Goal: Task Accomplishment & Management: Use online tool/utility

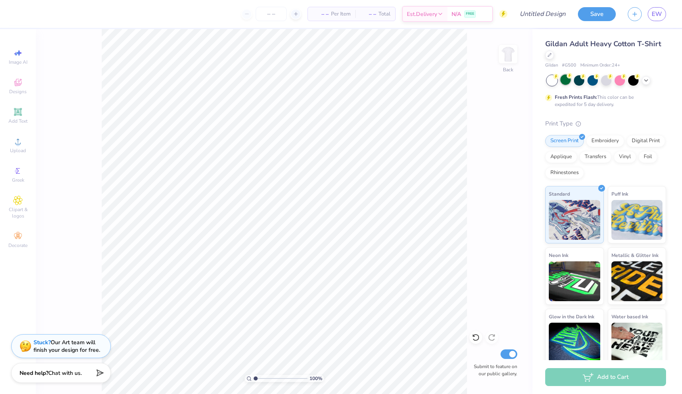
click at [564, 81] on div at bounding box center [565, 80] width 10 height 10
click at [577, 82] on div at bounding box center [579, 80] width 10 height 10
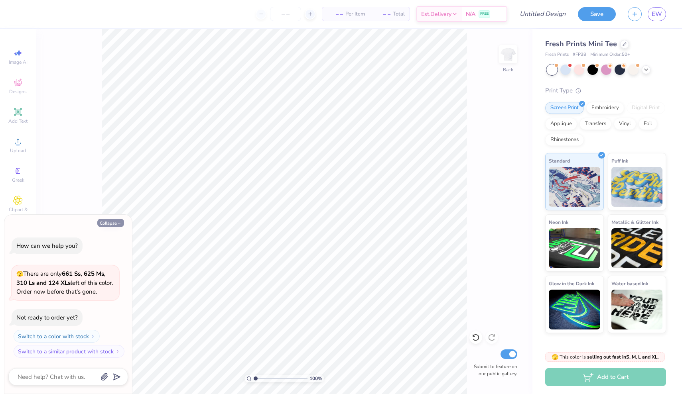
click at [110, 224] on button "Collapse" at bounding box center [110, 223] width 27 height 8
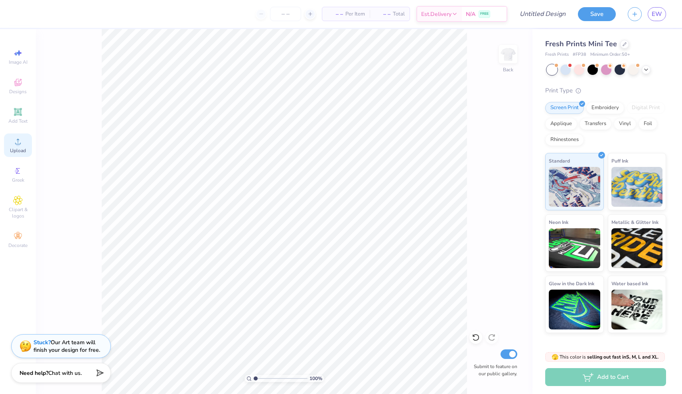
click at [21, 145] on icon at bounding box center [18, 142] width 10 height 10
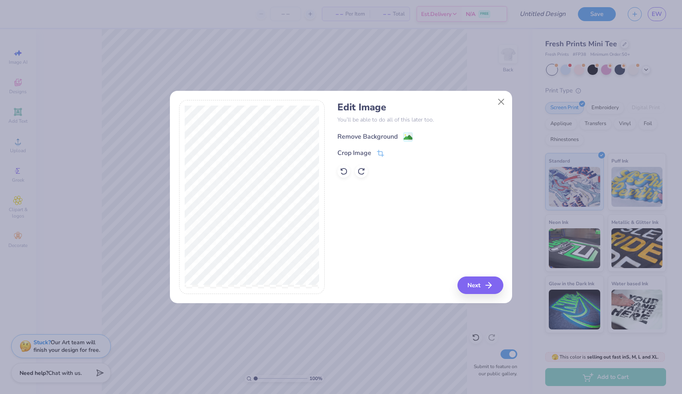
click at [406, 137] on image at bounding box center [408, 137] width 9 height 9
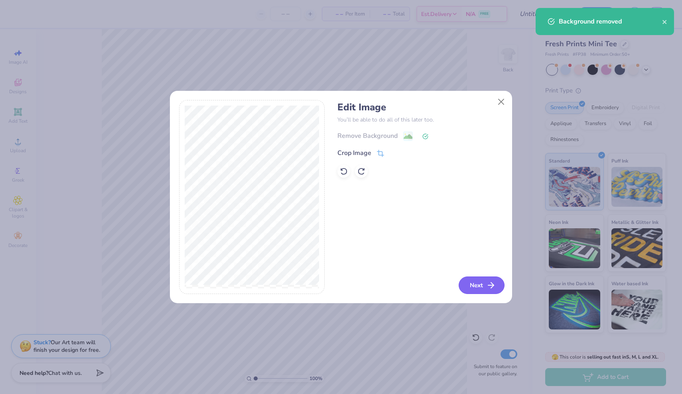
click at [487, 290] on icon "button" at bounding box center [491, 286] width 10 height 10
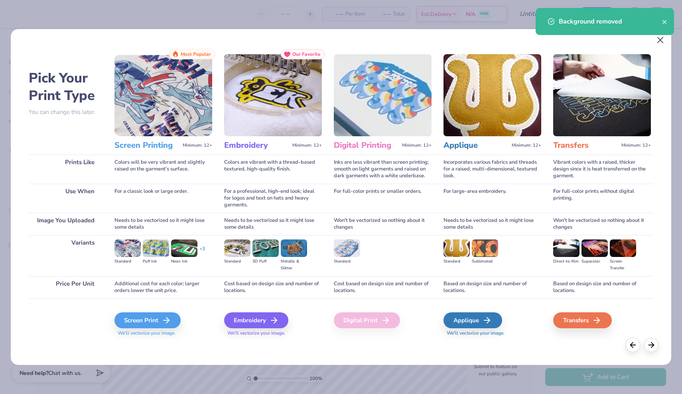
click at [659, 47] on button "Close" at bounding box center [660, 40] width 15 height 15
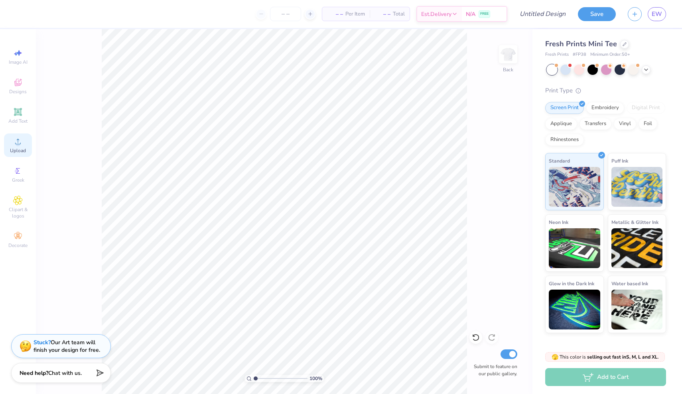
click at [22, 144] on icon at bounding box center [18, 142] width 10 height 10
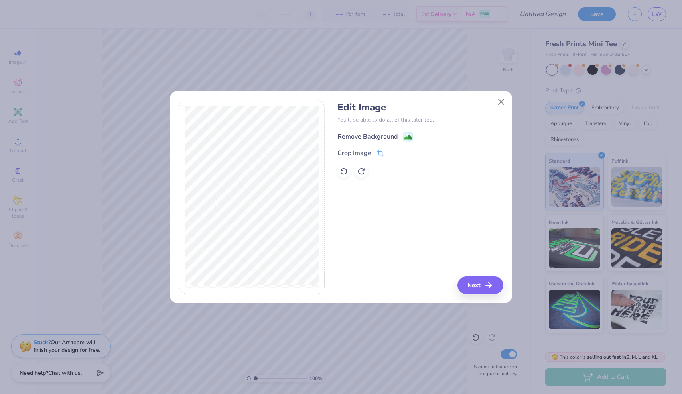
click at [413, 138] on icon at bounding box center [408, 137] width 10 height 10
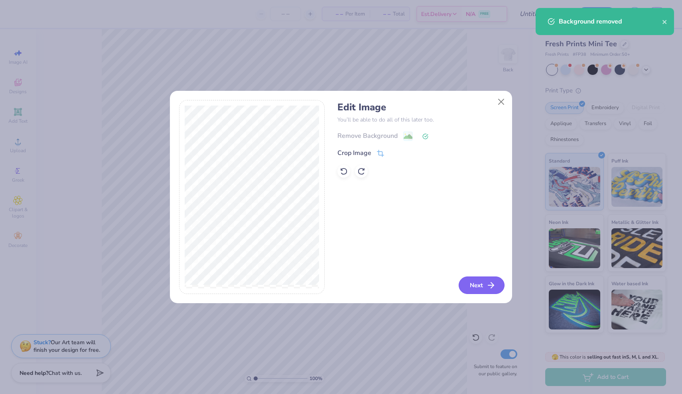
click at [475, 283] on button "Next" at bounding box center [482, 286] width 46 height 18
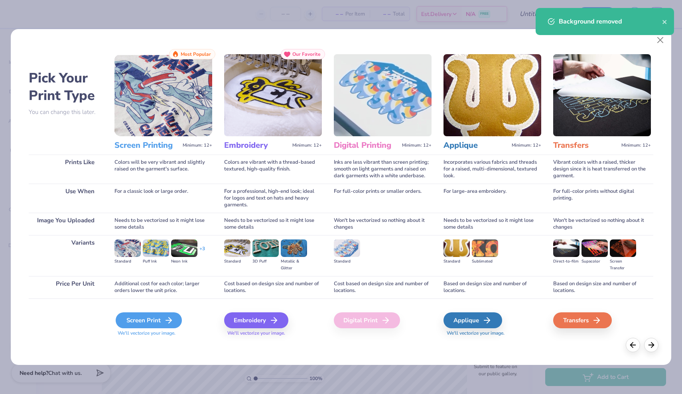
click at [162, 321] on div "Screen Print" at bounding box center [149, 321] width 66 height 16
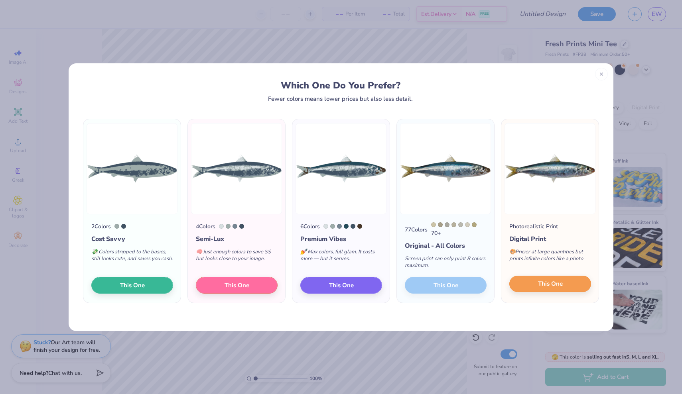
click at [555, 280] on button "This One" at bounding box center [550, 284] width 82 height 17
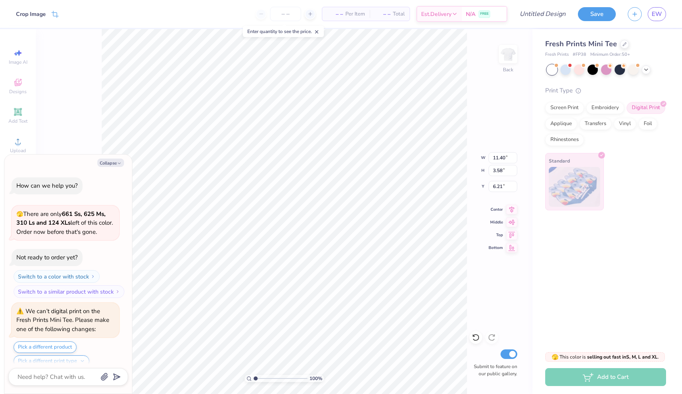
scroll to position [145, 0]
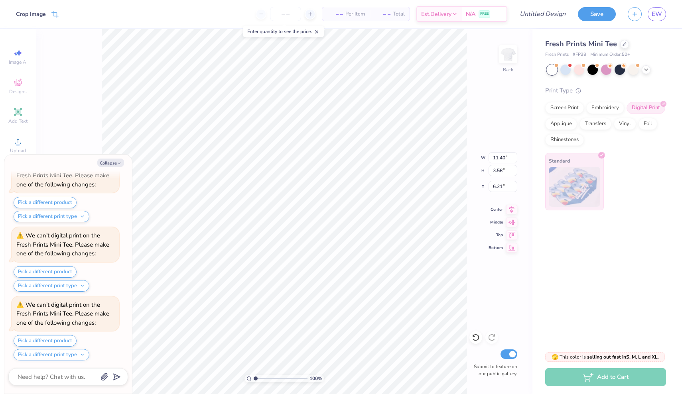
type textarea "x"
type input "7.61"
type input "2.39"
type input "7.40"
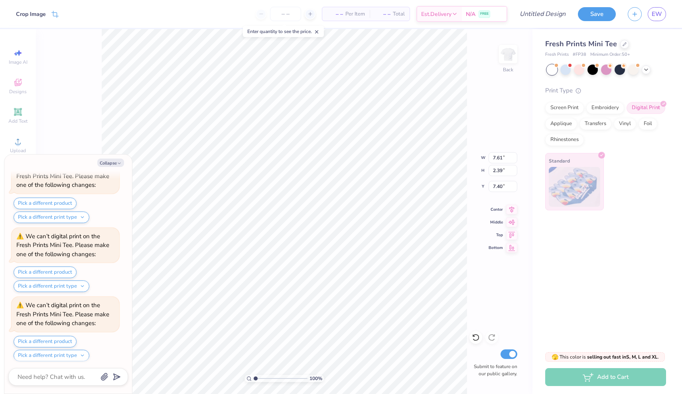
type textarea "x"
type input "2.84"
click at [595, 71] on div at bounding box center [593, 69] width 10 height 10
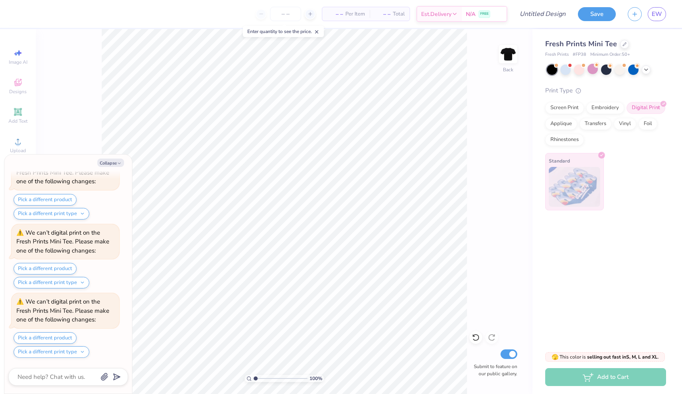
scroll to position [522, 0]
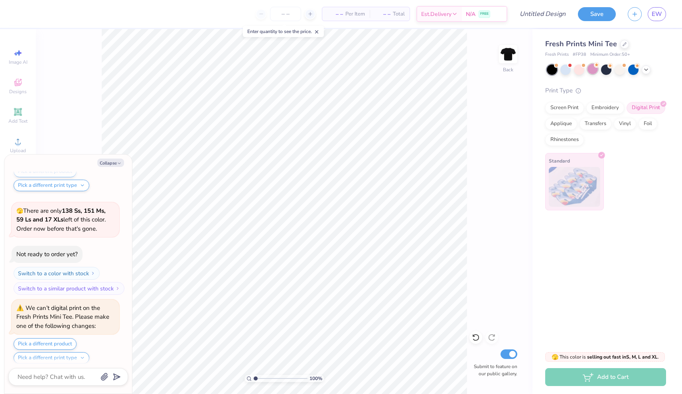
click at [595, 70] on div at bounding box center [593, 69] width 10 height 10
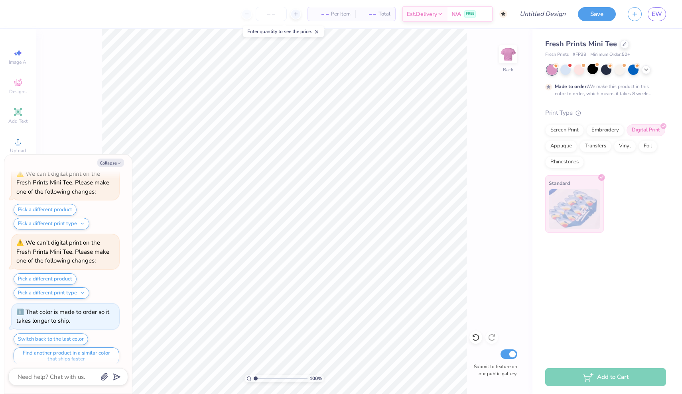
scroll to position [725, 0]
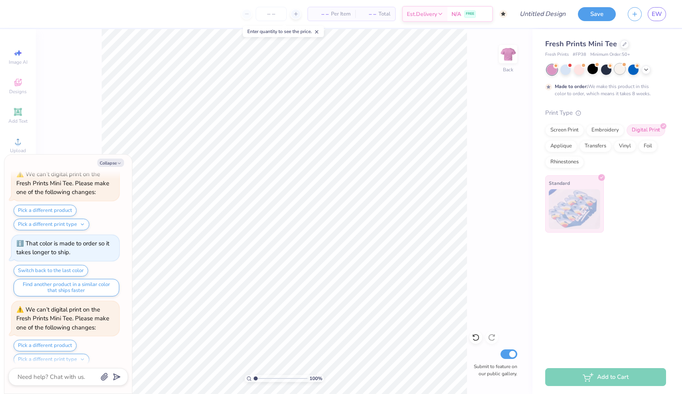
click at [621, 72] on div at bounding box center [620, 69] width 10 height 10
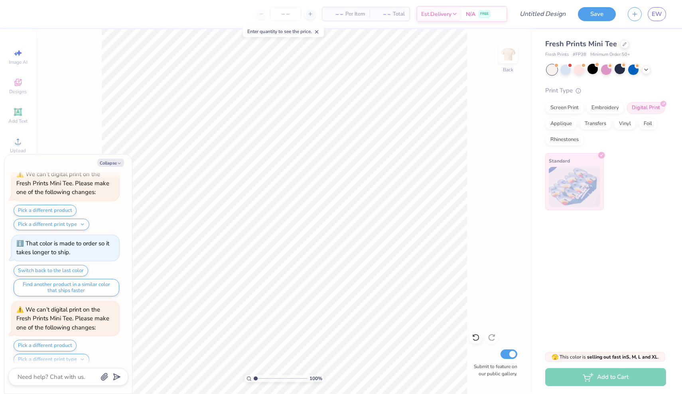
scroll to position [1004, 0]
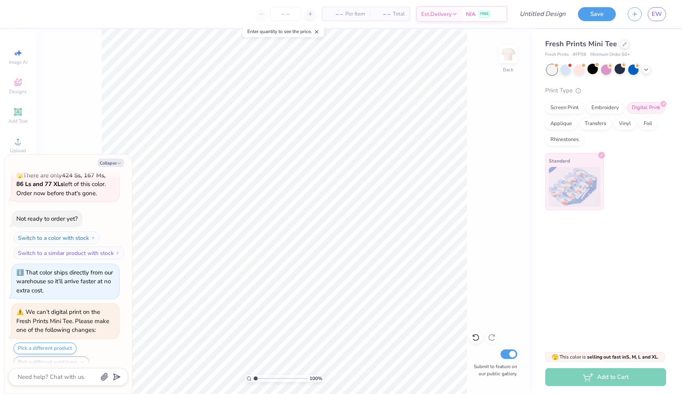
click at [639, 72] on div at bounding box center [606, 70] width 119 height 10
click at [647, 71] on icon at bounding box center [646, 69] width 6 height 6
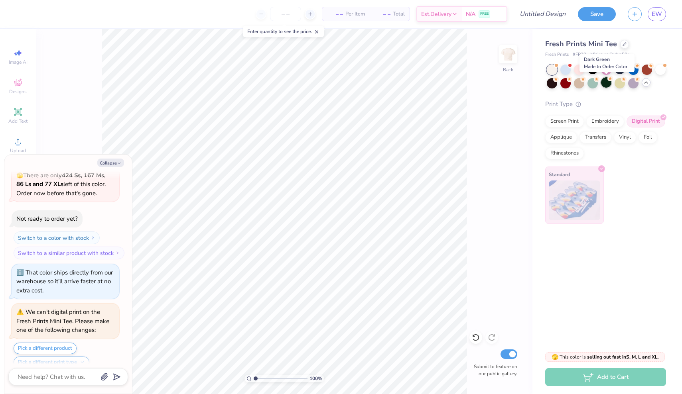
click at [603, 83] on div at bounding box center [606, 82] width 10 height 10
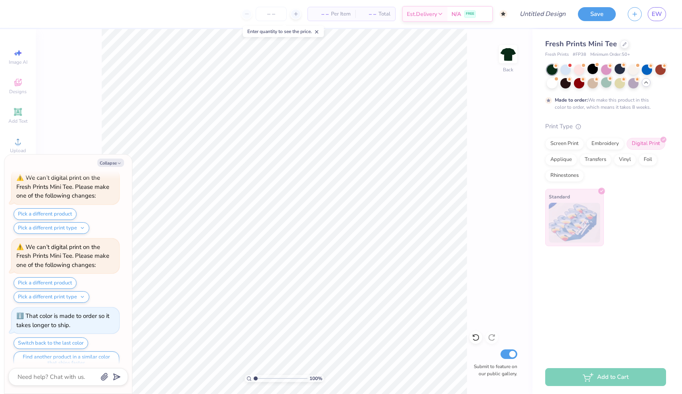
scroll to position [1207, 0]
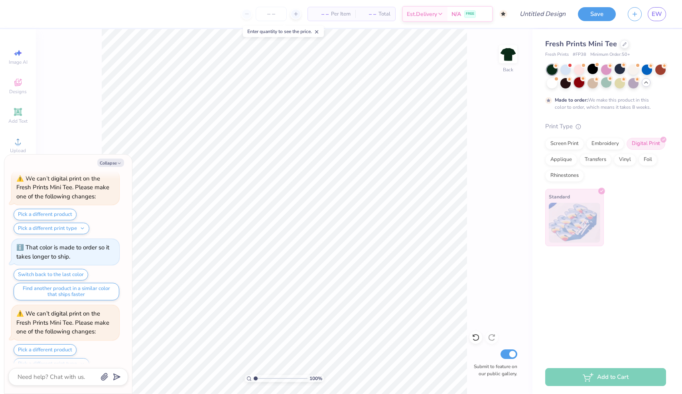
click at [578, 83] on div at bounding box center [579, 82] width 10 height 10
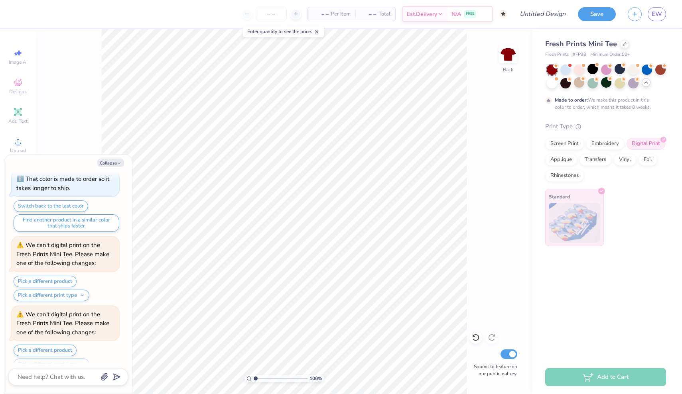
scroll to position [1345, 0]
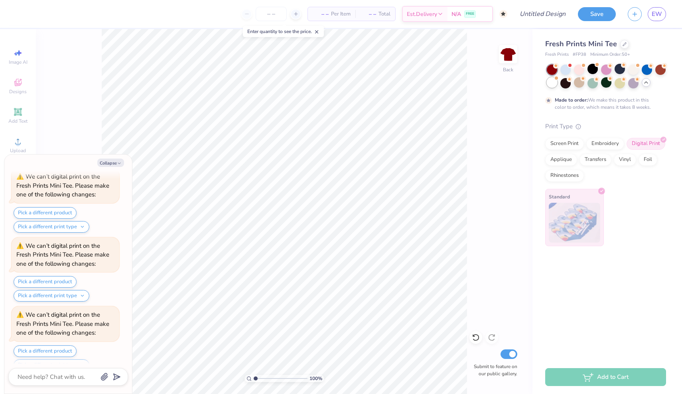
click at [554, 81] on div at bounding box center [552, 82] width 10 height 10
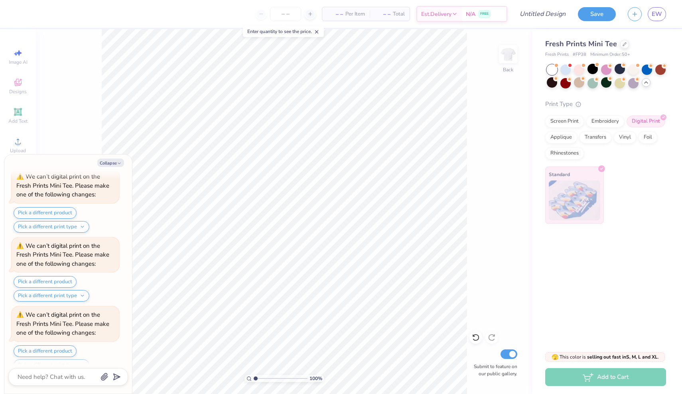
scroll to position [1624, 0]
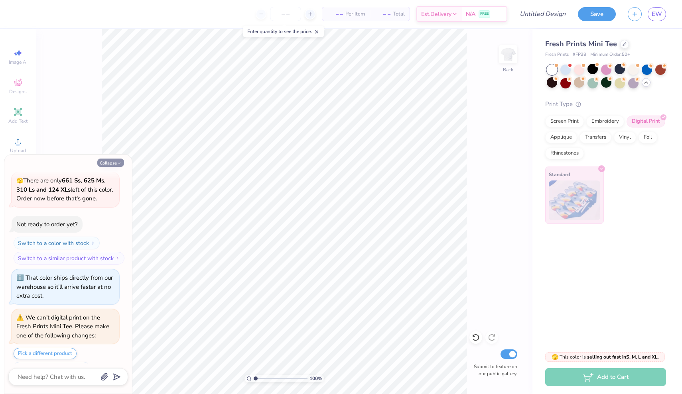
click at [114, 162] on button "Collapse" at bounding box center [110, 163] width 27 height 8
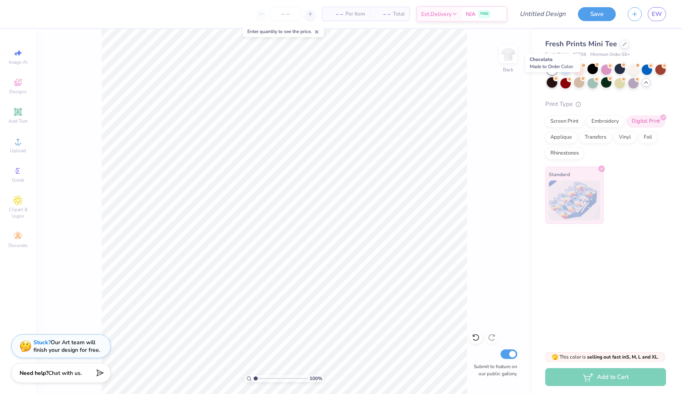
click at [556, 84] on div at bounding box center [552, 82] width 10 height 10
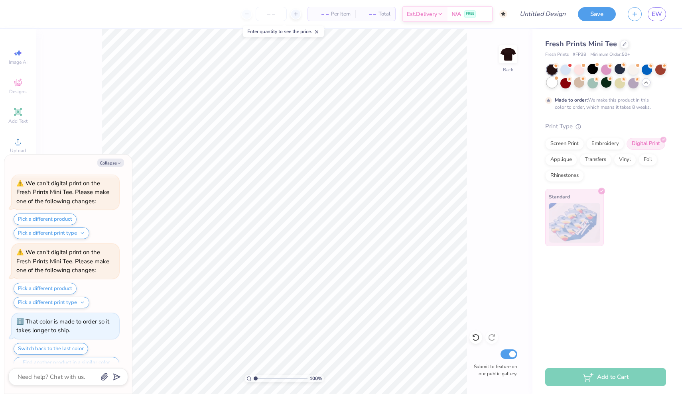
scroll to position [1827, 0]
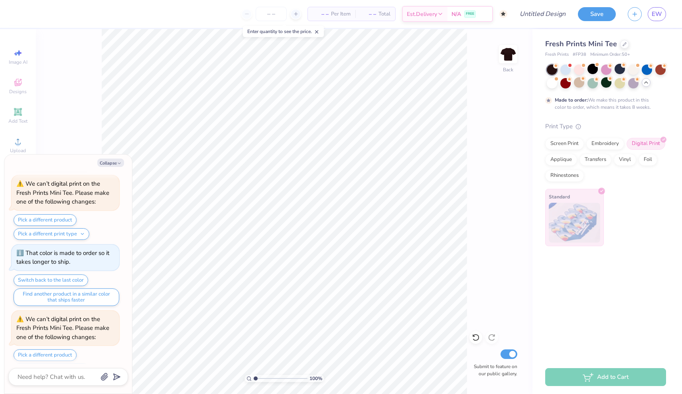
click at [126, 162] on div "Collapse" at bounding box center [68, 163] width 120 height 8
click at [116, 164] on button "Collapse" at bounding box center [110, 163] width 27 height 8
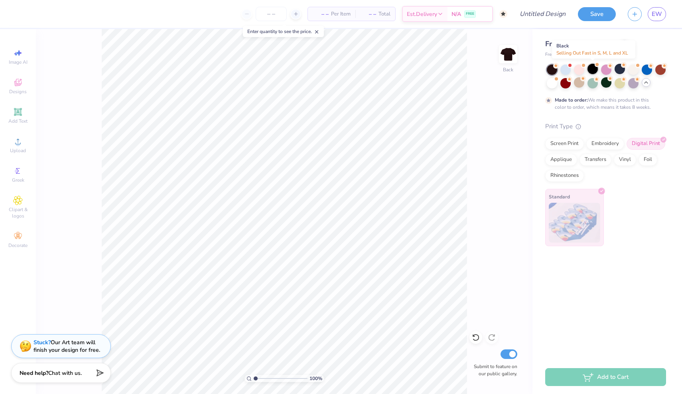
click at [592, 68] on div at bounding box center [593, 69] width 10 height 10
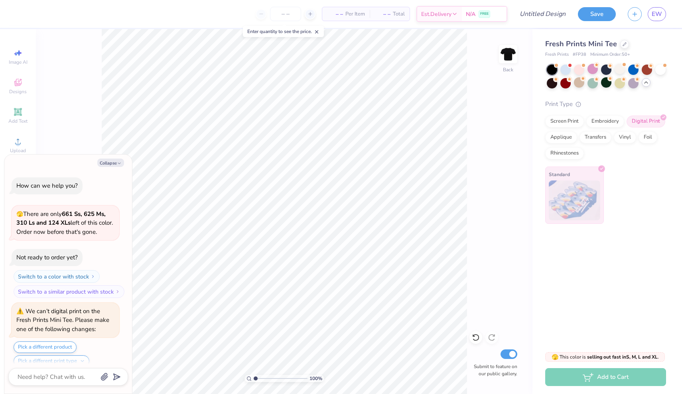
scroll to position [2106, 0]
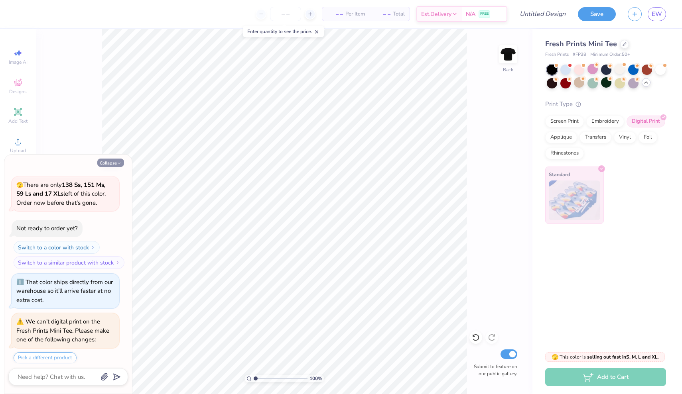
click at [123, 164] on button "Collapse" at bounding box center [110, 163] width 27 height 8
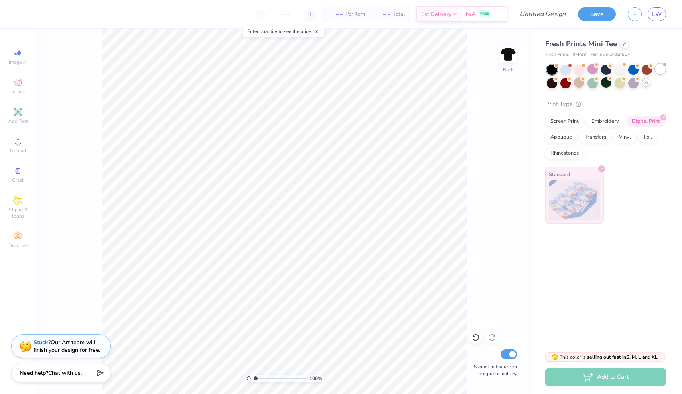
click at [664, 71] on div at bounding box center [660, 69] width 10 height 10
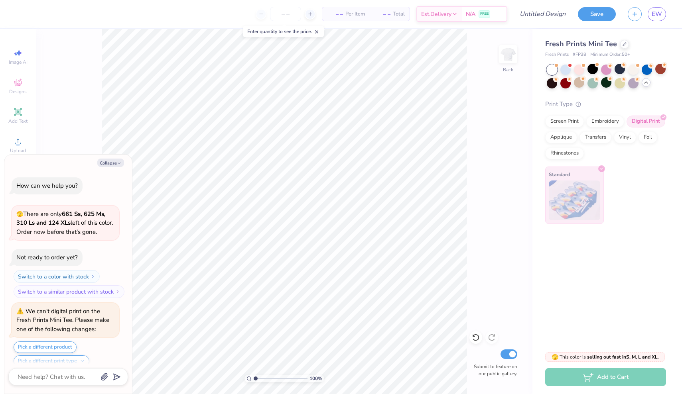
scroll to position [2346, 0]
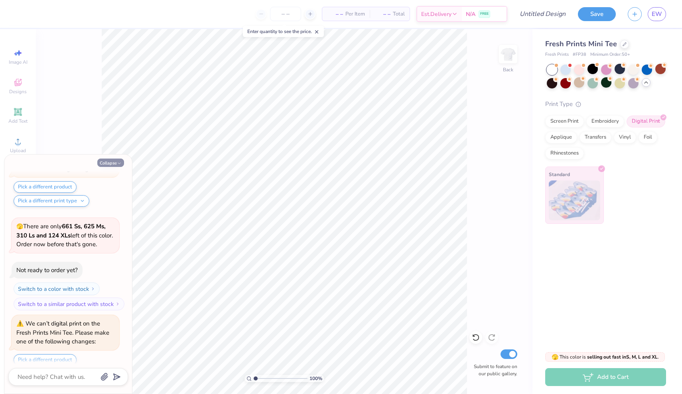
click at [106, 161] on button "Collapse" at bounding box center [110, 163] width 27 height 8
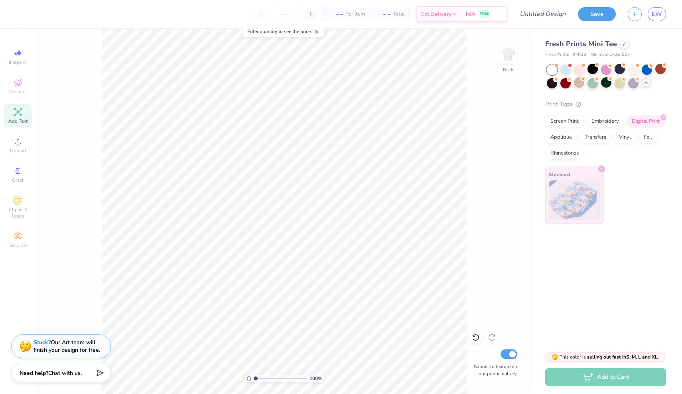
click at [13, 115] on icon at bounding box center [18, 112] width 10 height 10
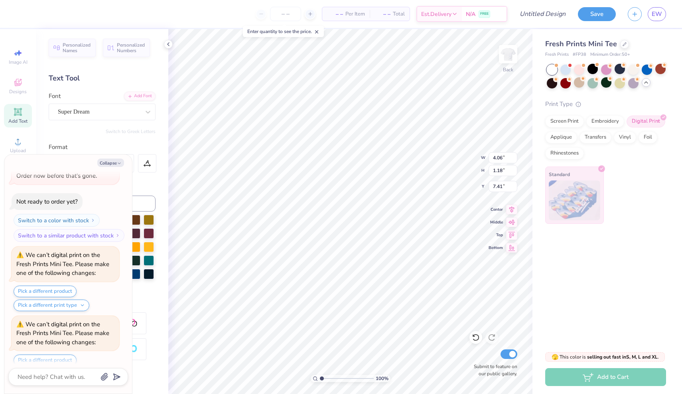
scroll to position [2483, 0]
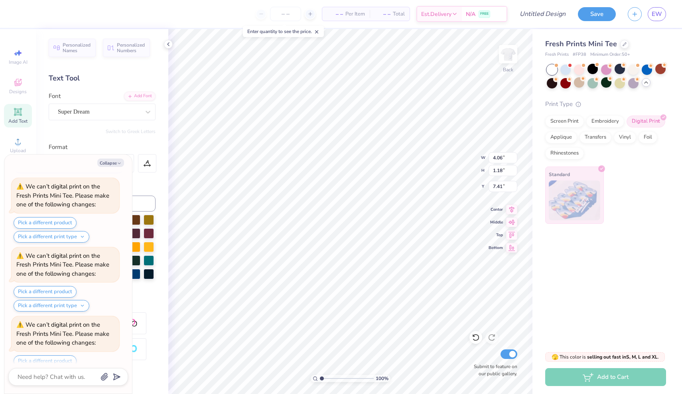
type textarea "x"
type textarea "g"
type textarea "x"
type textarea "G"
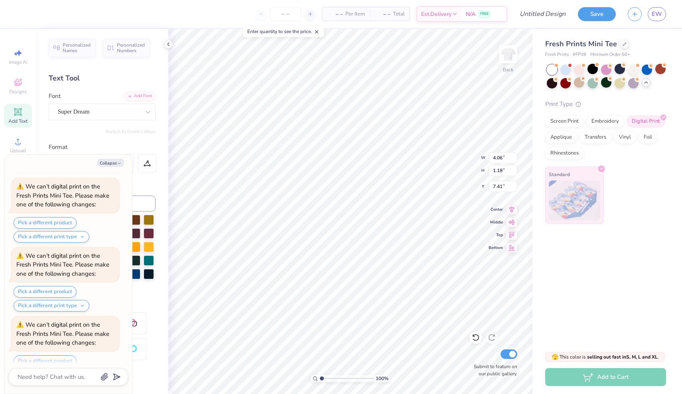
type textarea "x"
type textarea "GA"
type textarea "x"
type textarea "GAM"
type textarea "x"
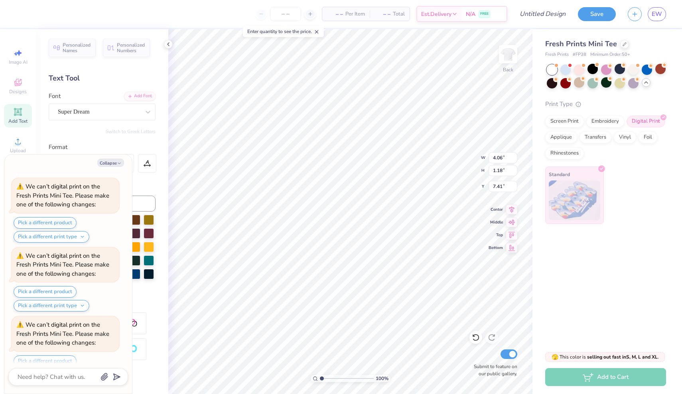
type textarea "[PERSON_NAME]"
type textarea "x"
type textarea "GAMMA"
type textarea "x"
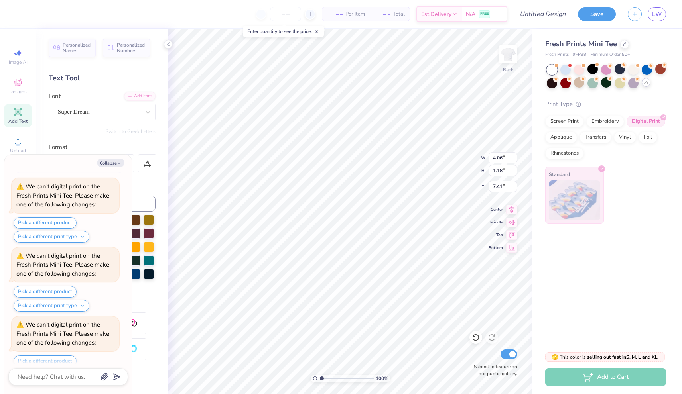
type textarea "GAMMA"
type textarea "x"
type textarea "GAMMA X"
type textarea "x"
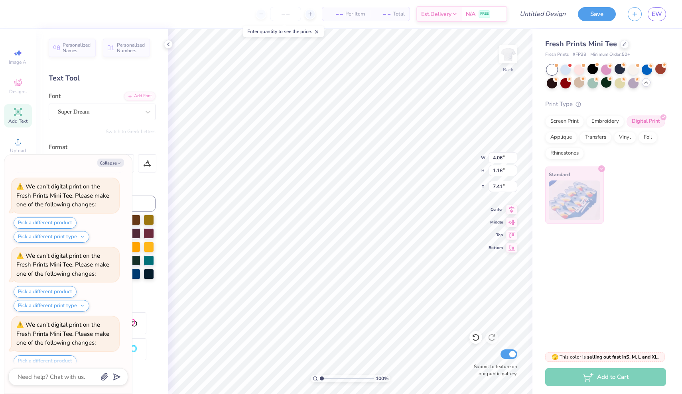
type textarea "GAMMA XI"
click at [117, 163] on icon "button" at bounding box center [119, 163] width 5 height 5
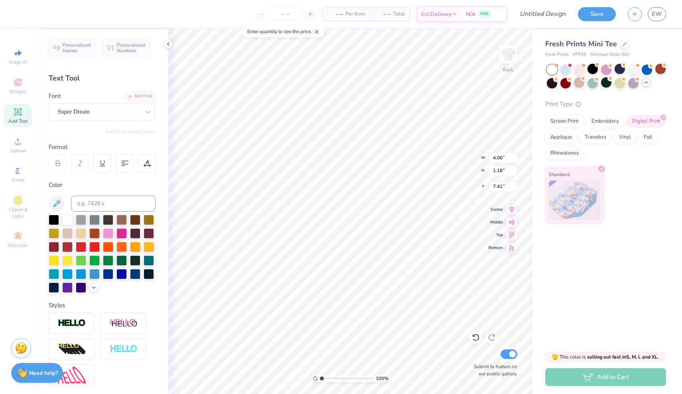
type textarea "x"
type input "7.66"
type input "1.17"
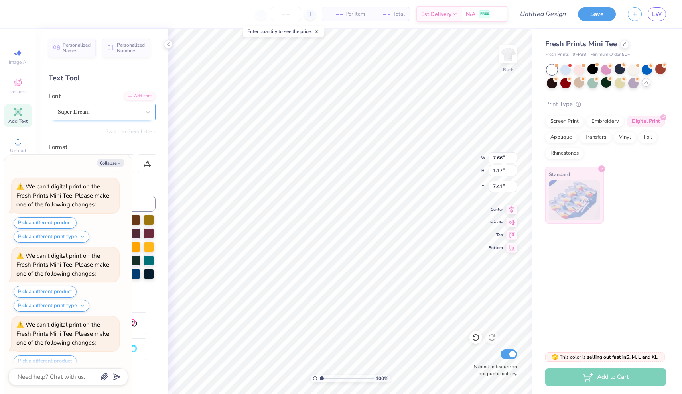
scroll to position [2552, 0]
click at [126, 112] on div "Super Dream" at bounding box center [99, 112] width 84 height 12
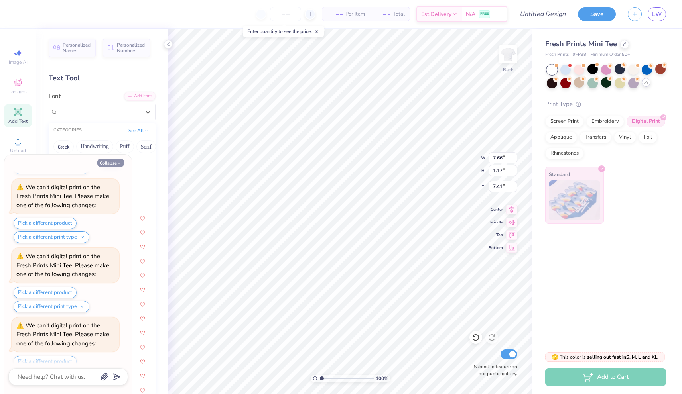
click at [112, 166] on button "Collapse" at bounding box center [110, 163] width 27 height 8
type textarea "x"
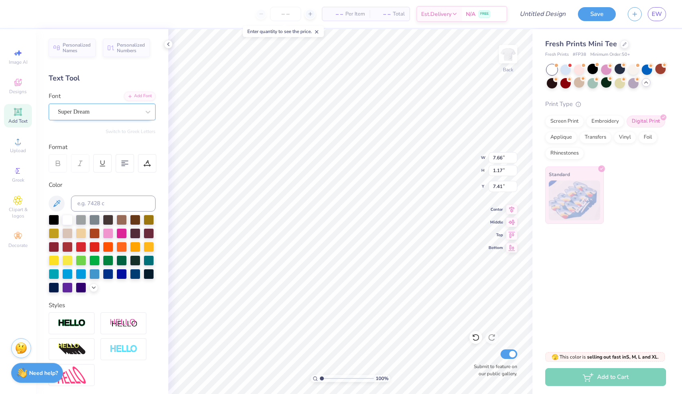
scroll to position [0, 0]
click at [112, 112] on div "Super Dream" at bounding box center [99, 112] width 84 height 12
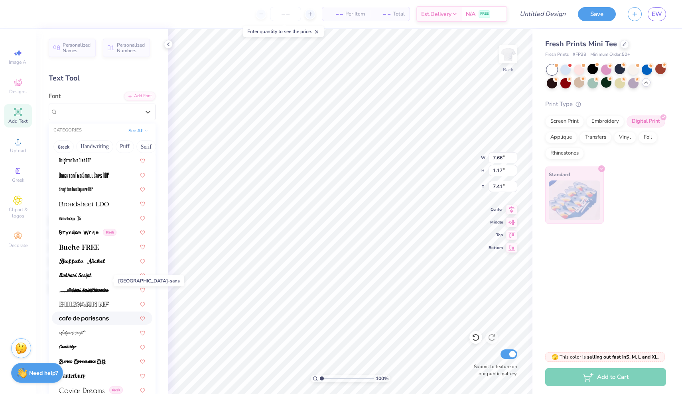
scroll to position [688, 0]
click at [91, 207] on img at bounding box center [84, 205] width 50 height 6
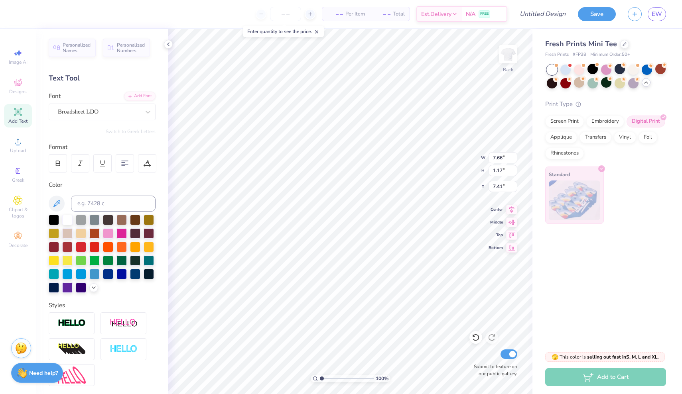
type input "8.62"
type input "1.16"
type input "7.42"
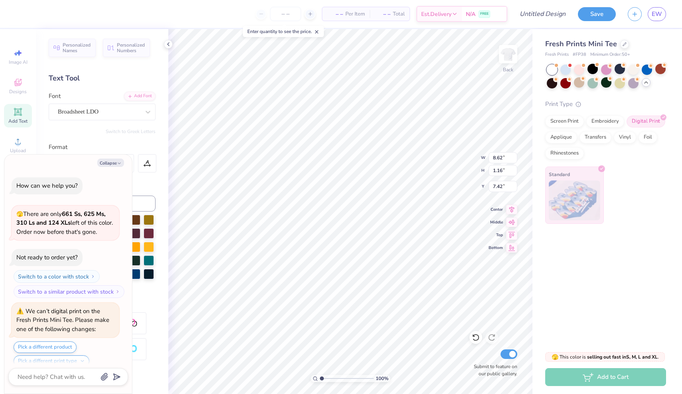
scroll to position [2621, 0]
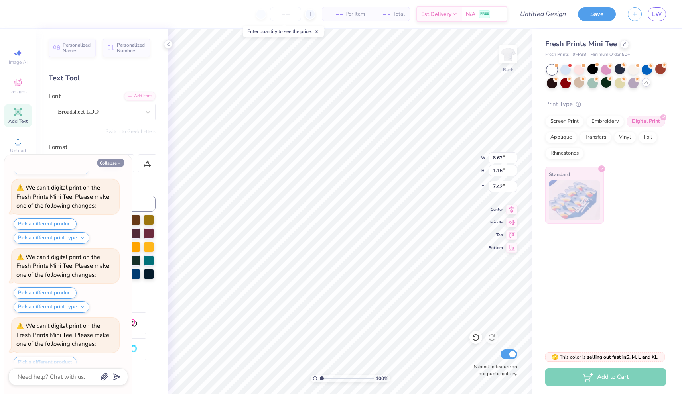
click at [119, 165] on icon "button" at bounding box center [119, 163] width 5 height 5
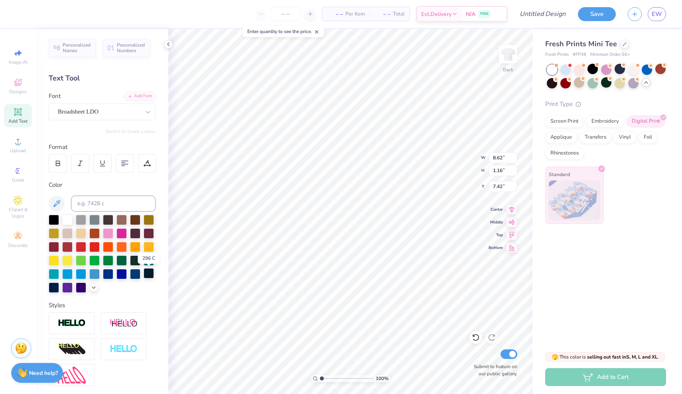
click at [149, 272] on div at bounding box center [149, 273] width 10 height 10
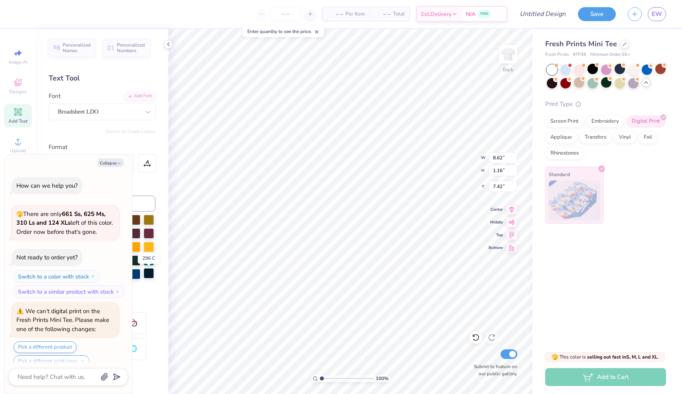
scroll to position [2689, 0]
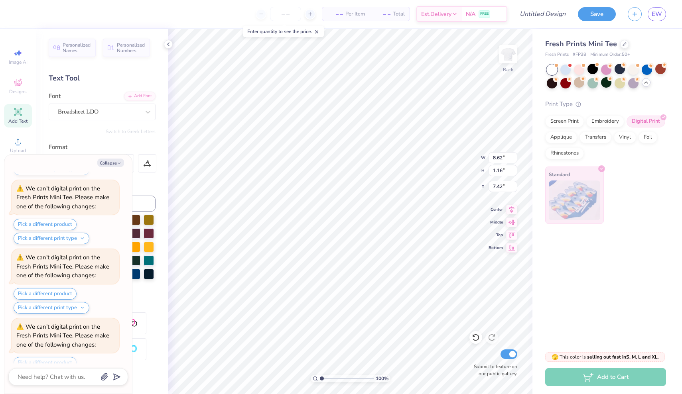
type textarea "x"
type input "4.59"
type input "0.62"
type input "7.96"
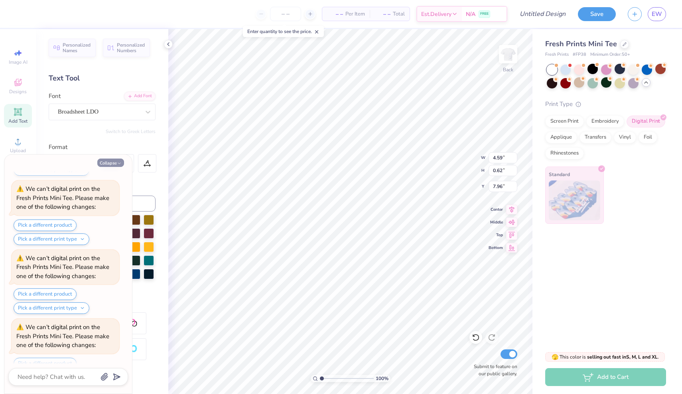
click at [116, 163] on button "Collapse" at bounding box center [110, 163] width 27 height 8
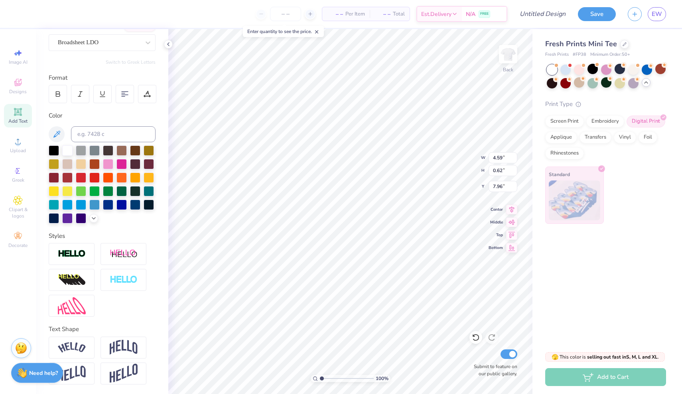
scroll to position [69, 0]
click at [80, 304] on img at bounding box center [72, 306] width 28 height 17
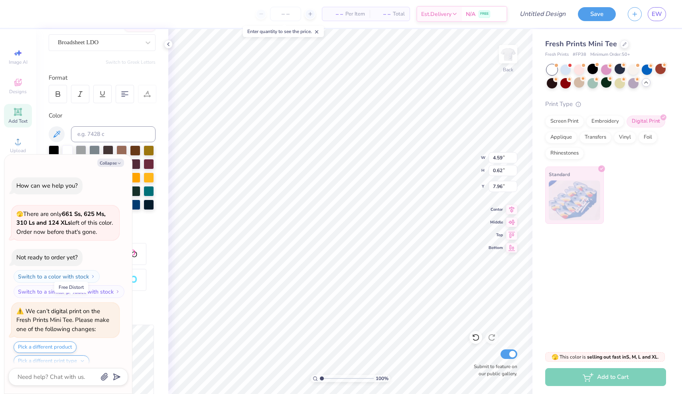
scroll to position [2827, 0]
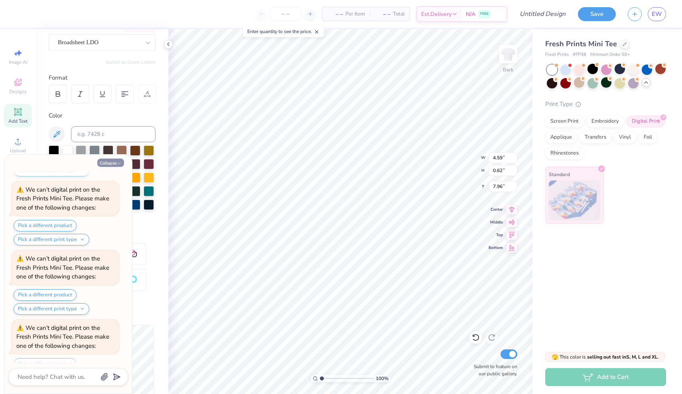
click at [112, 161] on button "Collapse" at bounding box center [110, 163] width 27 height 8
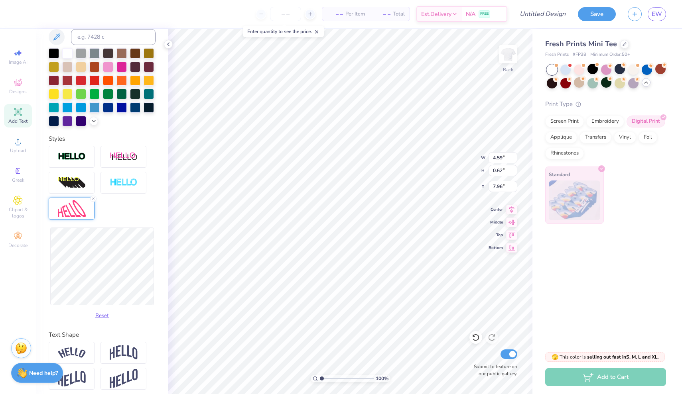
scroll to position [168, 0]
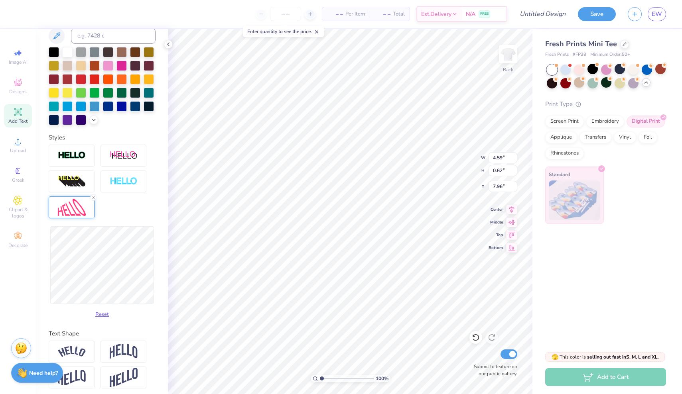
type textarea "x"
type input "3.89"
type input "0.52"
type input "8.06"
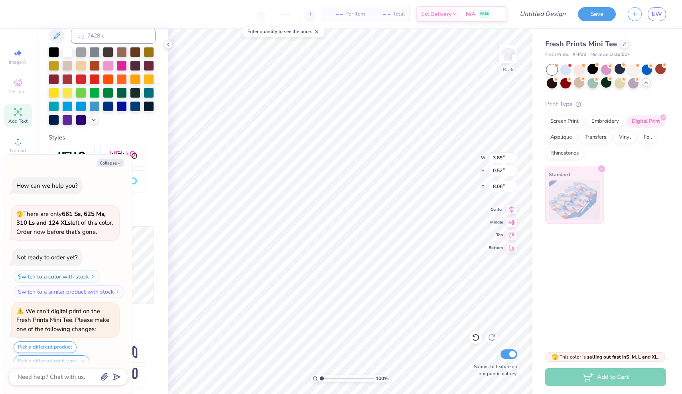
scroll to position [2895, 0]
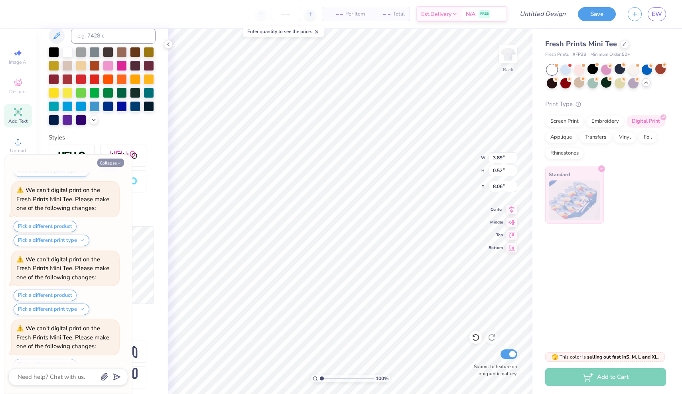
click at [110, 163] on button "Collapse" at bounding box center [110, 163] width 27 height 8
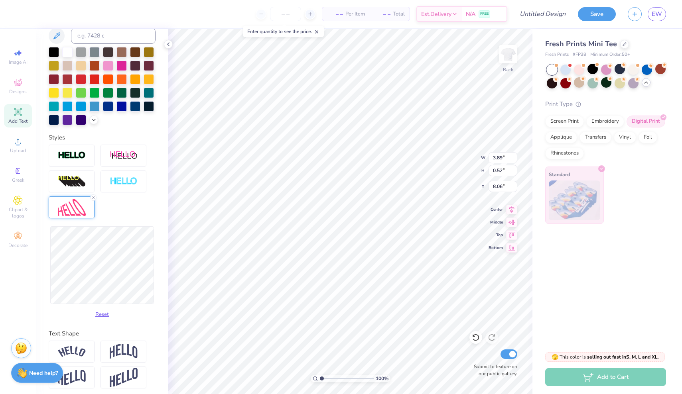
type textarea "x"
type input "4.26"
type input "1.29"
type input "7.67"
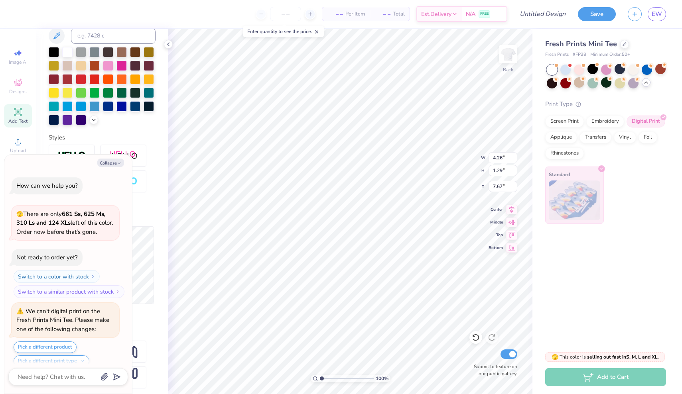
scroll to position [2964, 0]
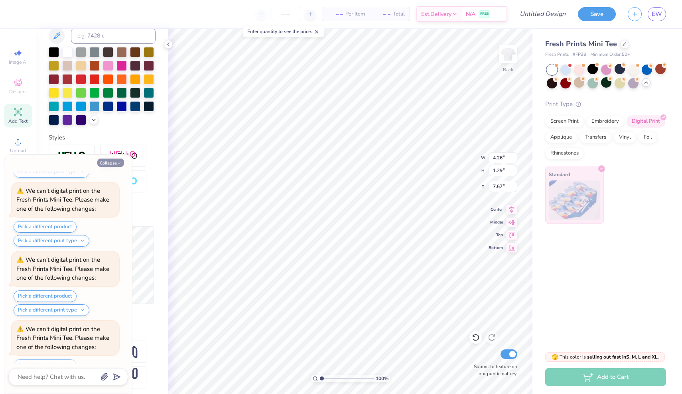
click at [112, 162] on button "Collapse" at bounding box center [110, 163] width 27 height 8
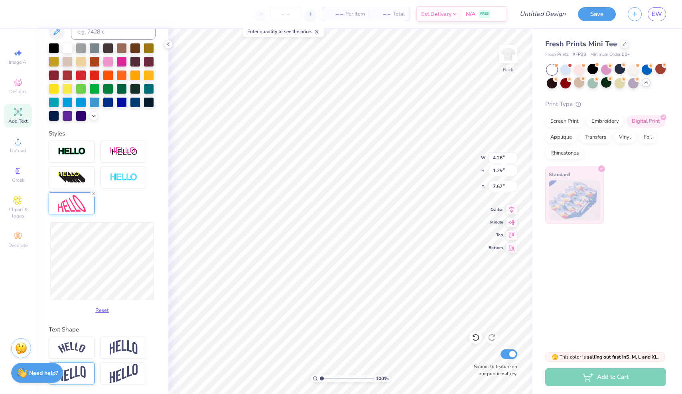
scroll to position [172, 0]
click at [74, 375] on img at bounding box center [72, 374] width 28 height 16
type textarea "x"
type input "4.20"
type input "1.17"
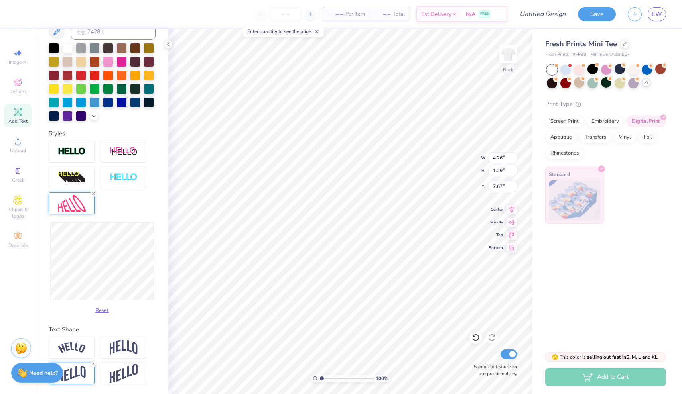
type input "7.73"
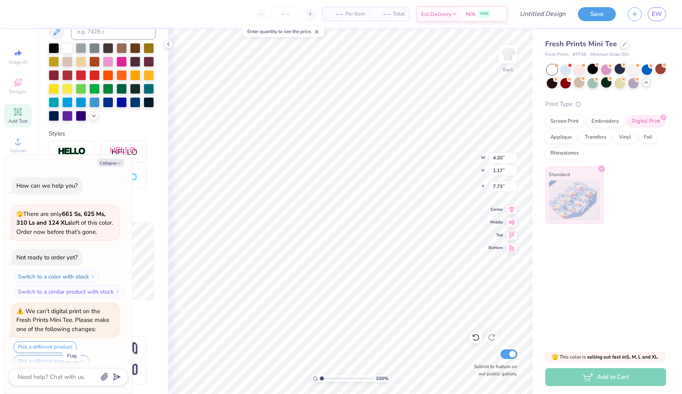
scroll to position [3032, 0]
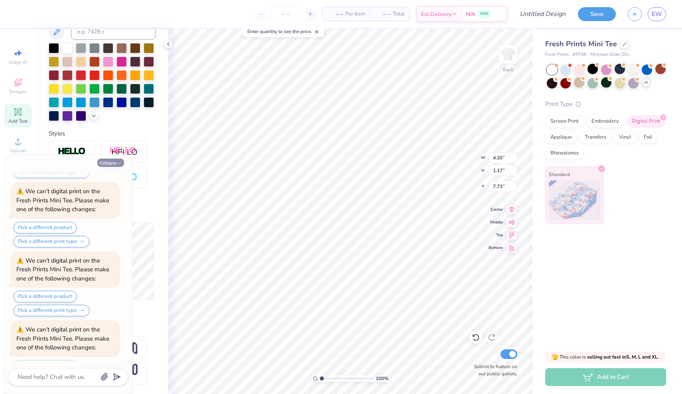
click at [110, 164] on button "Collapse" at bounding box center [110, 163] width 27 height 8
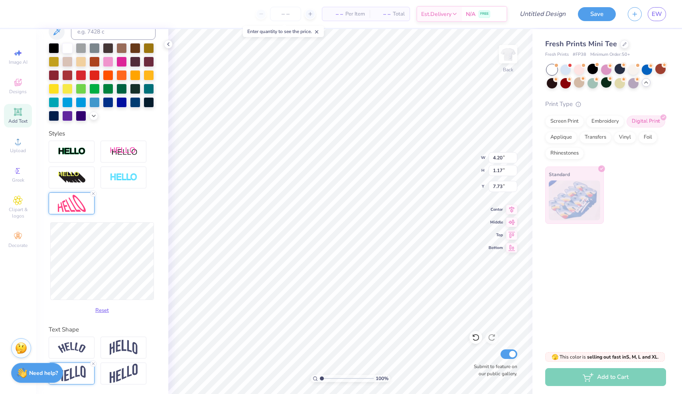
type textarea "x"
type input "4.19"
type input "1.27"
type input "7.68"
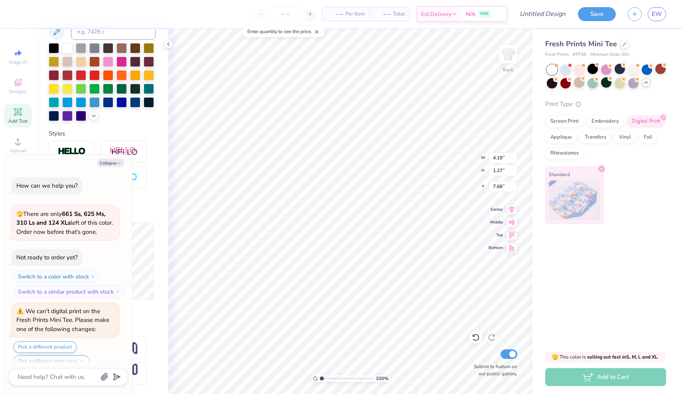
scroll to position [3101, 0]
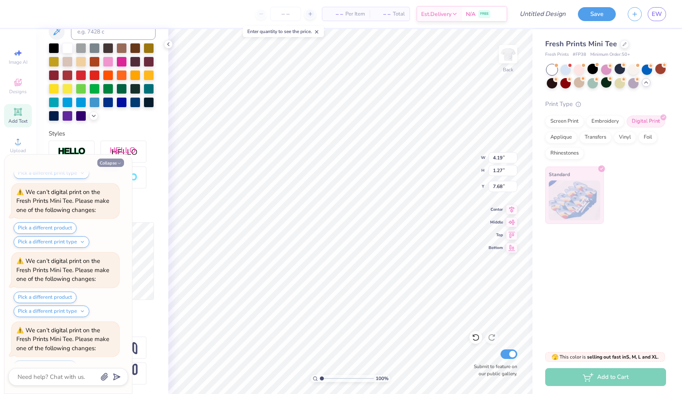
click at [112, 164] on button "Collapse" at bounding box center [110, 163] width 27 height 8
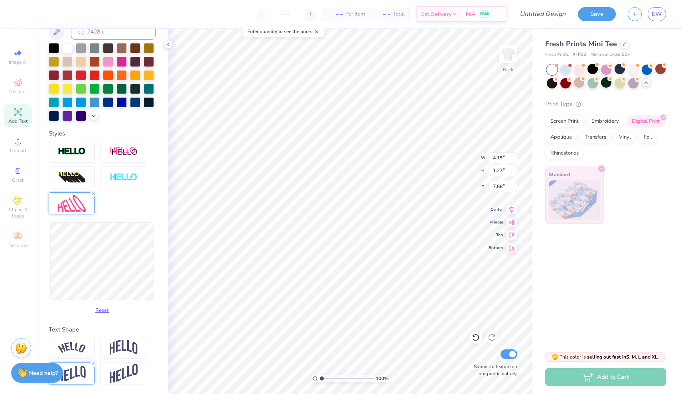
type textarea "x"
type input "1.23"
type input "7.70"
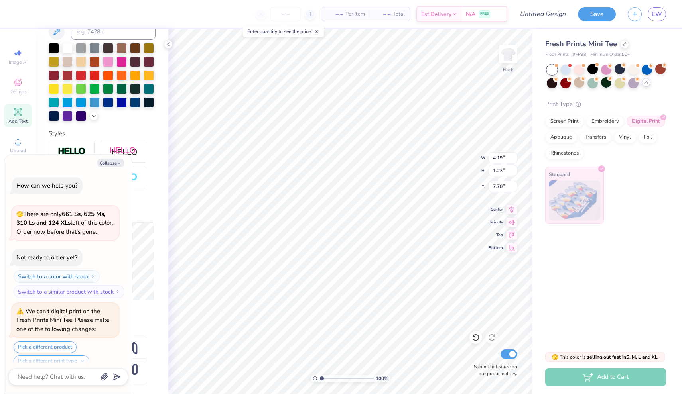
scroll to position [3170, 0]
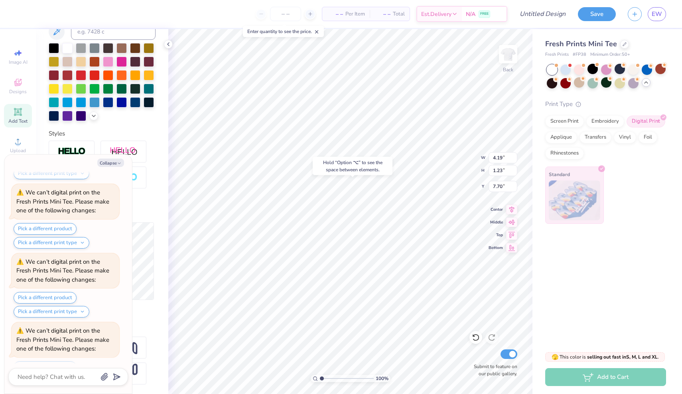
type textarea "x"
type input "5.23"
type textarea "x"
type input "2.23"
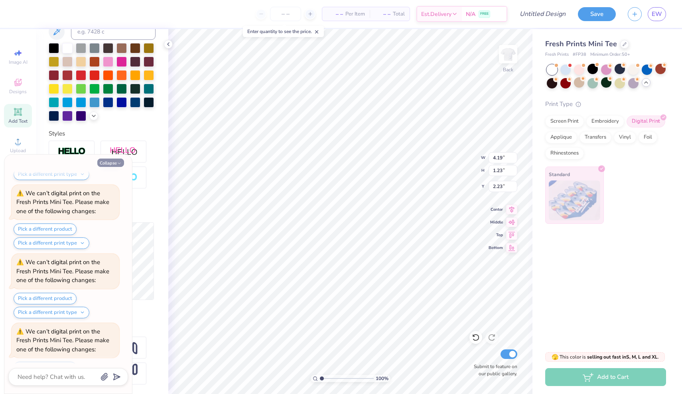
scroll to position [3307, 0]
click at [118, 159] on button "Collapse" at bounding box center [110, 163] width 27 height 8
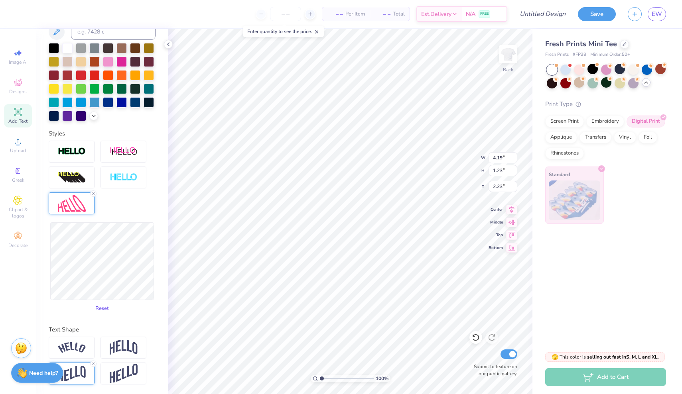
type textarea "x"
type input "1.47"
type input "2.11"
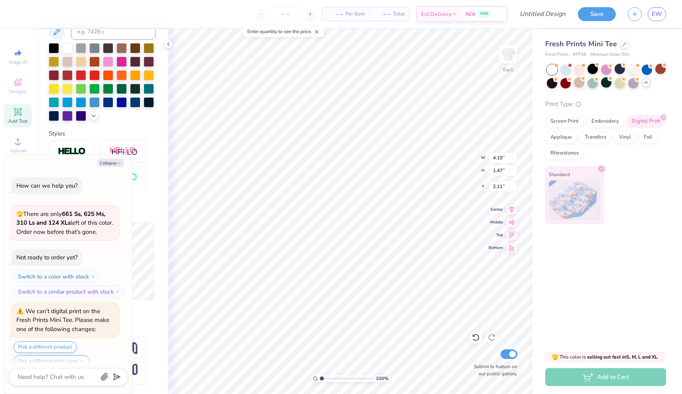
scroll to position [3375, 0]
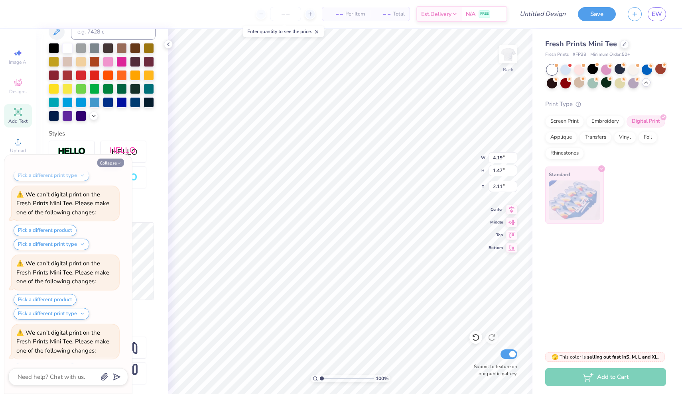
click at [114, 163] on button "Collapse" at bounding box center [110, 163] width 27 height 8
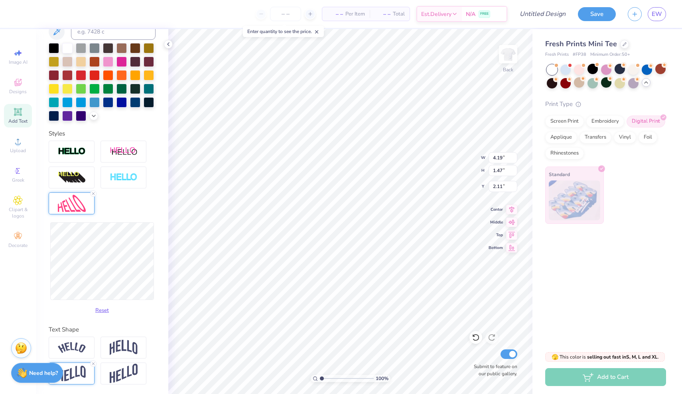
type textarea "x"
type input "4.12"
type input "1.81"
type input "1.93"
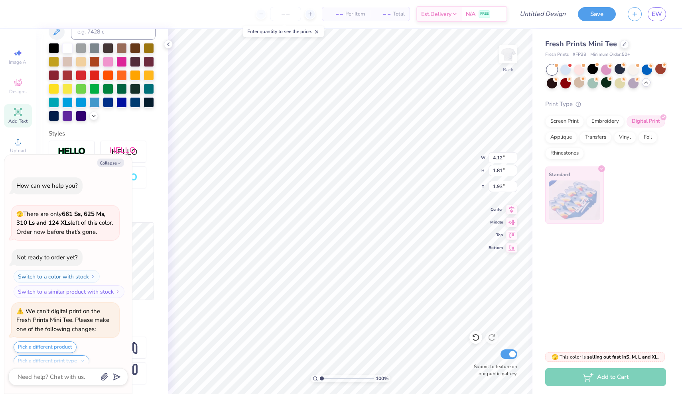
scroll to position [3444, 0]
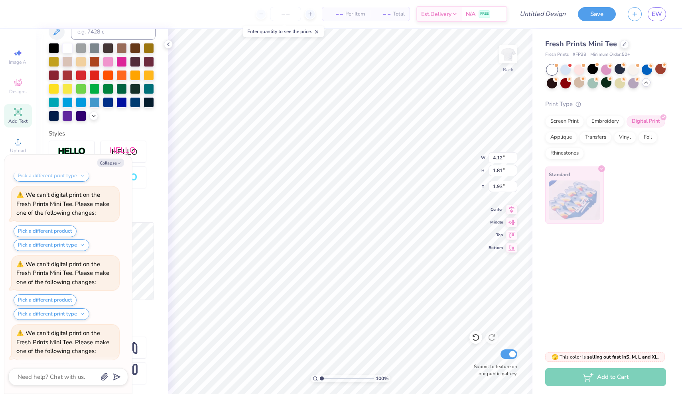
type textarea "x"
type input "1.62"
type textarea "x"
type input "4.88"
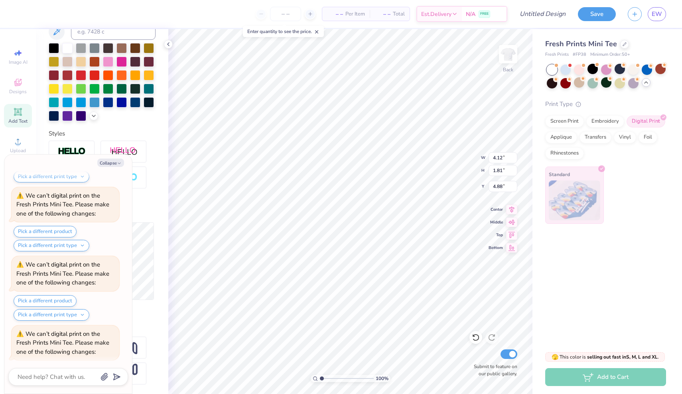
scroll to position [3581, 0]
click at [119, 162] on icon "button" at bounding box center [119, 163] width 5 height 5
type textarea "x"
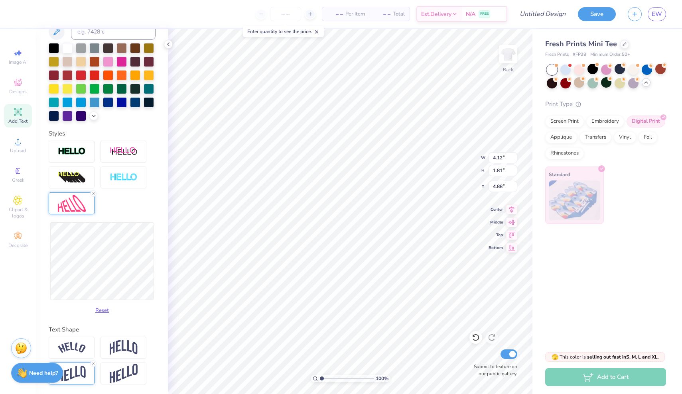
type input "4.09"
type input "1.91"
type input "4.83"
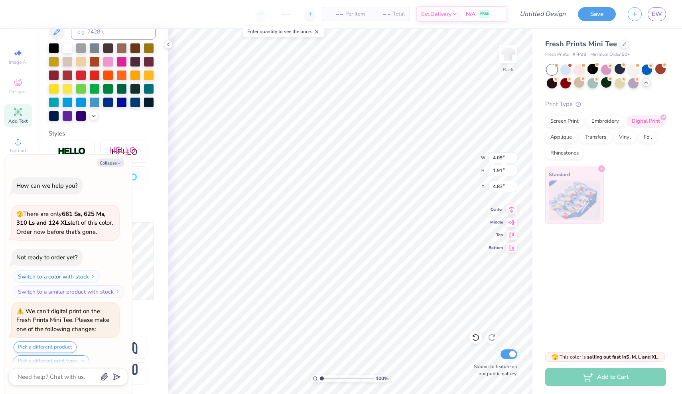
scroll to position [3650, 0]
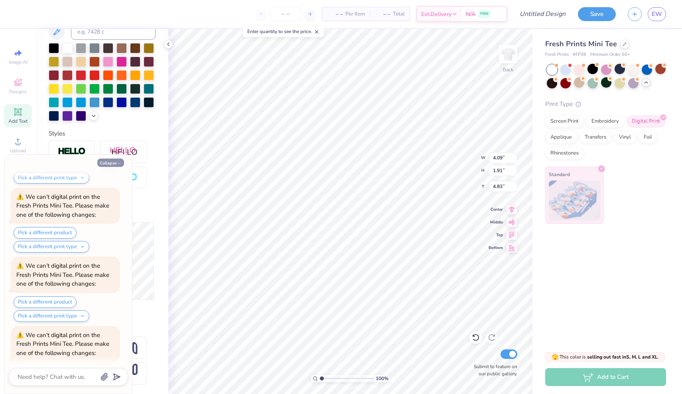
click at [120, 165] on icon "button" at bounding box center [119, 163] width 5 height 5
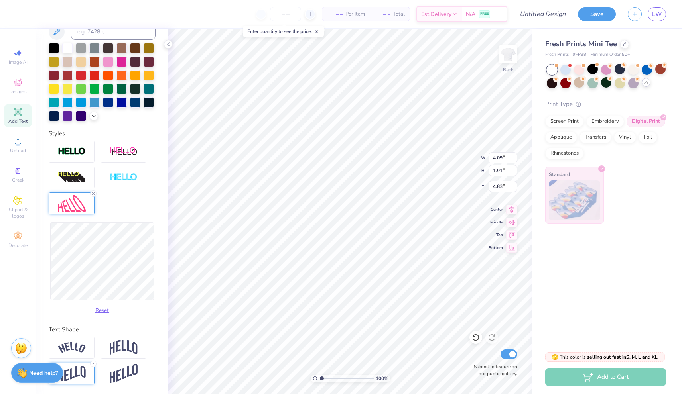
type textarea "x"
type input "2.02"
type input "4.77"
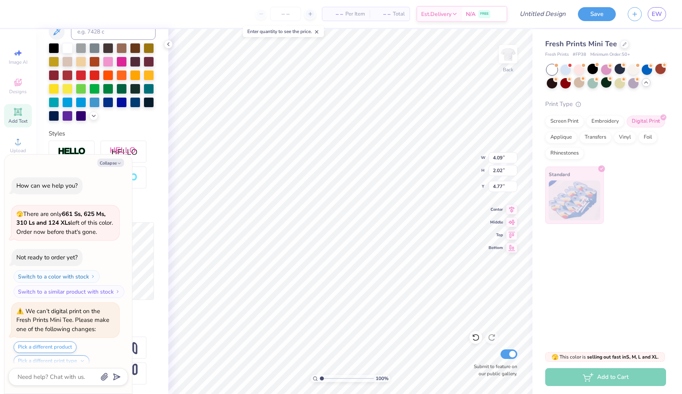
scroll to position [3718, 0]
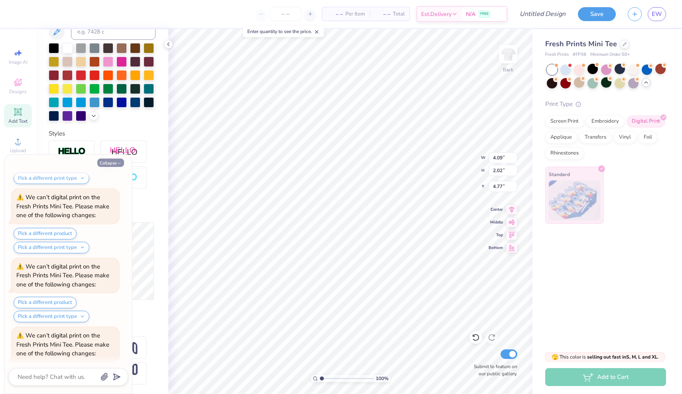
click at [120, 163] on polyline "button" at bounding box center [119, 163] width 2 height 1
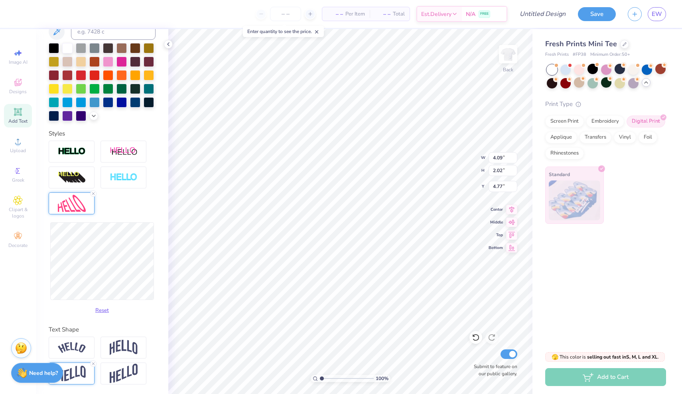
type textarea "x"
type input "3.94"
type input "1.66"
type input "4.95"
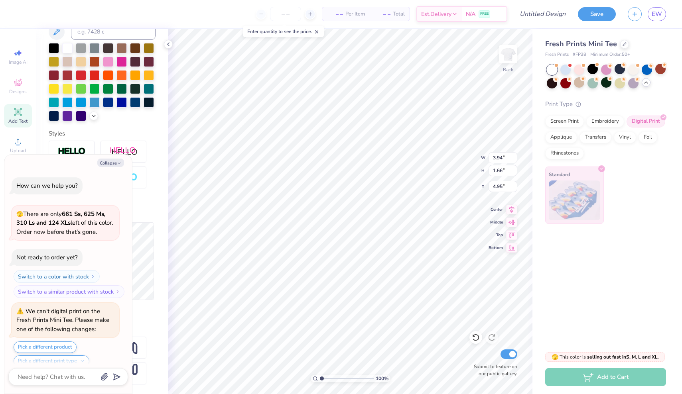
scroll to position [3787, 0]
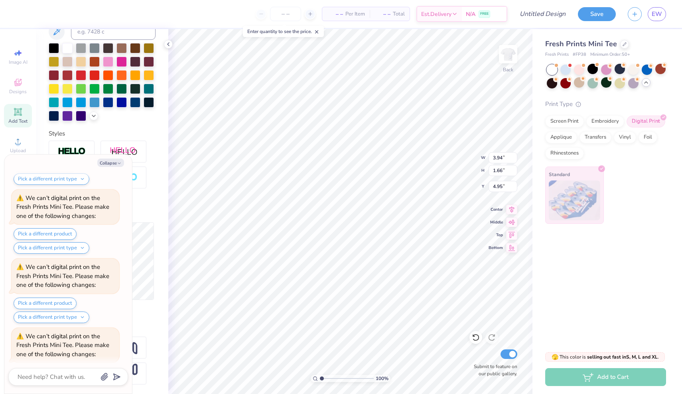
click at [71, 381] on button "Pick a different print type" at bounding box center [52, 387] width 76 height 12
click at [68, 335] on button "direct-to-film transfers" at bounding box center [54, 341] width 75 height 13
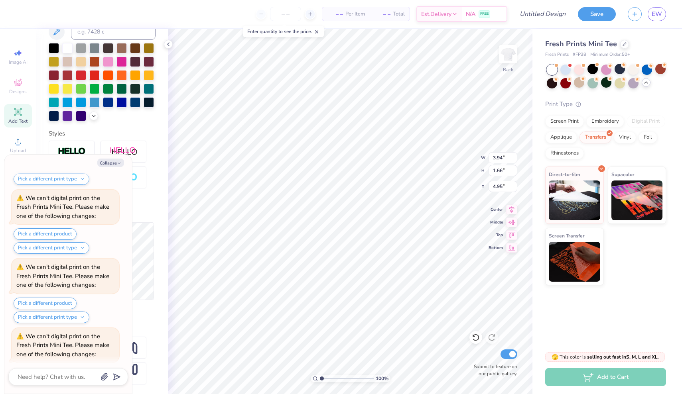
scroll to position [3798, 0]
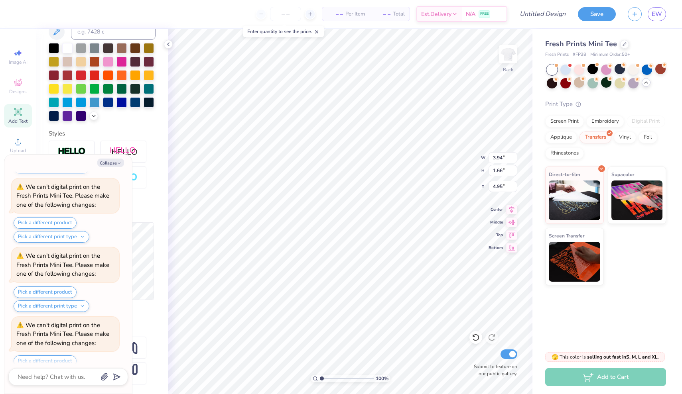
click at [69, 370] on div "Pick a different print type direct-to-film transfers supacolor transfers screen…" at bounding box center [52, 381] width 76 height 23
click at [116, 160] on button "Collapse" at bounding box center [110, 163] width 27 height 8
type textarea "x"
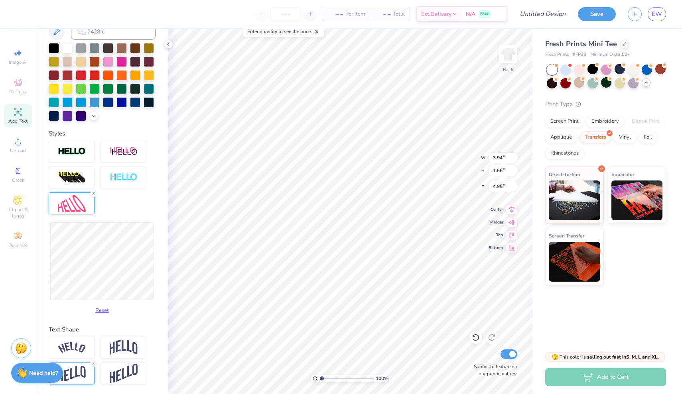
type input "5.48"
click at [594, 73] on div at bounding box center [593, 69] width 10 height 10
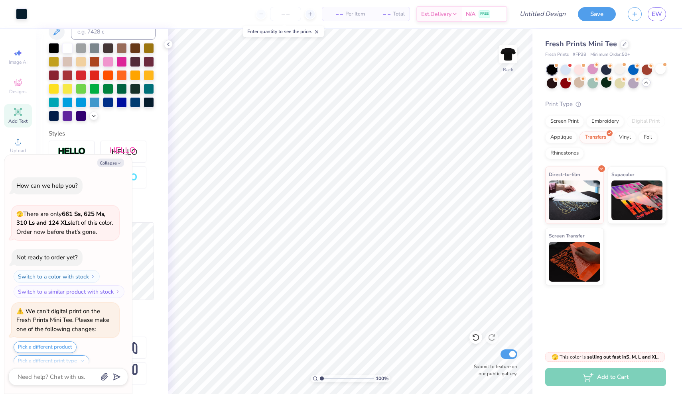
scroll to position [3901, 0]
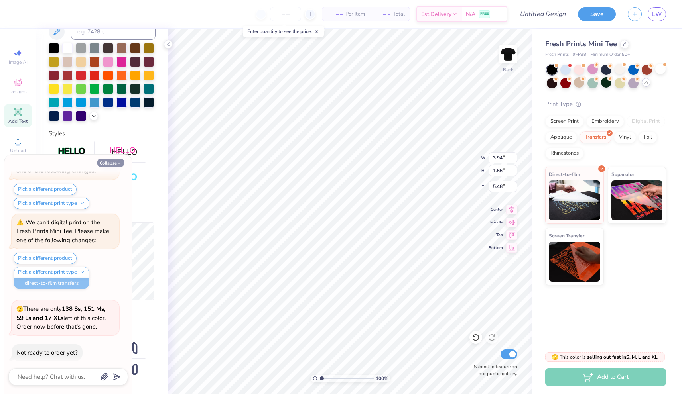
click at [110, 167] on button "Collapse" at bounding box center [110, 163] width 27 height 8
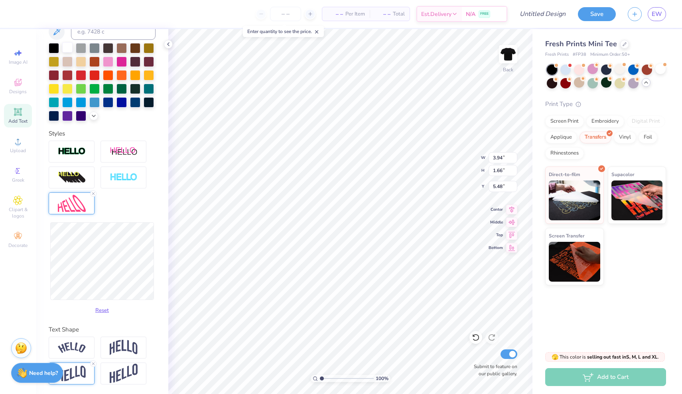
click at [69, 47] on div at bounding box center [67, 47] width 10 height 10
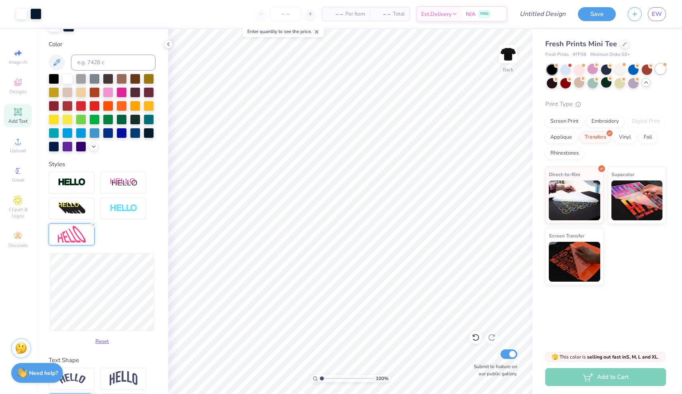
click at [660, 69] on div at bounding box center [660, 69] width 10 height 10
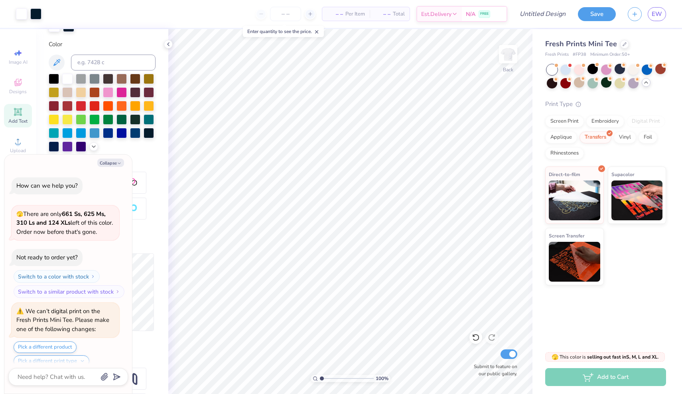
scroll to position [4004, 0]
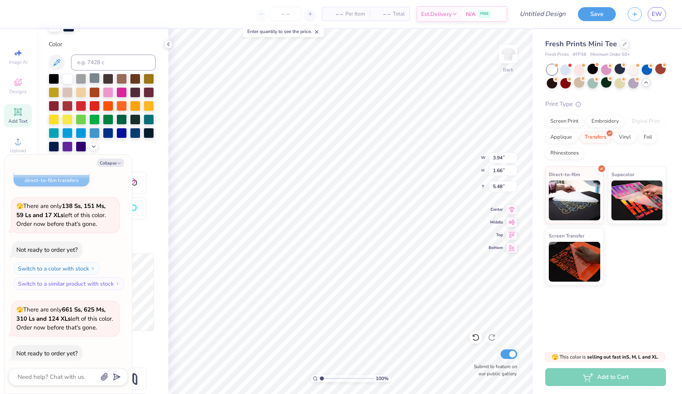
click at [96, 80] on div at bounding box center [94, 78] width 10 height 10
click at [51, 77] on div at bounding box center [54, 78] width 10 height 10
type textarea "x"
type input "2.03"
type input "0.86"
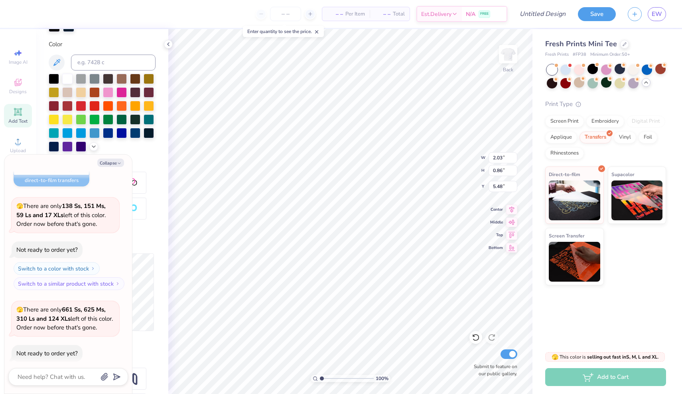
type textarea "x"
type input "5.41"
click at [589, 70] on div at bounding box center [593, 69] width 10 height 10
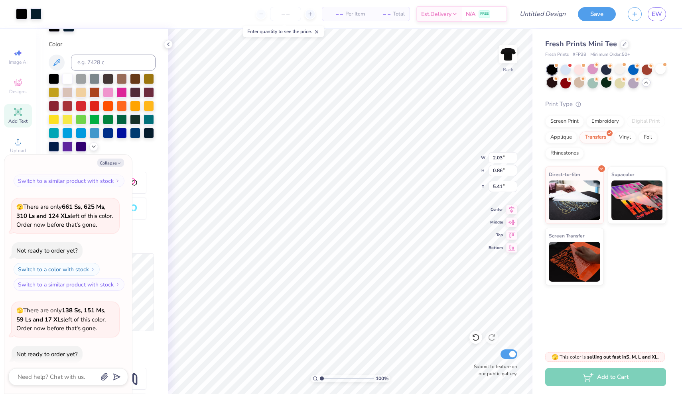
type textarea "x"
type input "5.39"
click at [68, 79] on div at bounding box center [67, 78] width 10 height 10
type textarea "x"
type input "5.43"
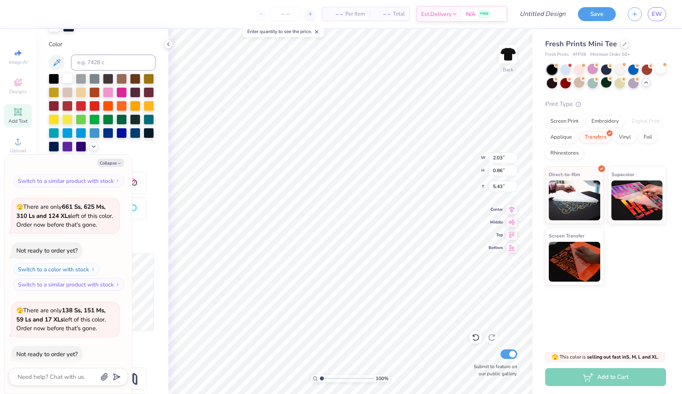
type textarea "x"
type input "2.55"
type input "1.07"
type textarea "x"
type input "5.58"
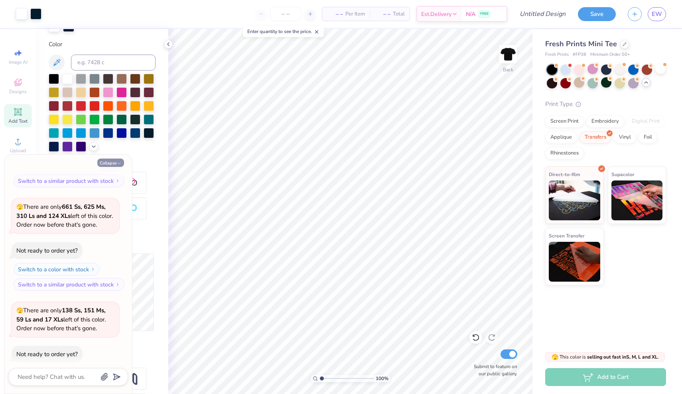
click at [117, 159] on button "Collapse" at bounding box center [110, 163] width 27 height 8
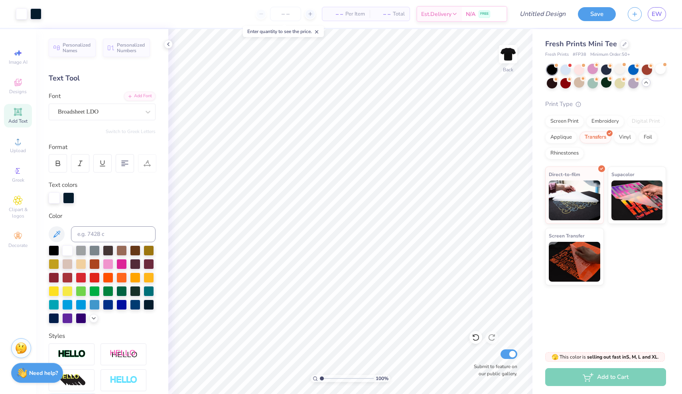
scroll to position [0, 0]
click at [586, 12] on button "Save" at bounding box center [597, 13] width 38 height 14
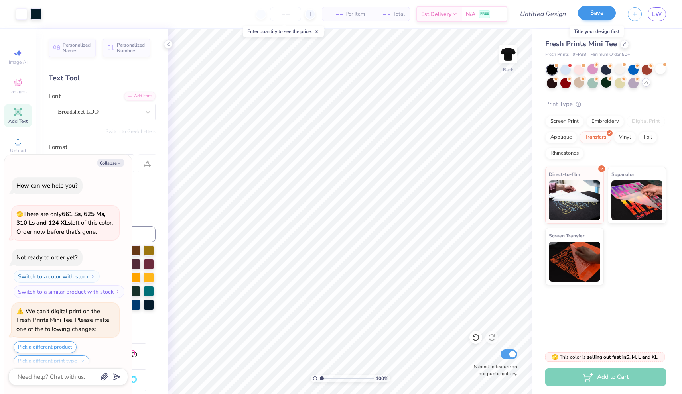
scroll to position [4128, 0]
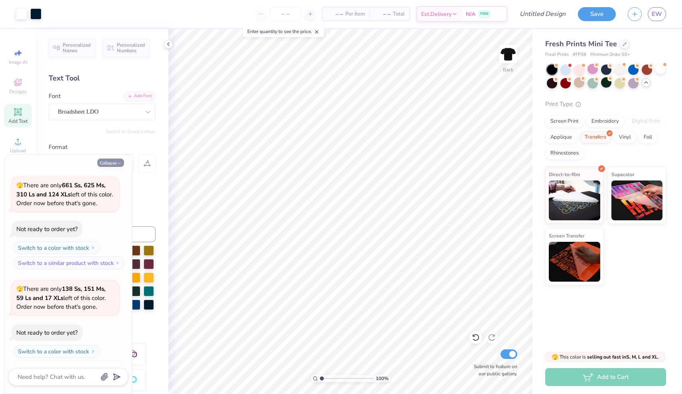
click at [115, 160] on button "Collapse" at bounding box center [110, 163] width 27 height 8
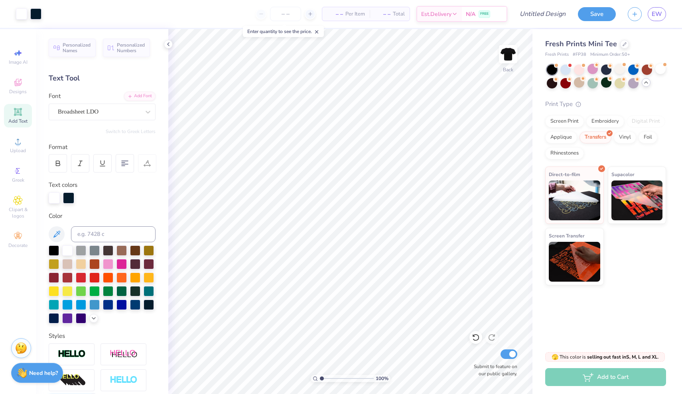
type textarea "x"
click at [661, 14] on span "EW" at bounding box center [657, 14] width 10 height 9
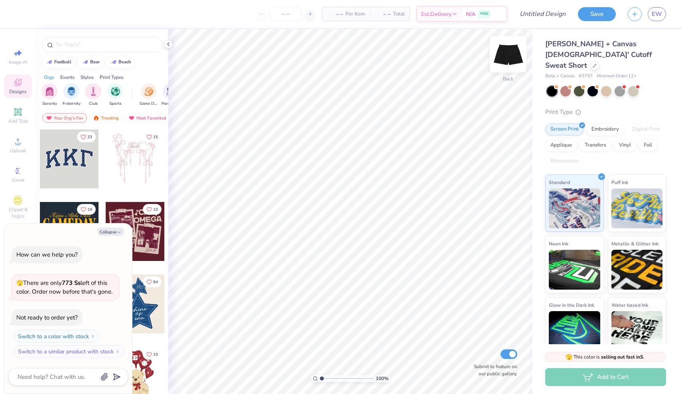
click at [509, 59] on img at bounding box center [508, 54] width 32 height 32
click at [118, 232] on icon "button" at bounding box center [119, 232] width 5 height 5
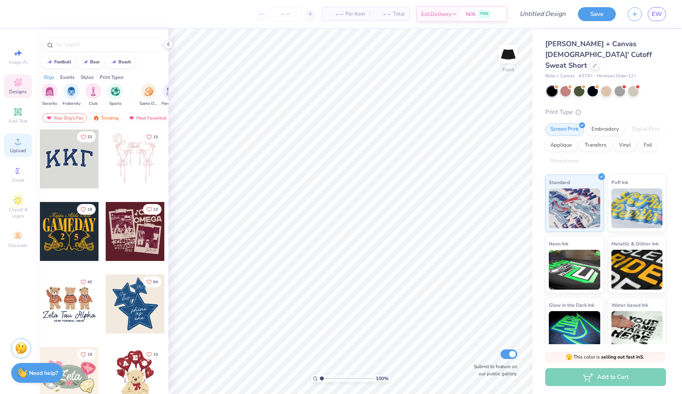
click at [20, 144] on icon at bounding box center [18, 142] width 10 height 10
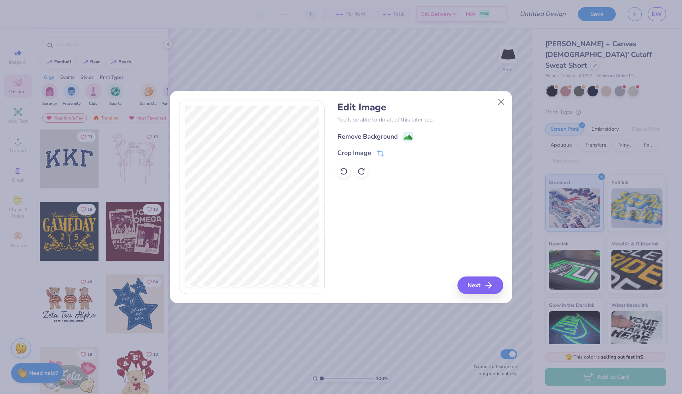
click at [403, 132] on div "Remove Background" at bounding box center [420, 136] width 166 height 10
click at [408, 134] on image at bounding box center [408, 137] width 9 height 9
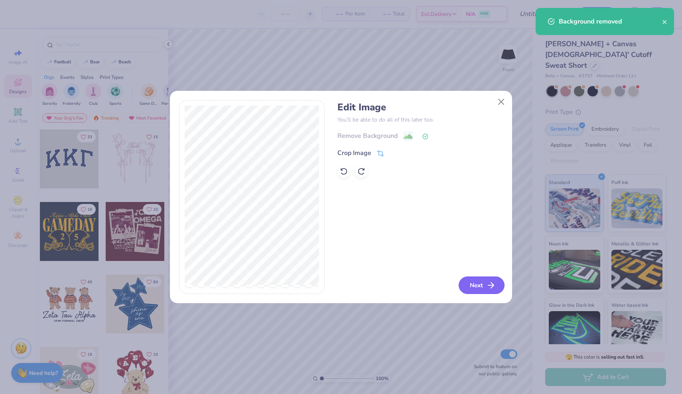
click at [488, 284] on icon "button" at bounding box center [491, 286] width 10 height 10
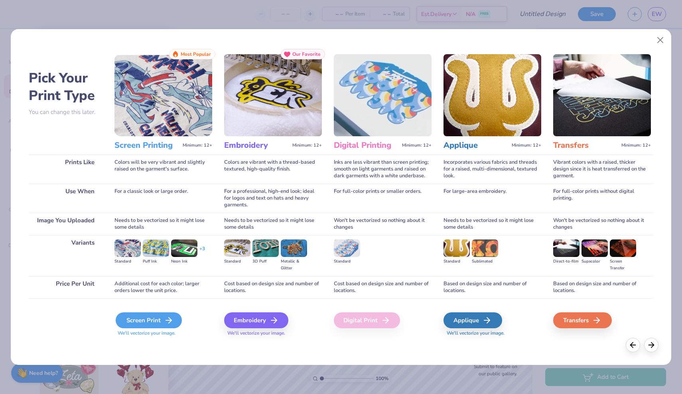
click at [158, 314] on div "Screen Print" at bounding box center [149, 321] width 66 height 16
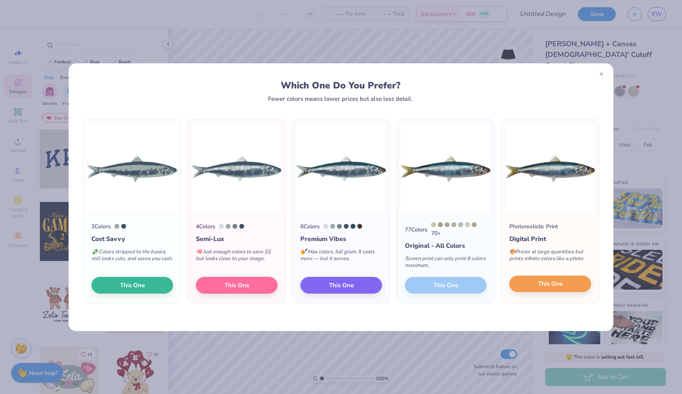
click at [552, 281] on span "This One" at bounding box center [550, 284] width 25 height 9
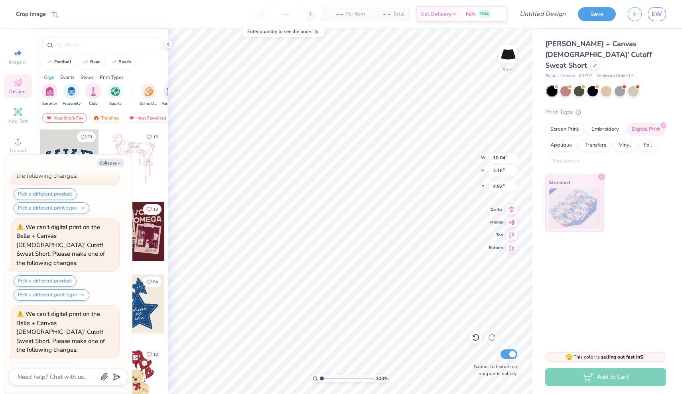
scroll to position [240, 0]
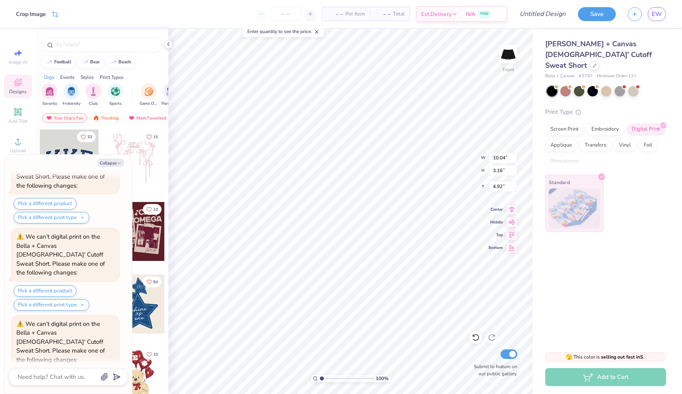
type textarea "x"
type input "3.17"
type input "10.04"
type input "1.48"
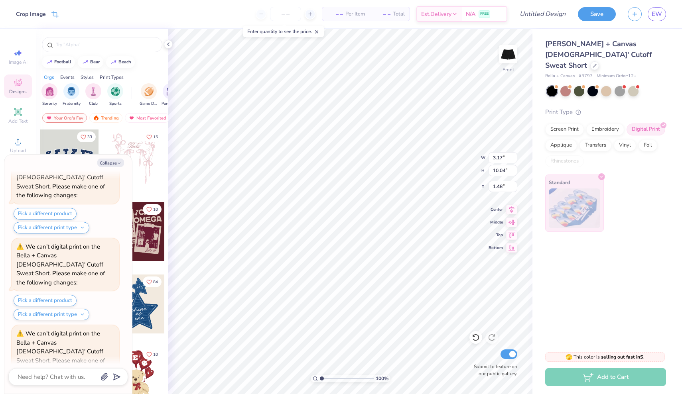
type textarea "x"
type input "1.13"
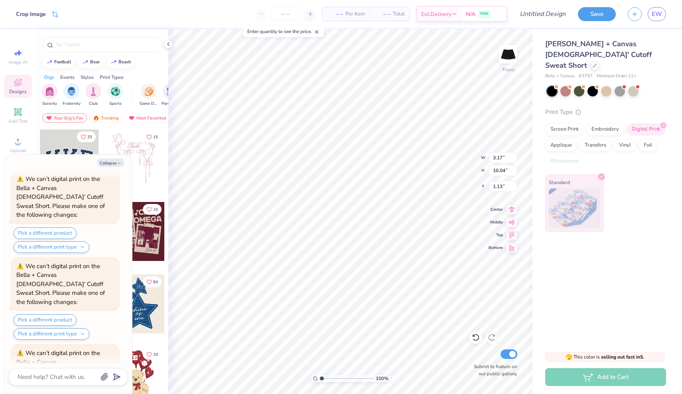
scroll to position [549, 0]
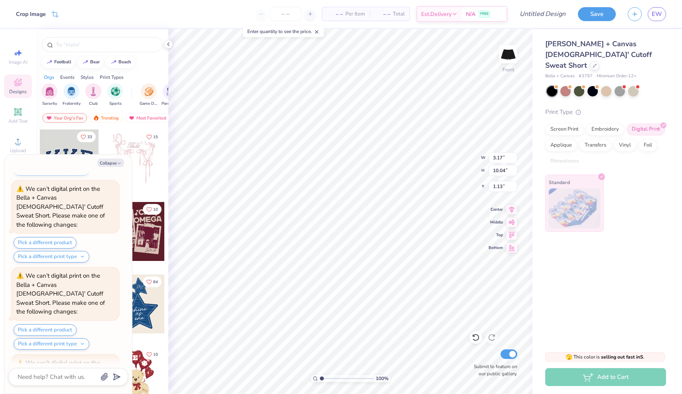
type textarea "x"
type input "1.48"
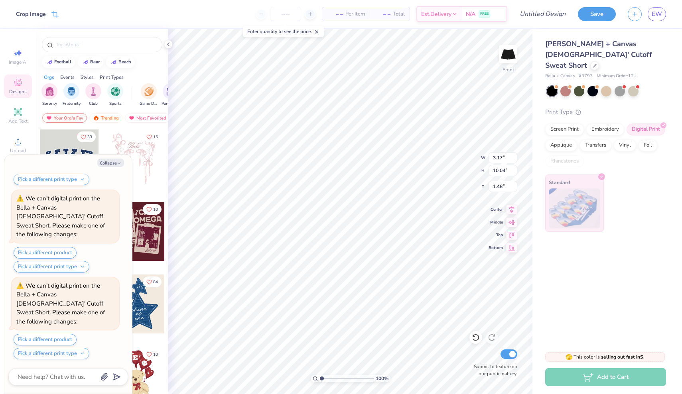
type textarea "x"
type input "0.88"
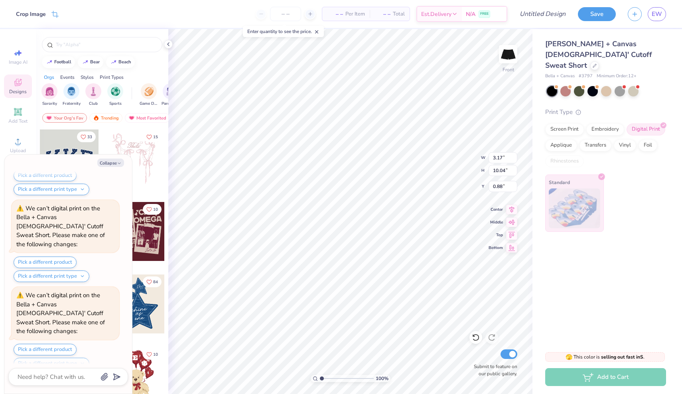
click at [575, 283] on div "Bella + Canvas Ladies' Cutoff Sweat Short Bella + Canvas # 3797 Minimum Order: …" at bounding box center [608, 187] width 150 height 316
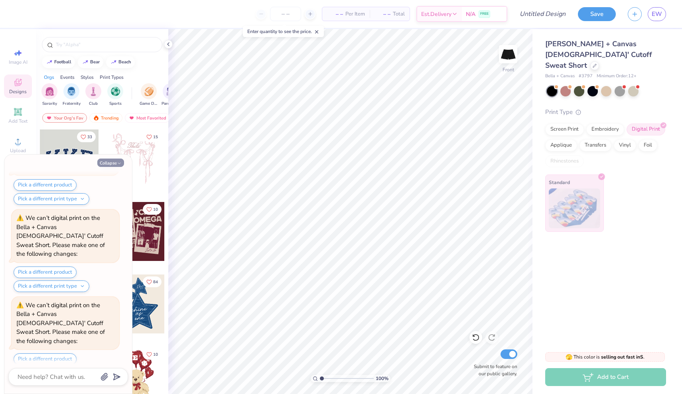
click at [110, 164] on button "Collapse" at bounding box center [110, 163] width 27 height 8
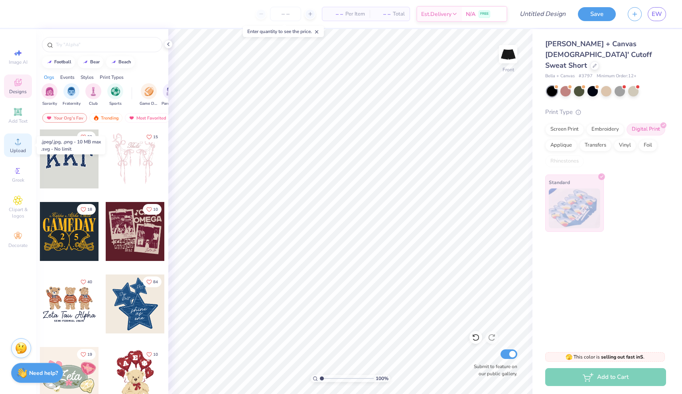
click at [24, 142] on div "Upload" at bounding box center [18, 146] width 28 height 24
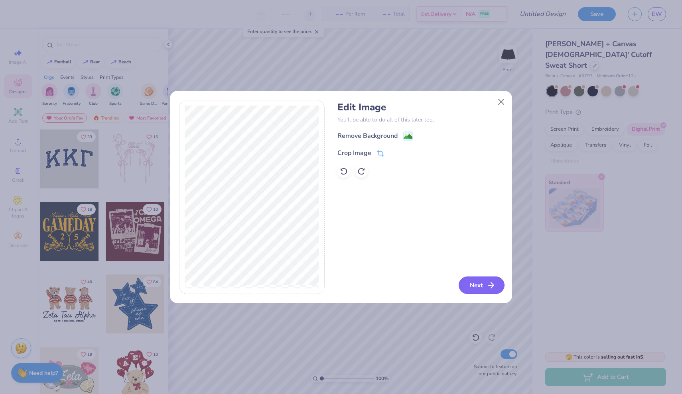
click at [486, 292] on button "Next" at bounding box center [482, 286] width 46 height 18
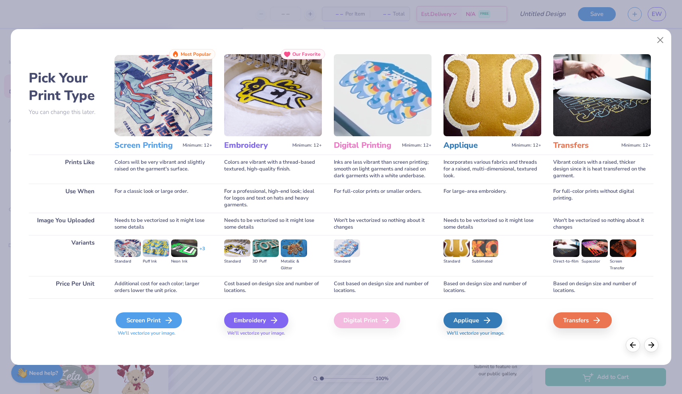
click at [170, 320] on polyline at bounding box center [170, 321] width 3 height 6
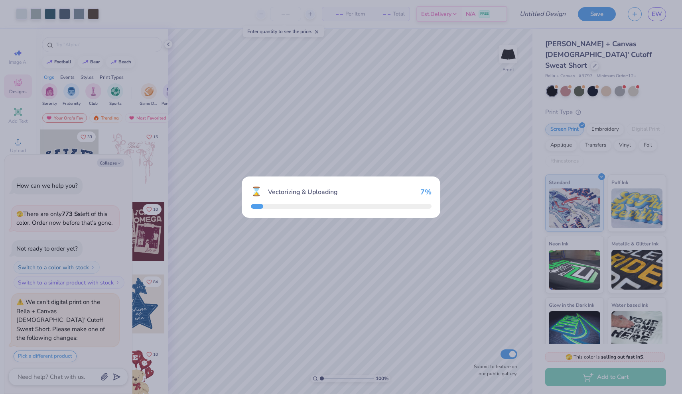
scroll to position [847, 0]
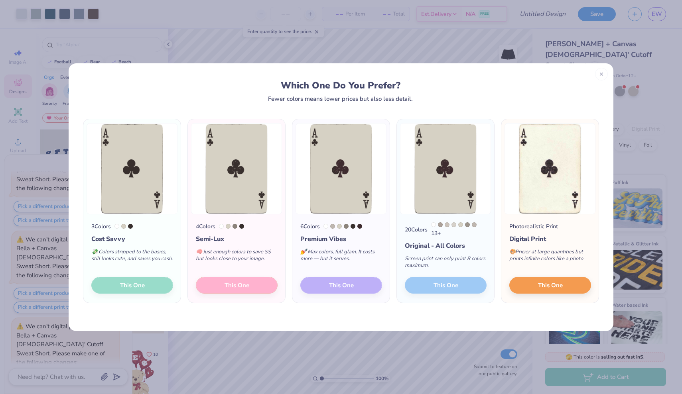
click at [572, 296] on div "Photorealistic Print Digital Print 🎨 Pricier at large quantities but prints inf…" at bounding box center [549, 259] width 97 height 89
click at [569, 284] on button "This One" at bounding box center [550, 284] width 82 height 17
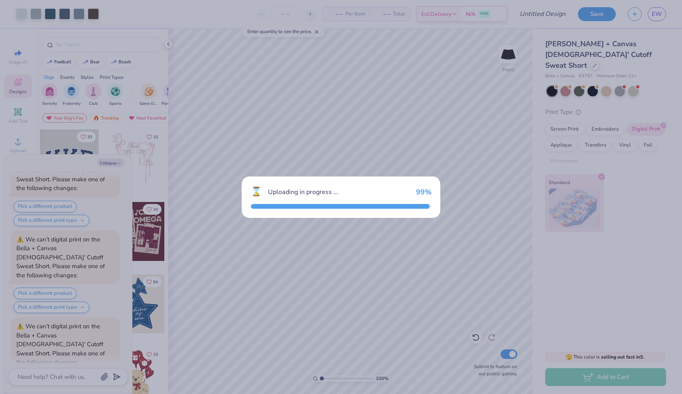
scroll to position [1079, 0]
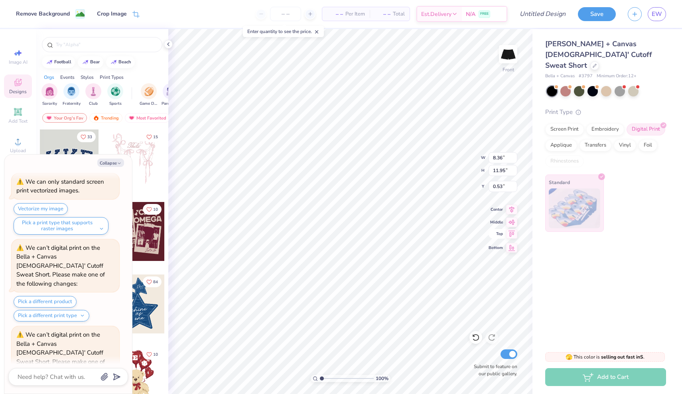
type textarea "x"
type input "3.12"
type input "10.01"
type input "0.89"
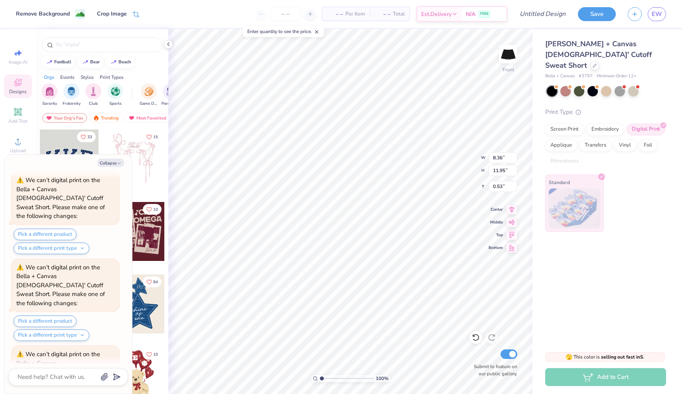
scroll to position [1312, 0]
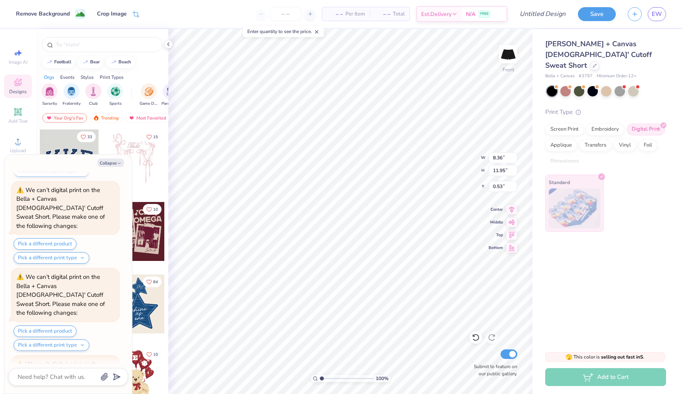
type textarea "x"
type input "2.77"
type input "3.95"
type input "8.52"
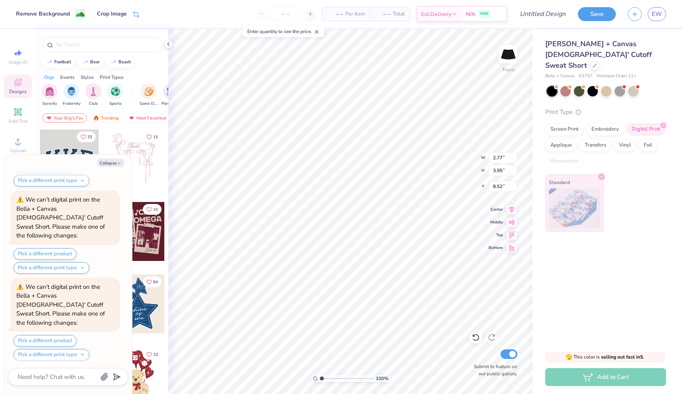
type textarea "x"
type input "3.12"
type input "10.01"
type input "1.13"
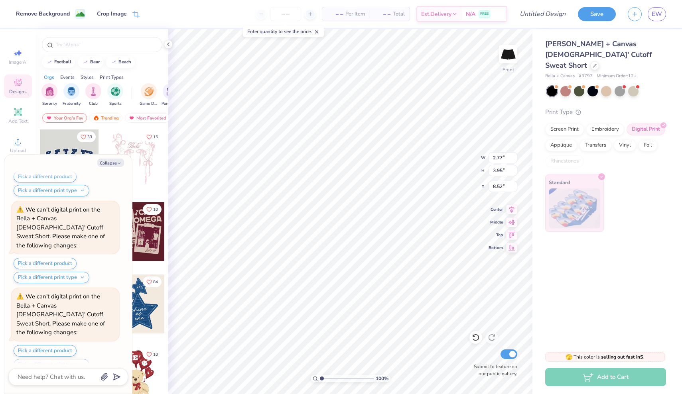
type textarea "x"
type input "3.93"
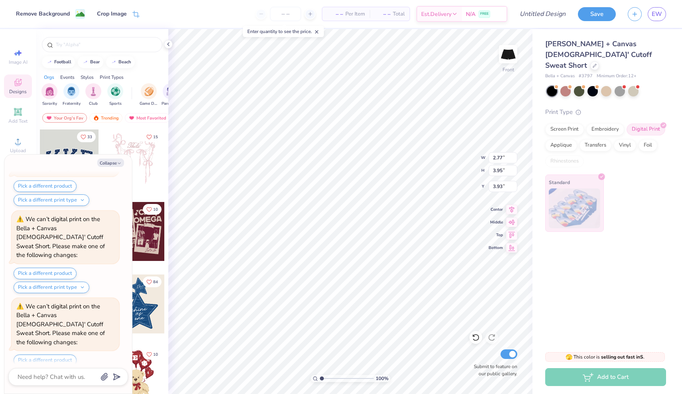
type textarea "x"
type input "4.13"
type input "5.90"
type input "1.98"
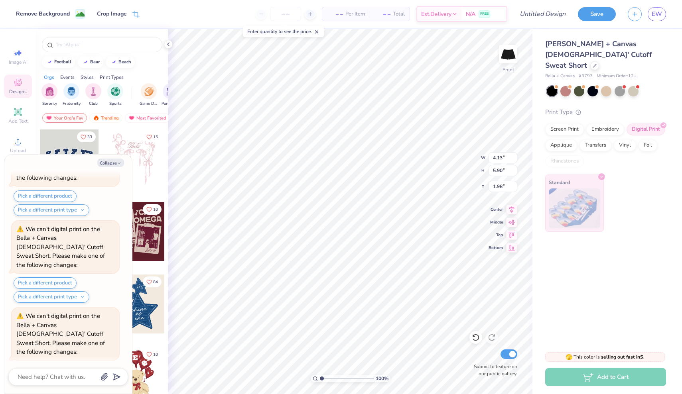
scroll to position [1698, 0]
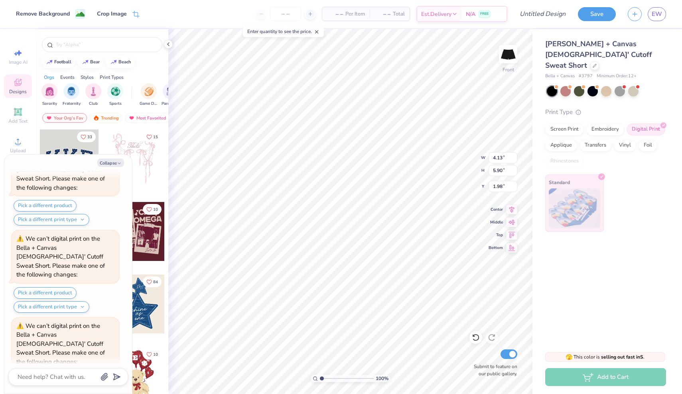
type textarea "x"
type input "4.74"
type textarea "x"
type input "6.08"
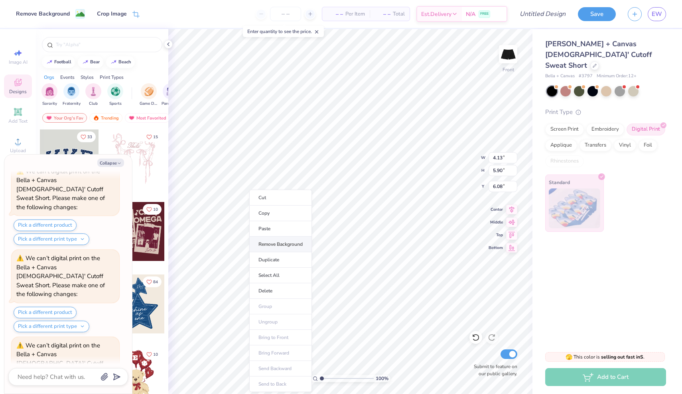
click at [260, 246] on li "Remove Background" at bounding box center [280, 245] width 63 height 16
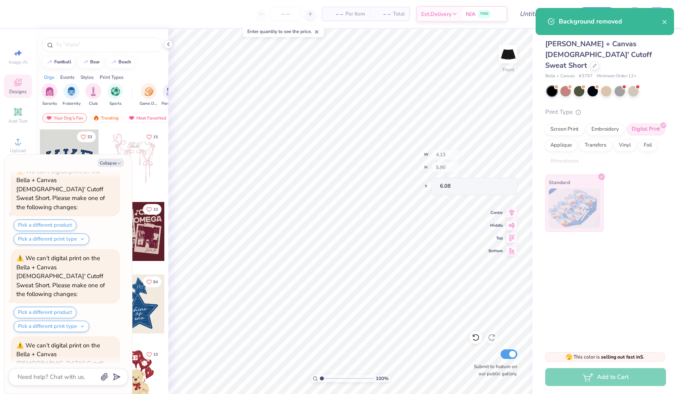
scroll to position [1931, 0]
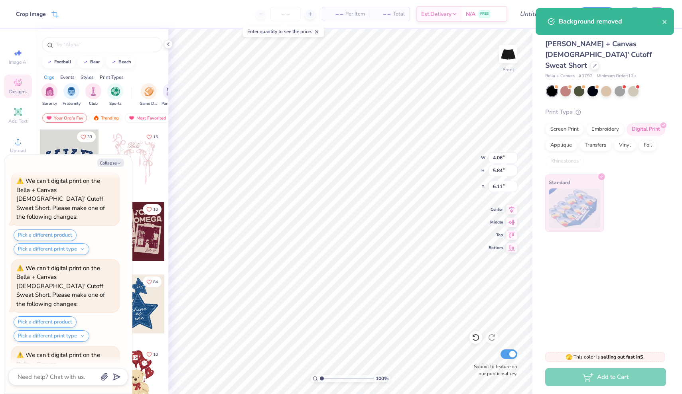
type textarea "x"
type input "3.84"
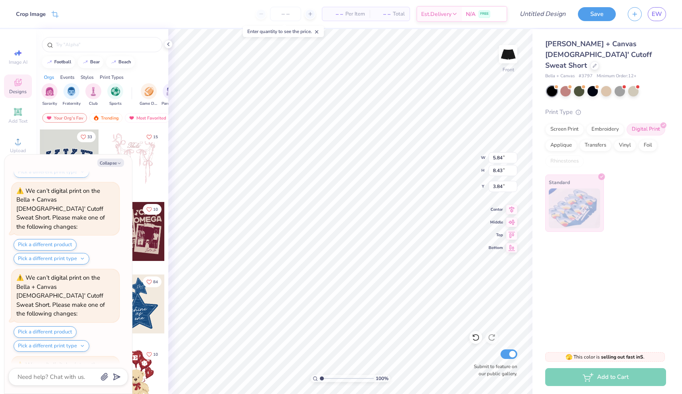
type textarea "x"
type input "5.84"
type input "8.43"
type input "1.26"
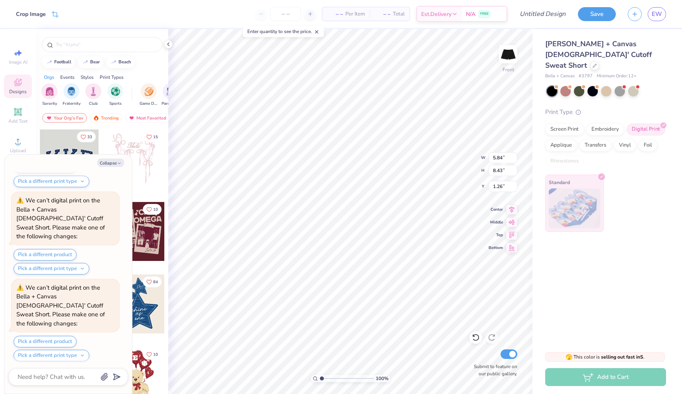
type textarea "x"
type input "2.28"
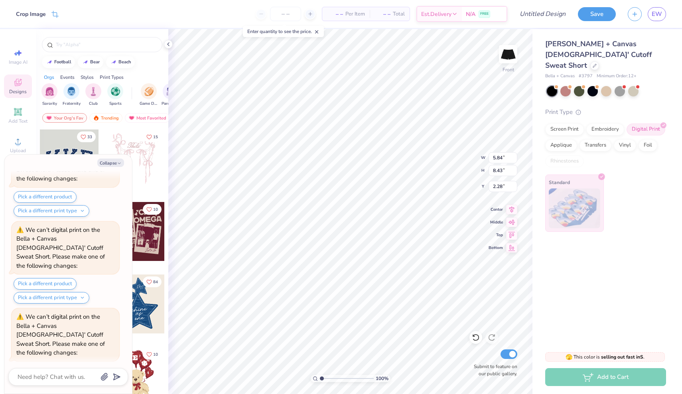
scroll to position [2395, 0]
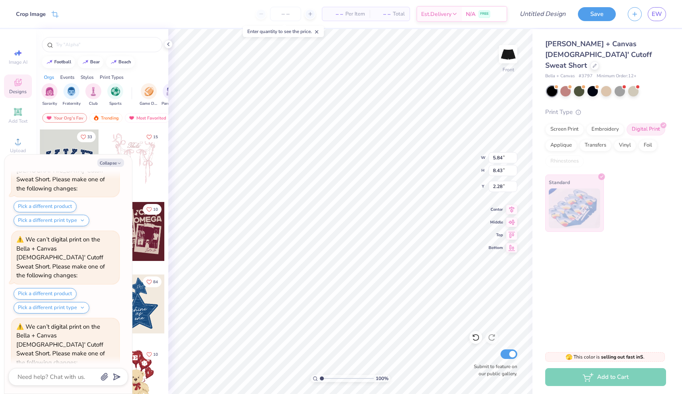
type textarea "x"
type input "1.52"
type textarea "x"
type input "2.28"
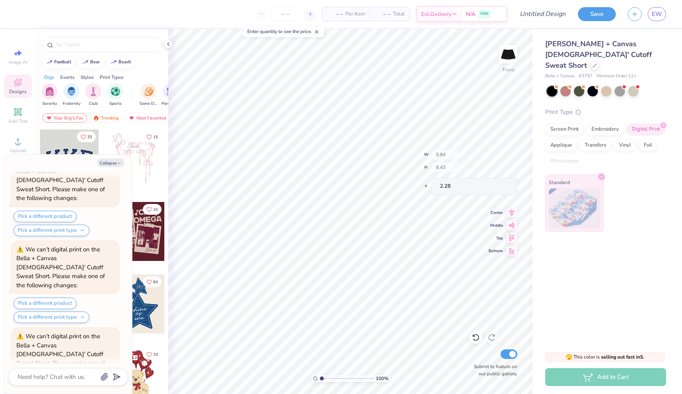
scroll to position [2550, 0]
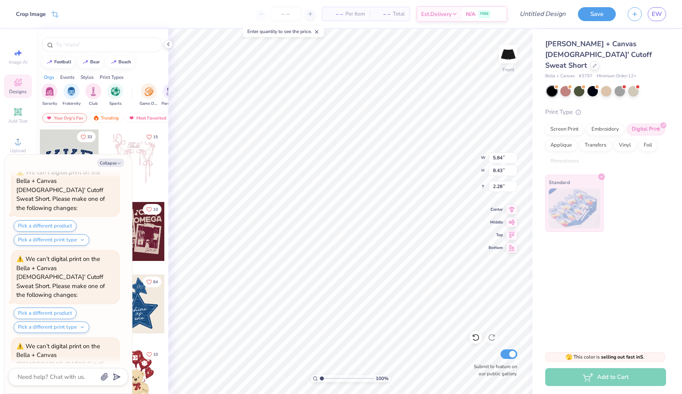
type textarea "x"
type input "6.63"
type input "8.91"
type input "2.05"
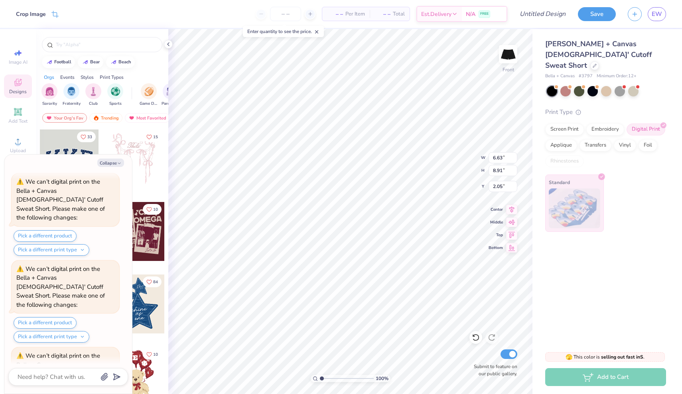
type textarea "x"
type input "5.84"
type input "8.43"
type input "2.28"
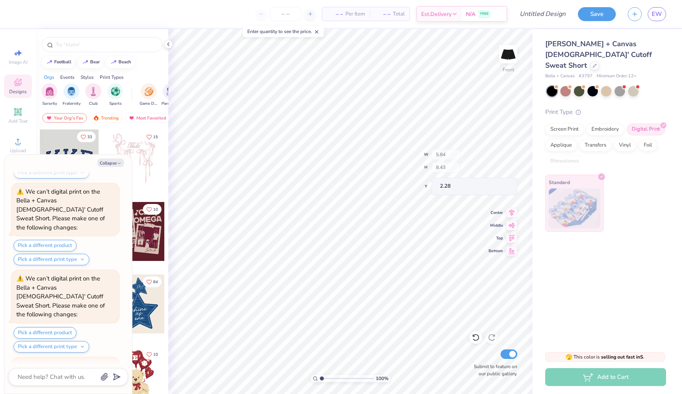
scroll to position [2782, 0]
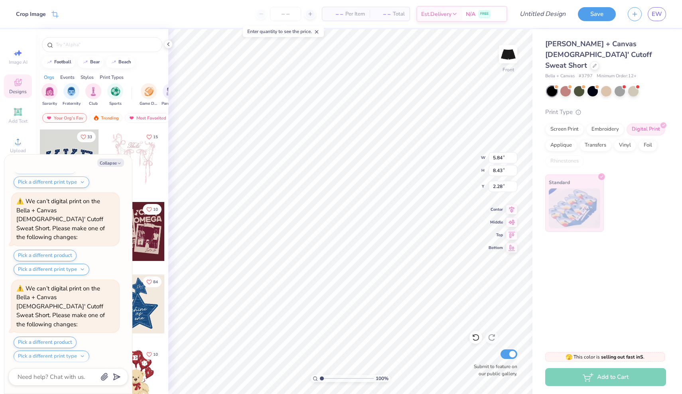
type textarea "x"
type input "7.25"
type input "9.28"
type input "1.86"
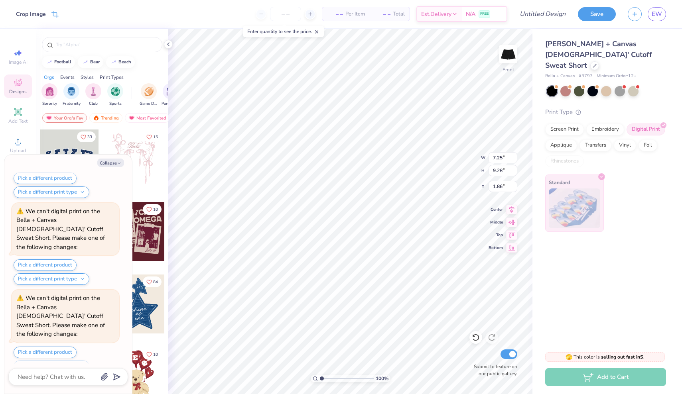
scroll to position [2937, 0]
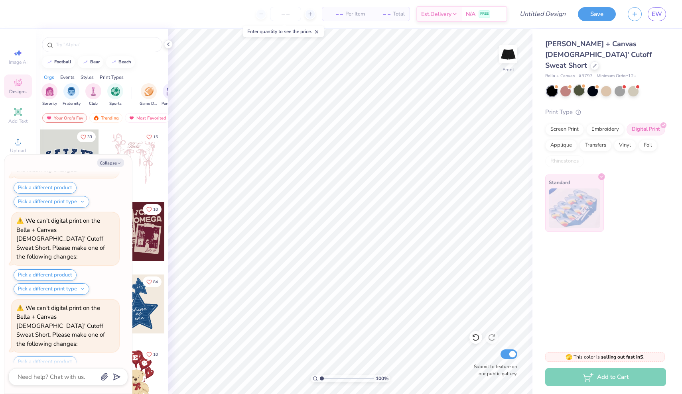
click at [579, 85] on div at bounding box center [579, 90] width 10 height 10
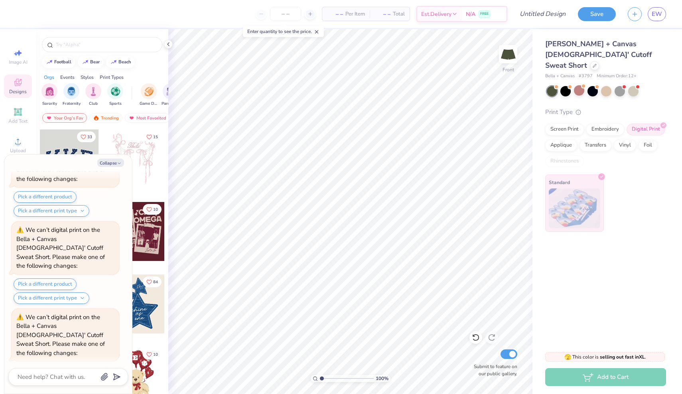
scroll to position [3179, 0]
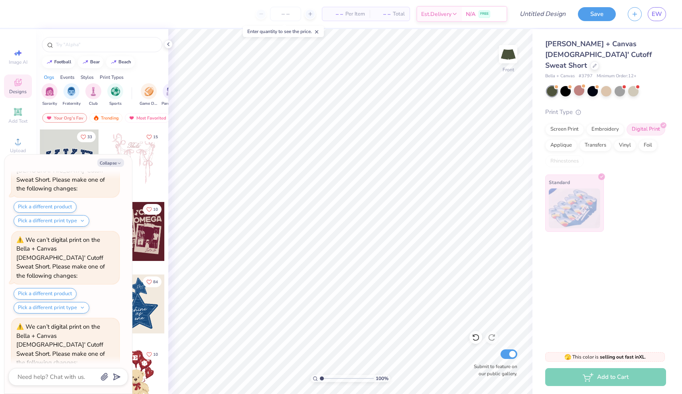
type textarea "x"
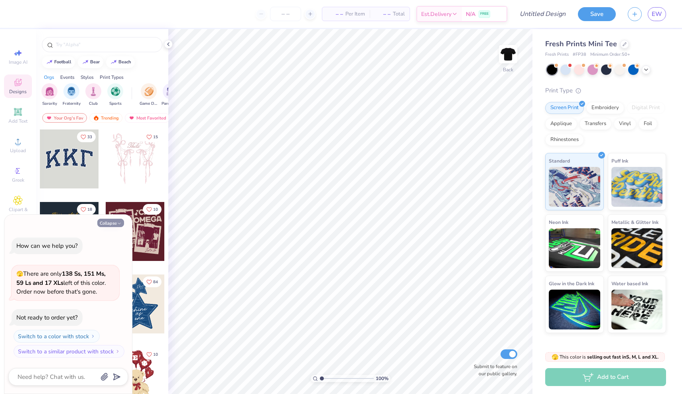
click at [110, 222] on button "Collapse" at bounding box center [110, 223] width 27 height 8
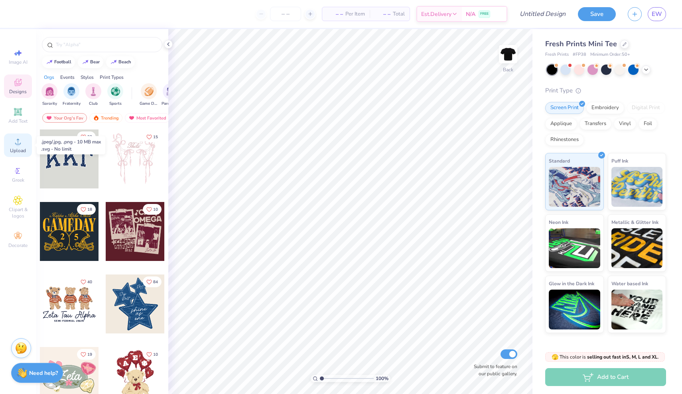
click at [19, 152] on span "Upload" at bounding box center [18, 151] width 16 height 6
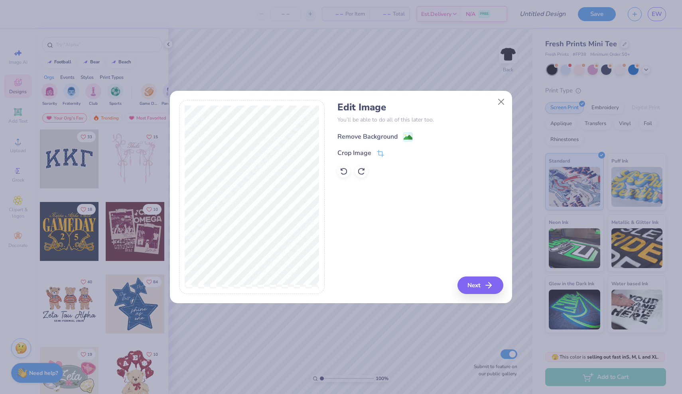
click at [409, 136] on image at bounding box center [408, 137] width 9 height 9
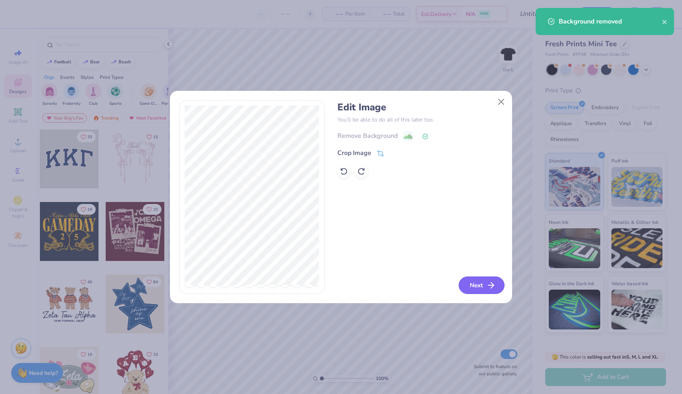
click at [500, 282] on button "Next" at bounding box center [482, 286] width 46 height 18
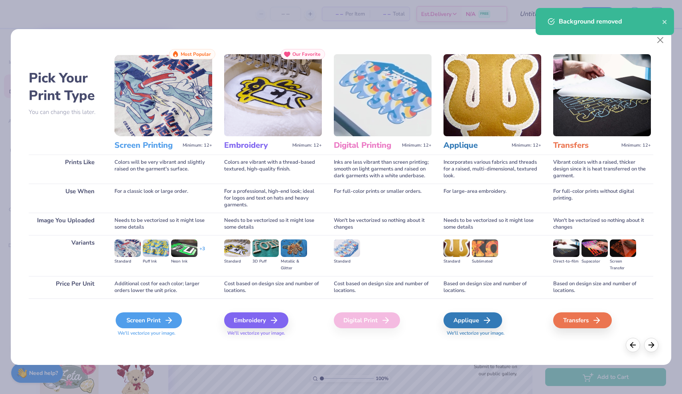
click at [157, 316] on div "Screen Print" at bounding box center [149, 321] width 66 height 16
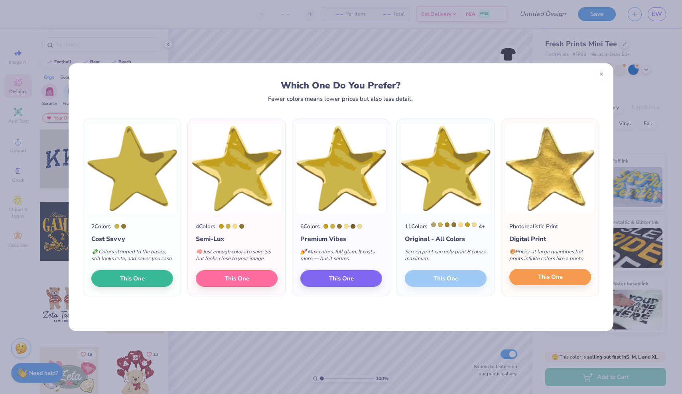
click at [570, 284] on button "This One" at bounding box center [550, 277] width 82 height 17
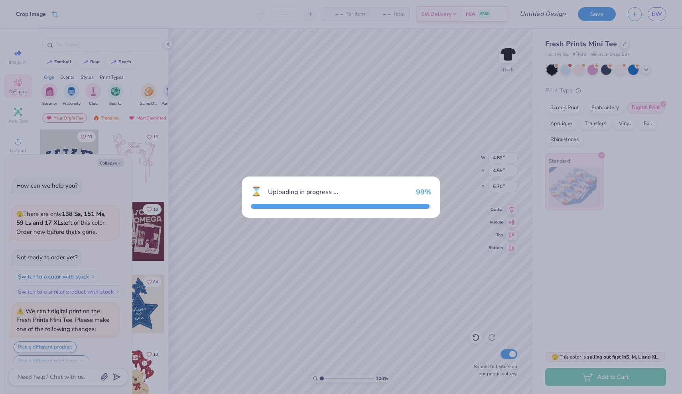
scroll to position [145, 0]
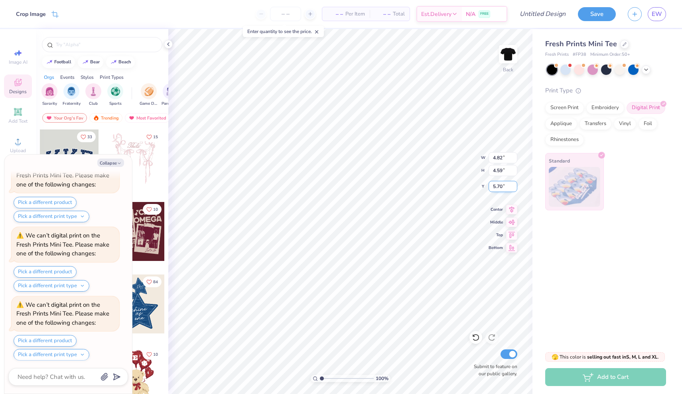
type textarea "x"
type input "1.84"
type input "1.76"
type input "8.54"
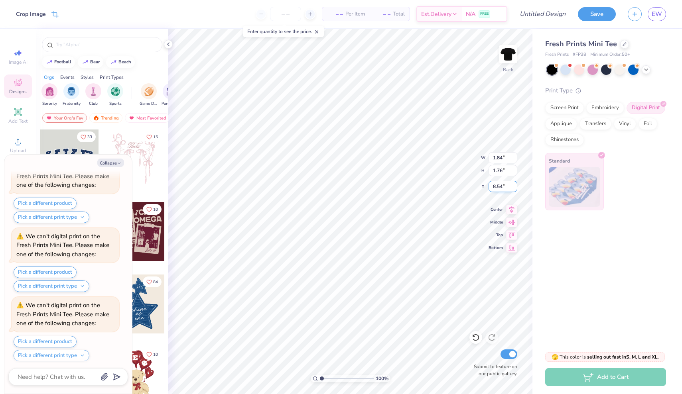
type textarea "x"
type input "1.62"
click at [21, 140] on icon at bounding box center [18, 142] width 10 height 10
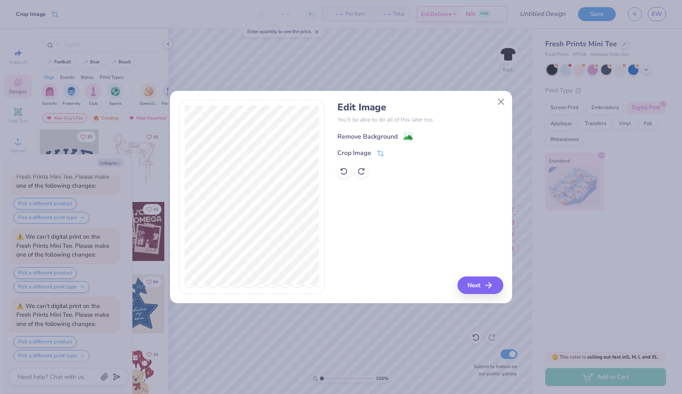
click at [404, 137] on image at bounding box center [408, 137] width 9 height 9
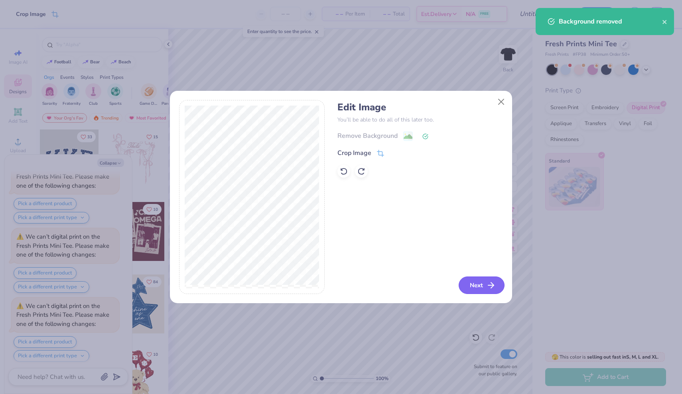
click at [482, 294] on button "Next" at bounding box center [482, 286] width 46 height 18
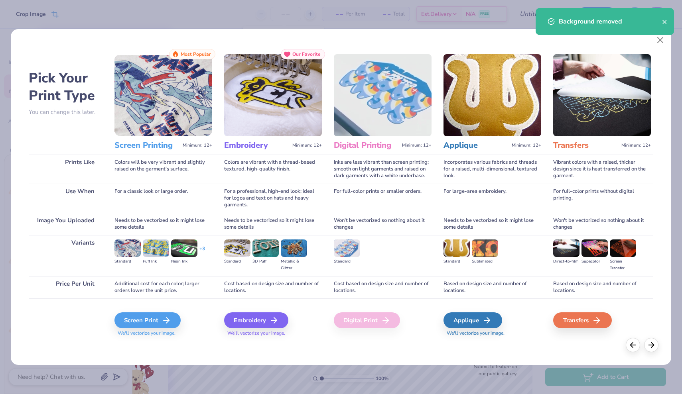
click at [162, 329] on div "Screen Print We'll vectorize your image." at bounding box center [163, 325] width 98 height 24
click at [162, 322] on div "Screen Print" at bounding box center [149, 321] width 66 height 16
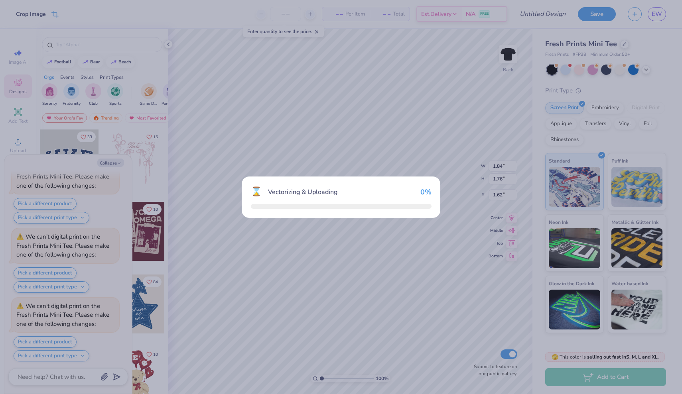
scroll to position [348, 0]
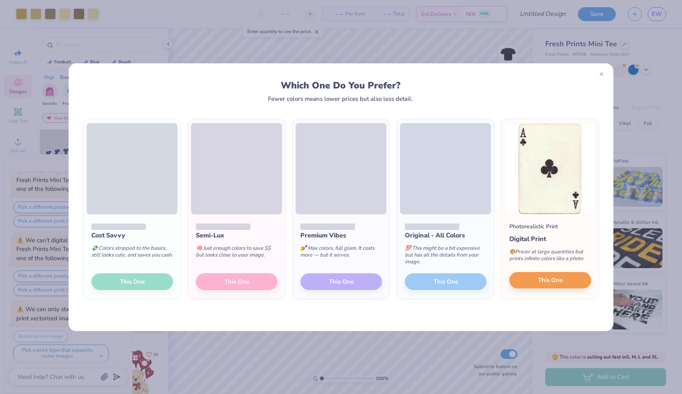
click at [542, 285] on button "This One" at bounding box center [550, 280] width 82 height 17
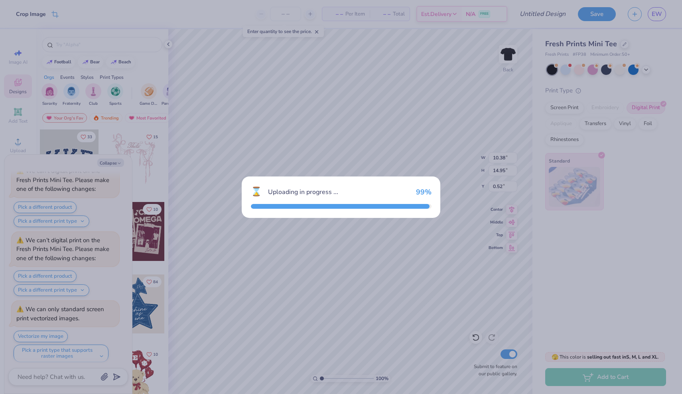
scroll to position [622, 0]
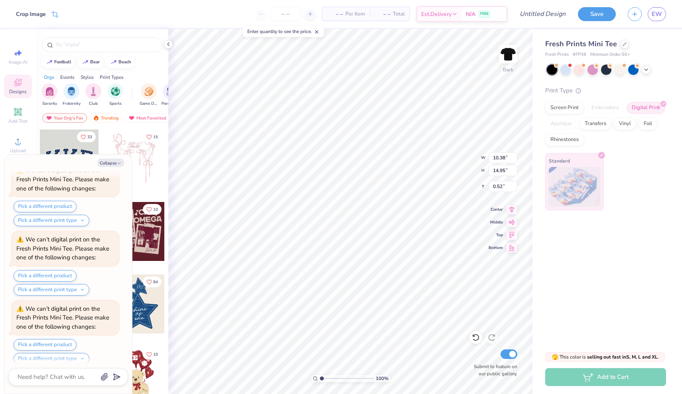
type textarea "x"
type input "3.29"
type input "4.75"
type input "10.73"
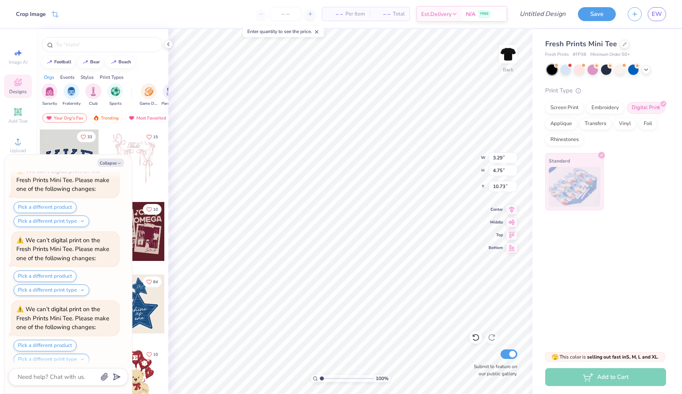
type textarea "x"
type input "4.34"
click at [112, 161] on button "Collapse" at bounding box center [110, 163] width 27 height 8
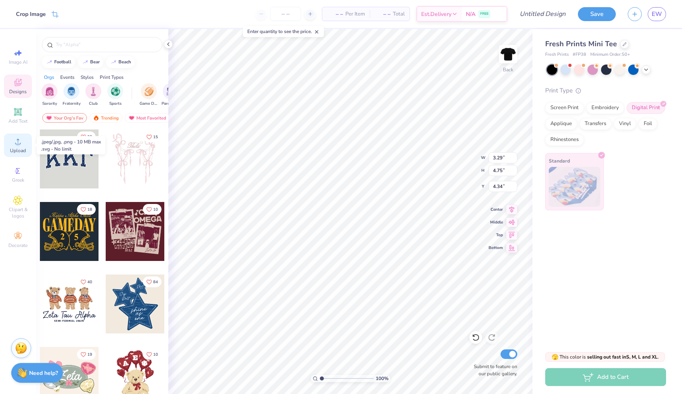
click at [19, 144] on circle at bounding box center [18, 144] width 4 height 4
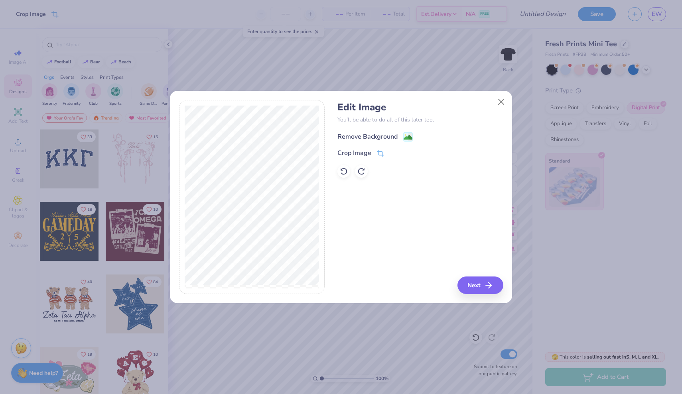
click at [410, 136] on image at bounding box center [408, 137] width 9 height 9
click at [467, 280] on button "Next" at bounding box center [481, 286] width 46 height 18
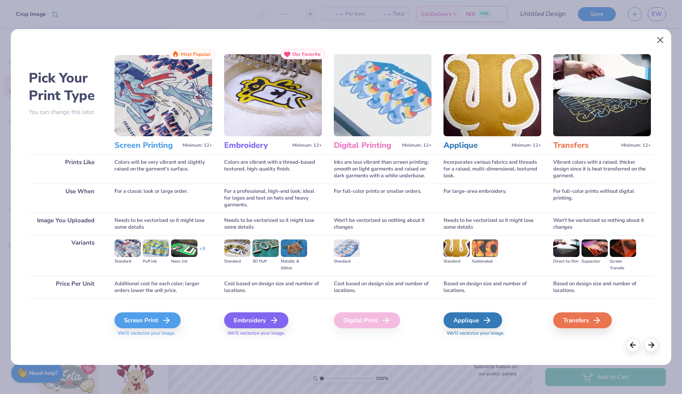
click at [663, 44] on button "Close" at bounding box center [660, 40] width 15 height 15
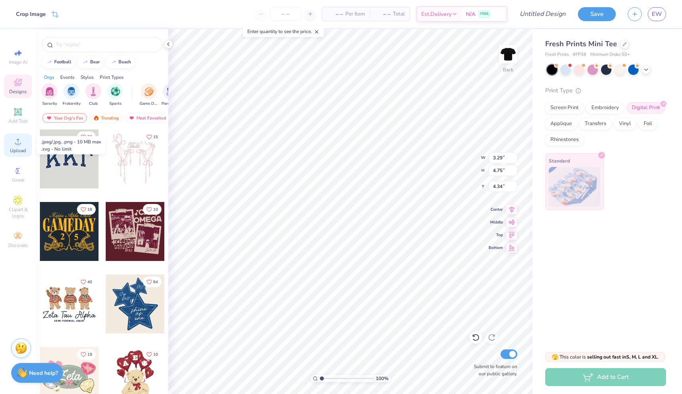
click at [19, 144] on icon at bounding box center [18, 142] width 6 height 6
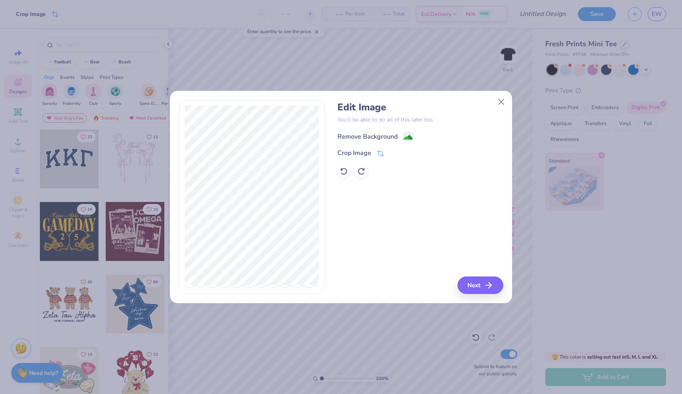
click at [406, 138] on image at bounding box center [408, 137] width 9 height 9
click at [477, 282] on button "Next" at bounding box center [482, 286] width 46 height 18
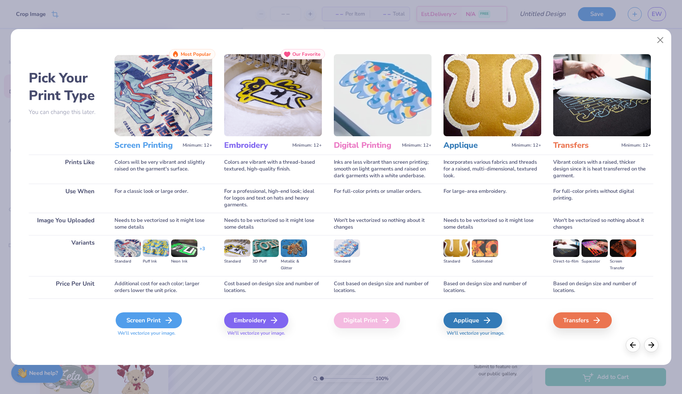
click at [148, 320] on div "Screen Print" at bounding box center [149, 321] width 66 height 16
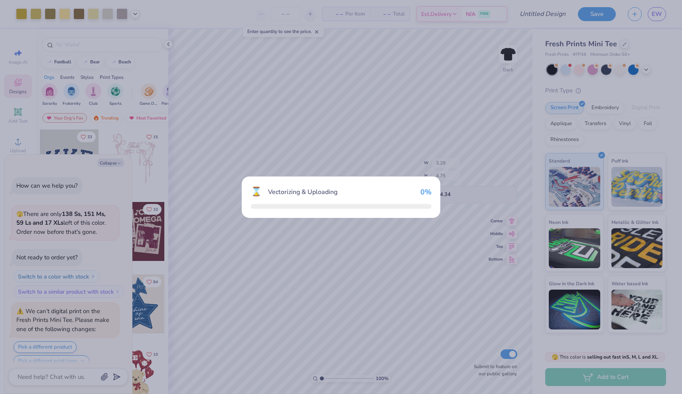
scroll to position [903, 0]
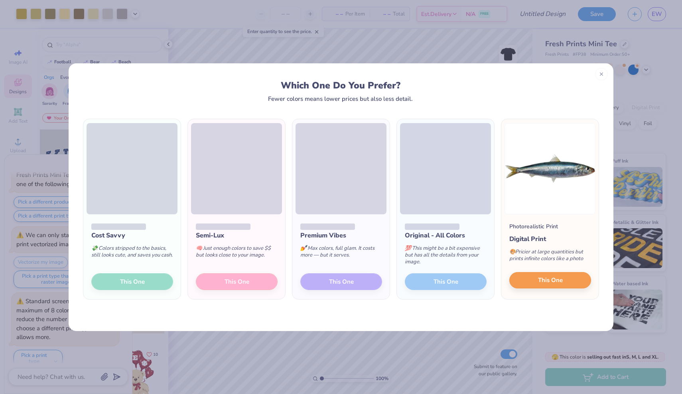
click at [552, 284] on span "This One" at bounding box center [550, 280] width 25 height 9
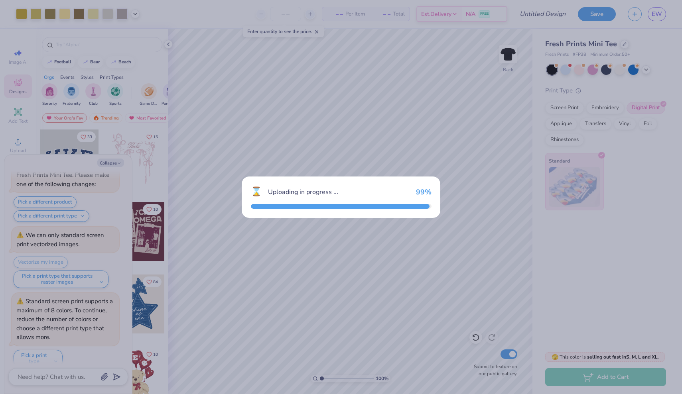
scroll to position [1109, 0]
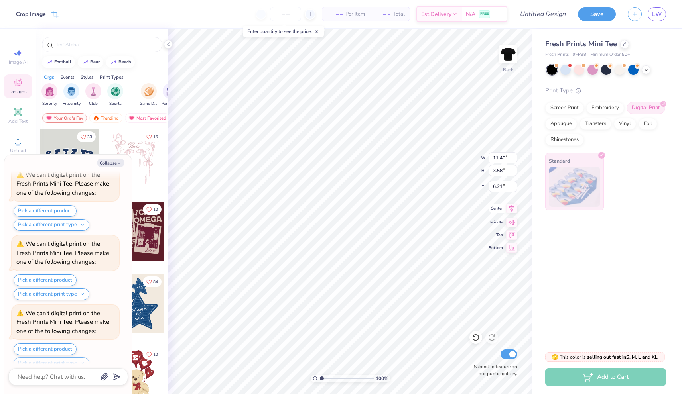
type textarea "x"
type input "5.15"
type input "1.62"
type input "8.17"
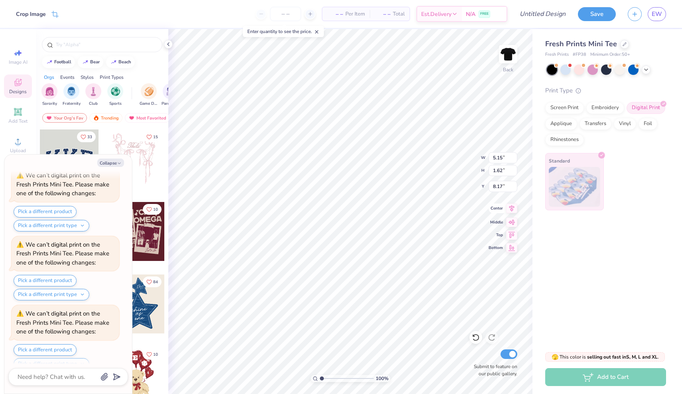
type textarea "x"
type input "5.90"
click at [104, 162] on button "Collapse" at bounding box center [110, 163] width 27 height 8
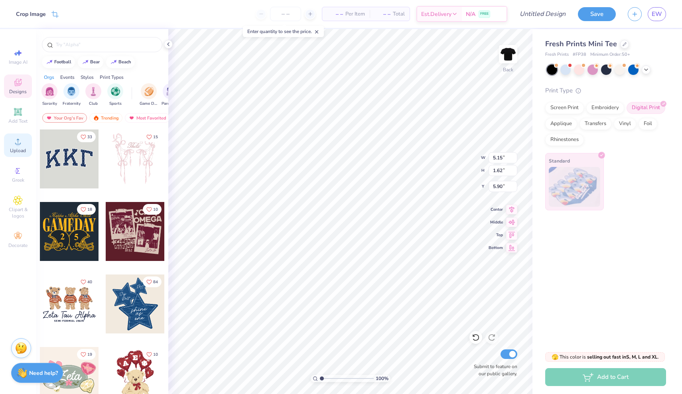
click at [17, 144] on circle at bounding box center [18, 144] width 4 height 4
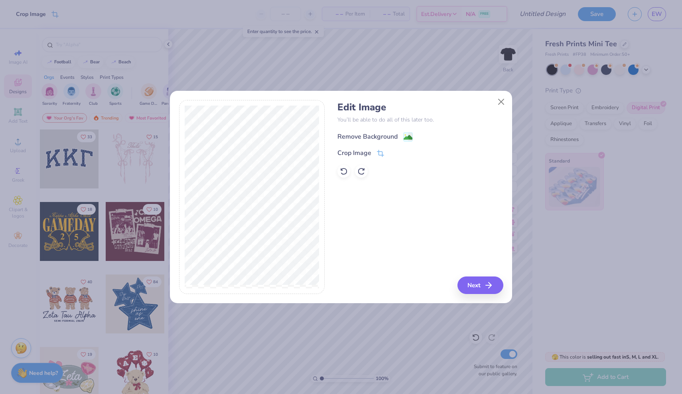
click at [408, 135] on image at bounding box center [408, 137] width 9 height 9
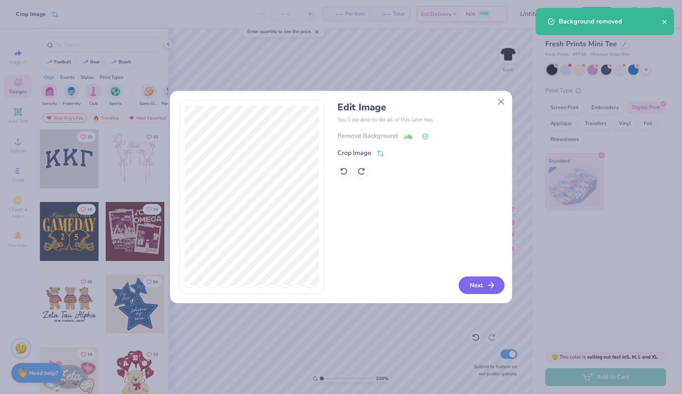
click at [485, 286] on button "Next" at bounding box center [482, 286] width 46 height 18
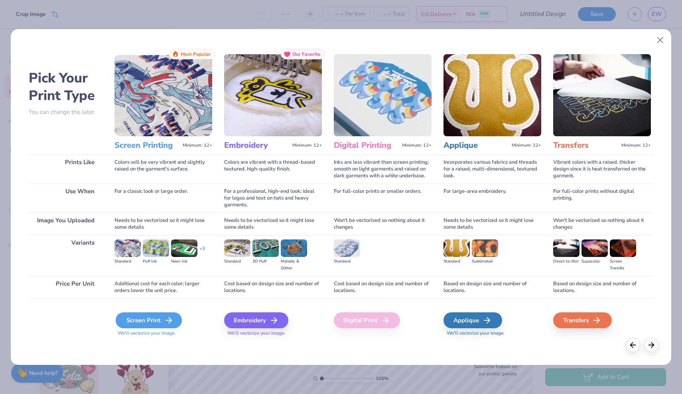
click at [150, 321] on div "Screen Print" at bounding box center [149, 321] width 66 height 16
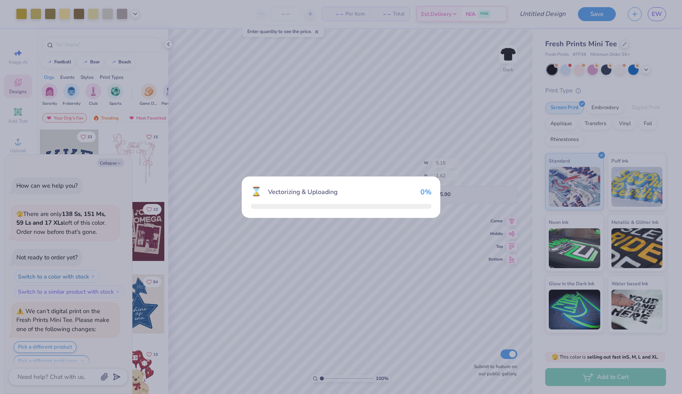
scroll to position [1469, 0]
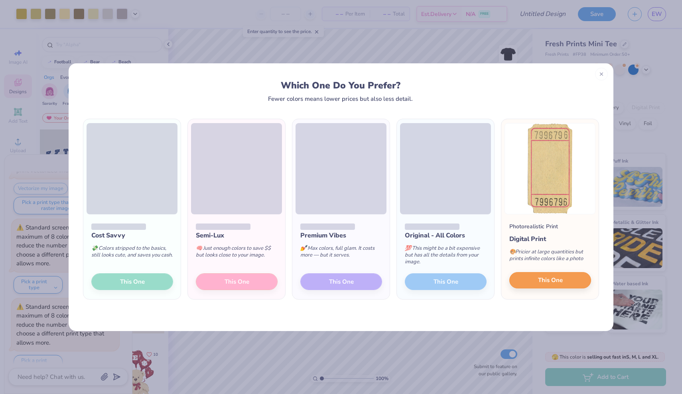
click at [533, 284] on button "This One" at bounding box center [550, 280] width 82 height 17
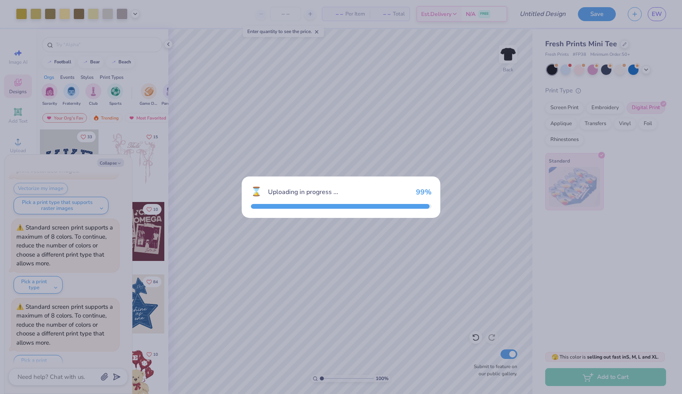
scroll to position [1743, 0]
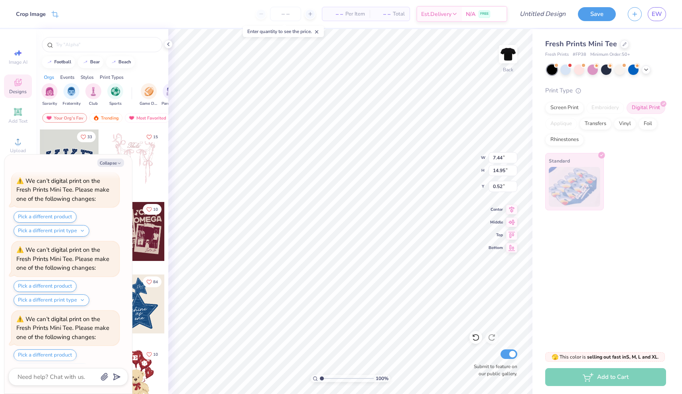
type textarea "x"
type input "2.93"
type input "5.88"
type input "9.59"
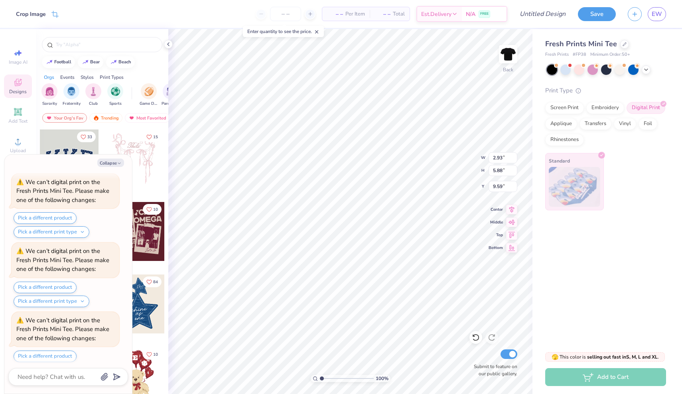
type textarea "x"
type input "3.00"
type textarea "x"
type input "5.87"
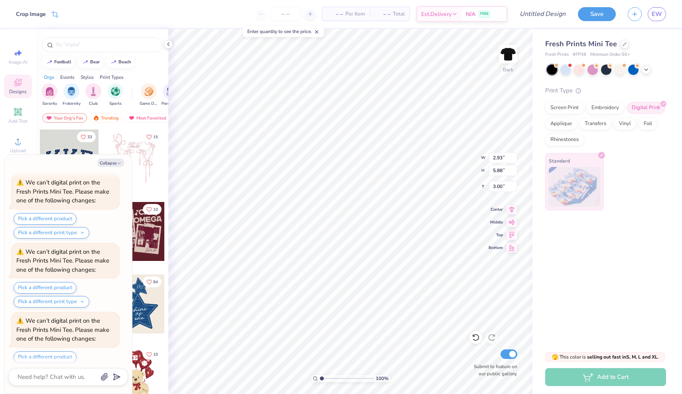
type input "2.93"
type input "4.47"
type textarea "x"
type input "0.91"
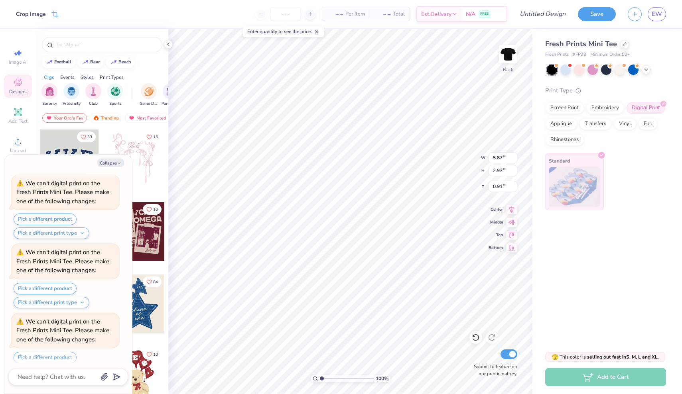
scroll to position [2086, 0]
type textarea "x"
type input "1.12"
type input "0.56"
type input "3.29"
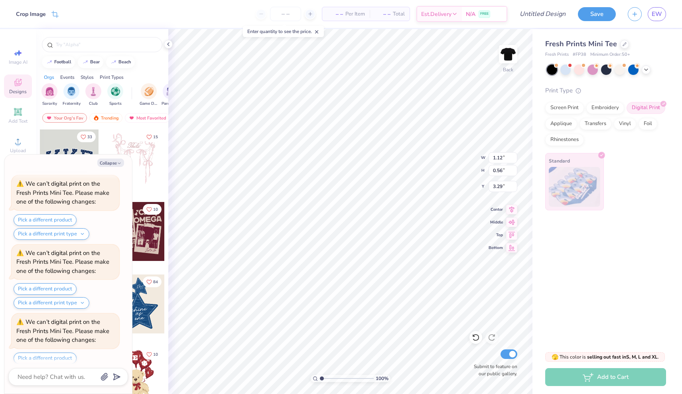
scroll to position [2155, 0]
type textarea "x"
type input "2.68"
type input "1.33"
type input "2.51"
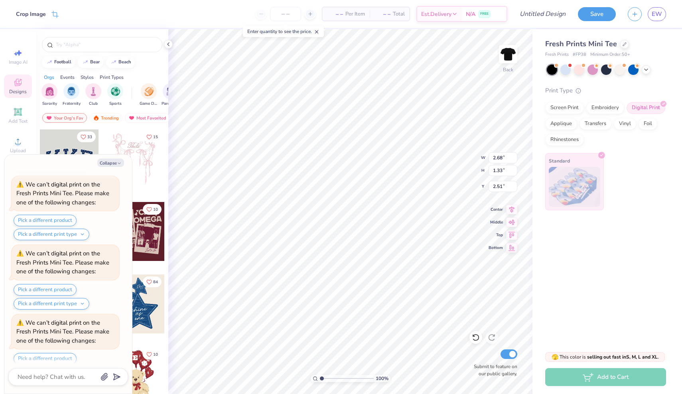
scroll to position [2223, 0]
type textarea "x"
type input "3.29"
type input "4.74"
type input "4.34"
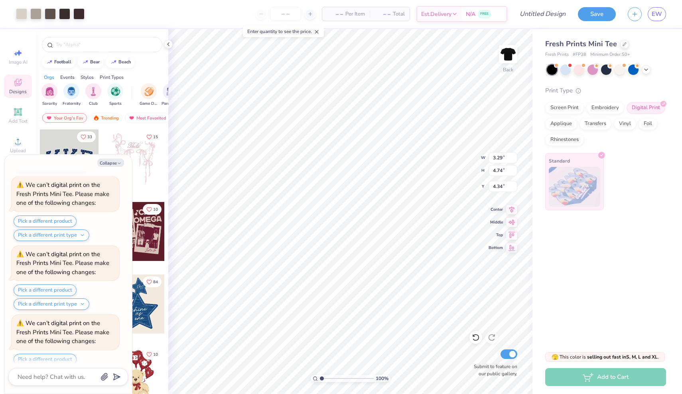
type textarea "x"
type input "4.78"
type textarea "x"
type input "5.13"
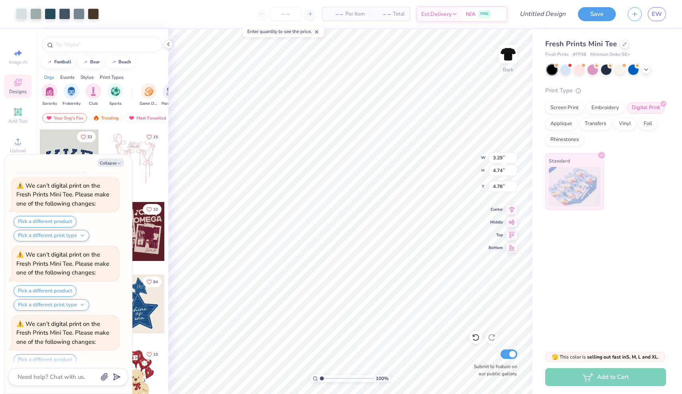
type input "1.60"
type input "5.91"
type textarea "x"
type input "5.06"
type input "2.00"
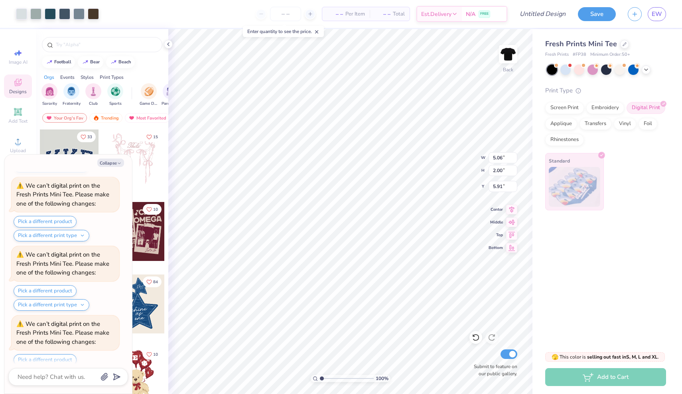
type input "5.87"
type textarea "x"
type input "1.83"
type input "1.73"
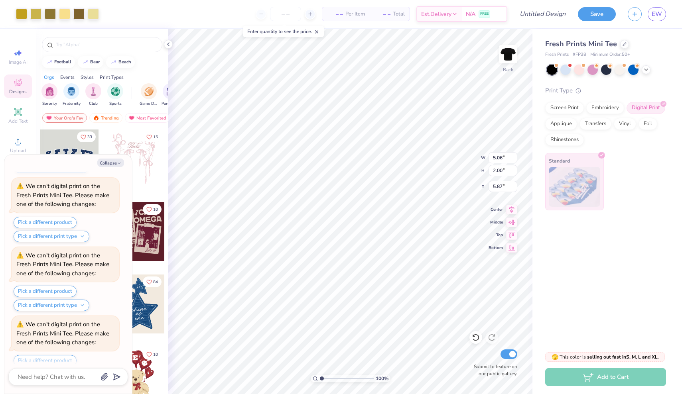
type input "1.63"
type textarea "x"
type input "0.98"
type input "0.93"
type input "2.43"
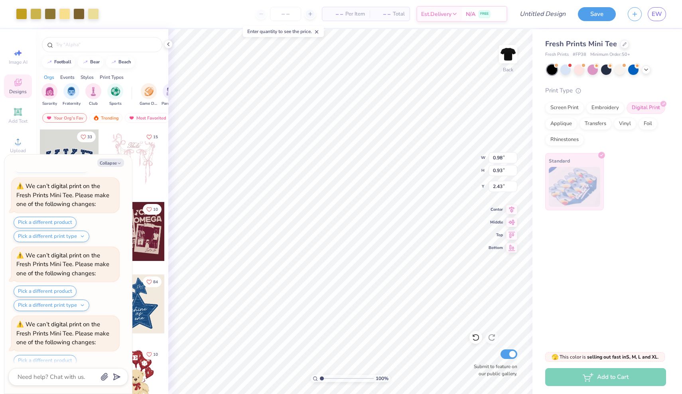
scroll to position [2429, 0]
type textarea "x"
type input "2.68"
type input "1.33"
type input "2.51"
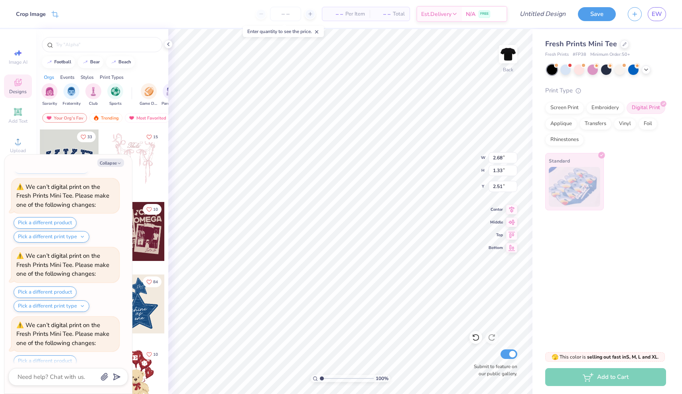
type textarea "x"
type input "2.81"
type input "2.19"
type input "2.11"
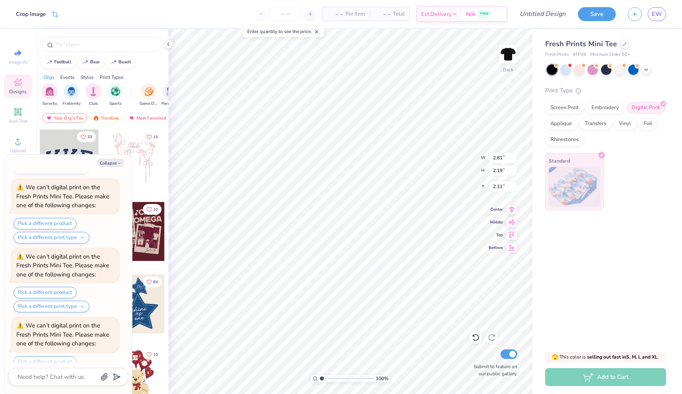
type textarea "x"
type input "1.60"
type textarea "x"
type input "3.29"
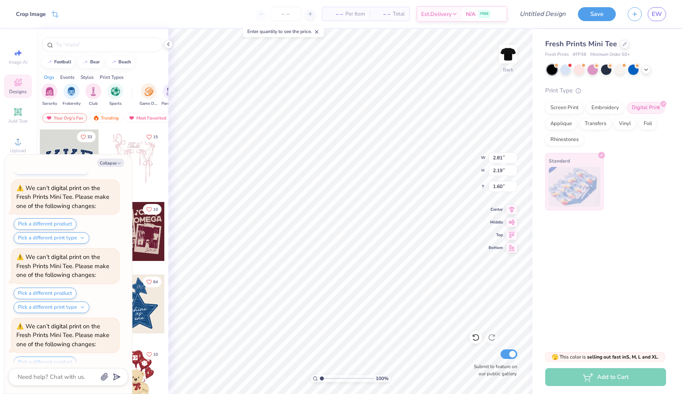
type input "4.74"
type input "4.78"
type textarea "x"
type input "4.15"
type input "5.24"
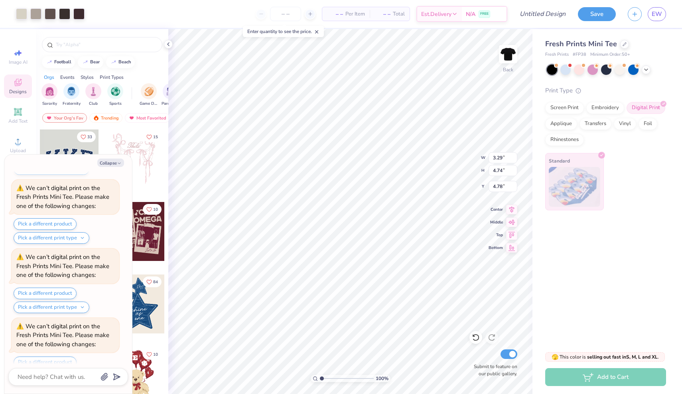
type input "4.53"
click at [118, 166] on button "Collapse" at bounding box center [110, 163] width 27 height 8
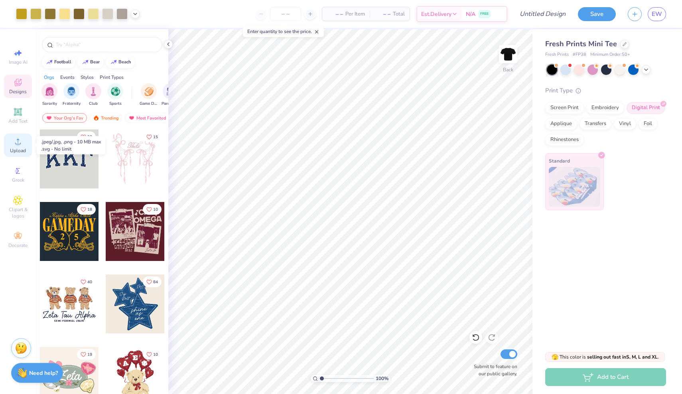
click at [20, 138] on icon at bounding box center [18, 142] width 10 height 10
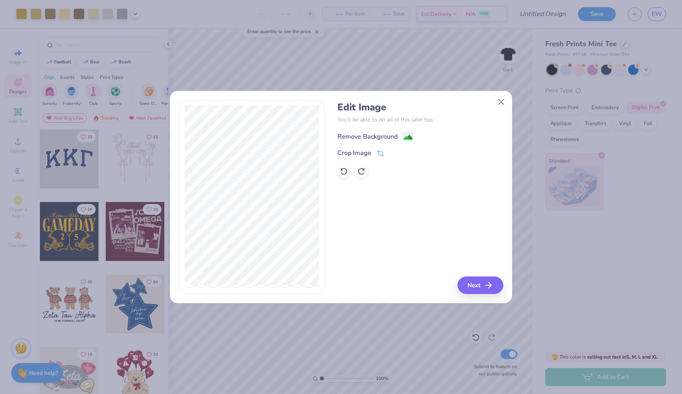
click at [412, 137] on image at bounding box center [408, 137] width 9 height 9
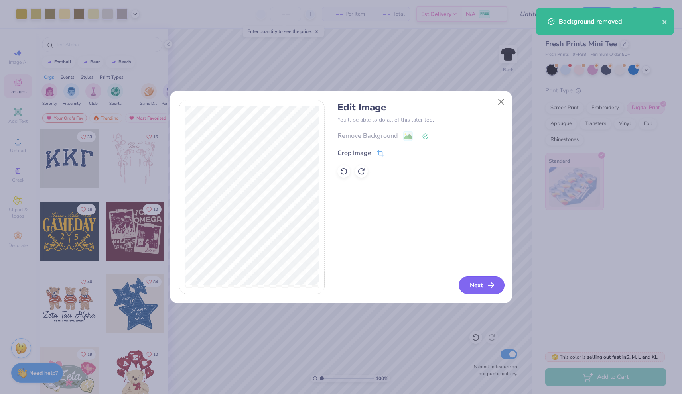
click at [483, 288] on button "Next" at bounding box center [482, 286] width 46 height 18
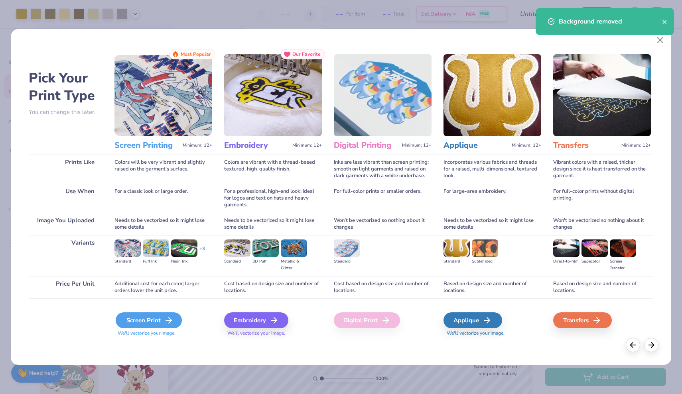
click at [143, 318] on div "Screen Print" at bounding box center [149, 321] width 66 height 16
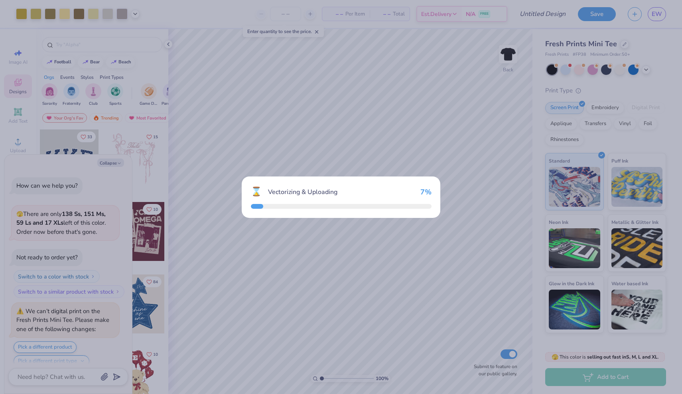
scroll to position [2857, 0]
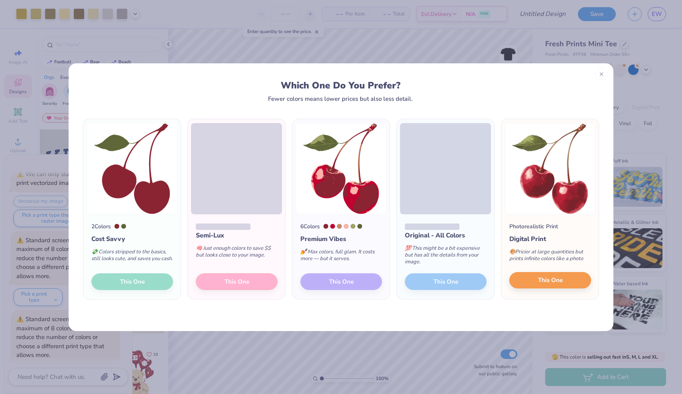
click at [547, 282] on span "This One" at bounding box center [550, 280] width 25 height 9
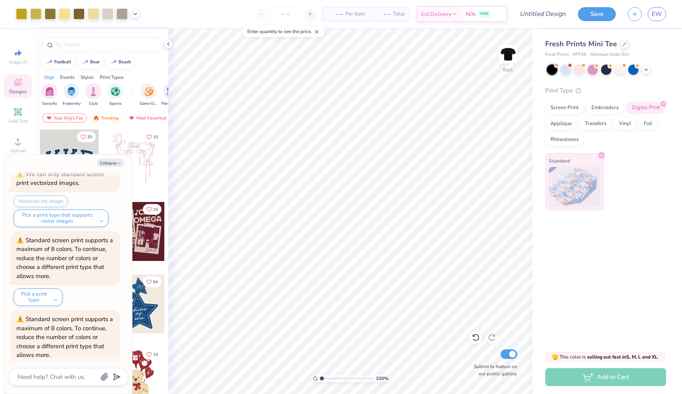
scroll to position [3132, 0]
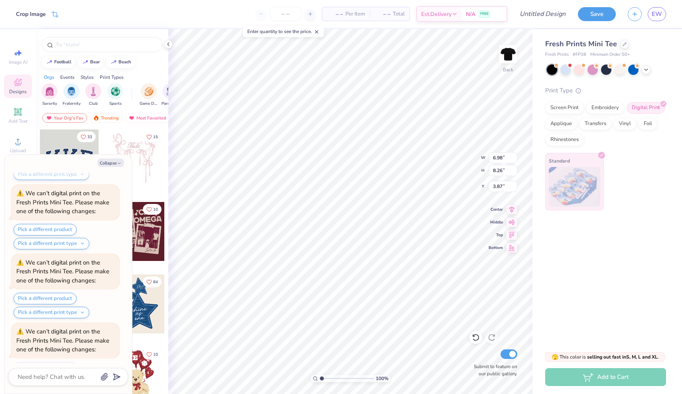
type textarea "x"
type input "2.40"
type input "2.84"
type input "9.29"
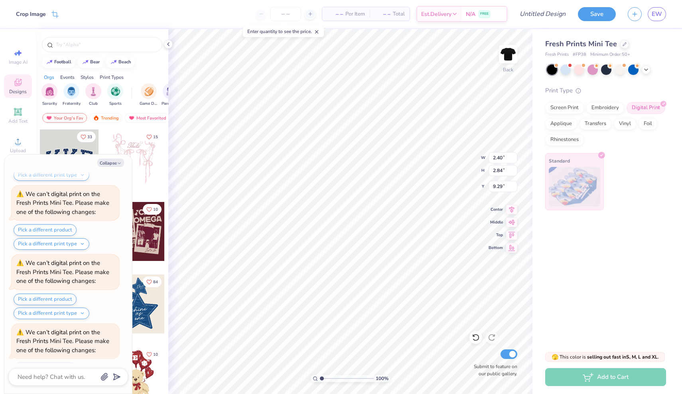
type textarea "x"
type input "1.28"
type textarea "x"
type input "4.15"
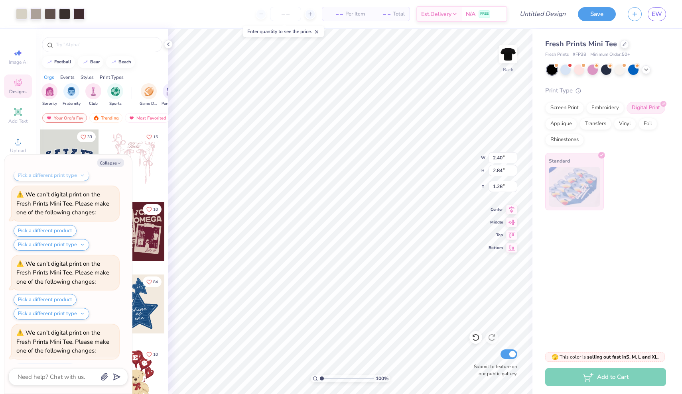
type input "5.24"
type input "4.53"
type textarea "x"
type input "4.10"
type input "5.18"
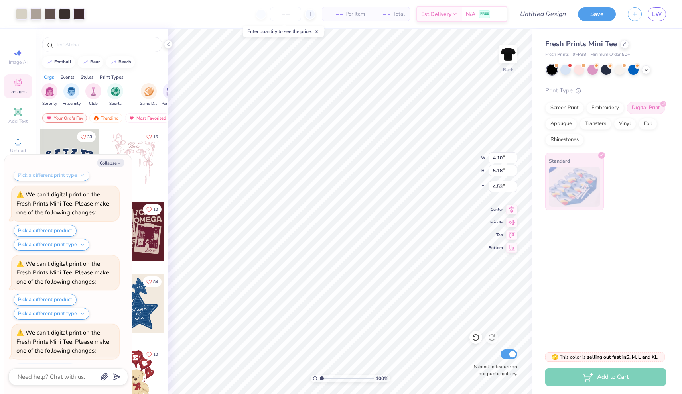
scroll to position [3337, 0]
type textarea "x"
type input "0.98"
type input "0.93"
type input "2.43"
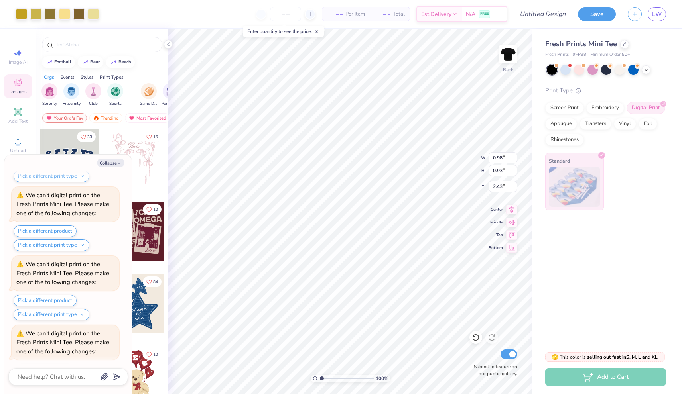
type textarea "x"
type input "3.18"
type textarea "x"
type input "5.06"
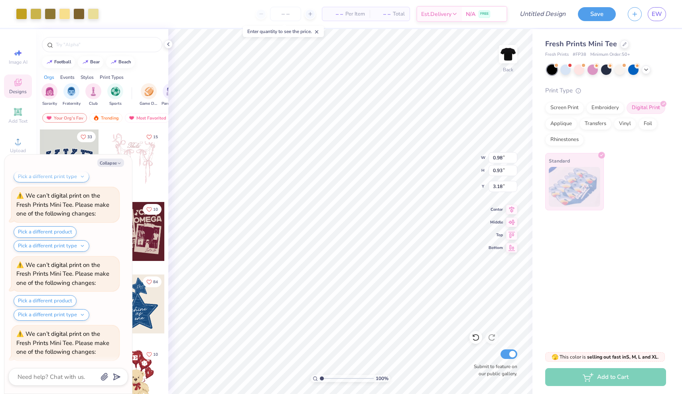
type input "2.00"
type input "5.87"
type textarea "x"
type input "6.48"
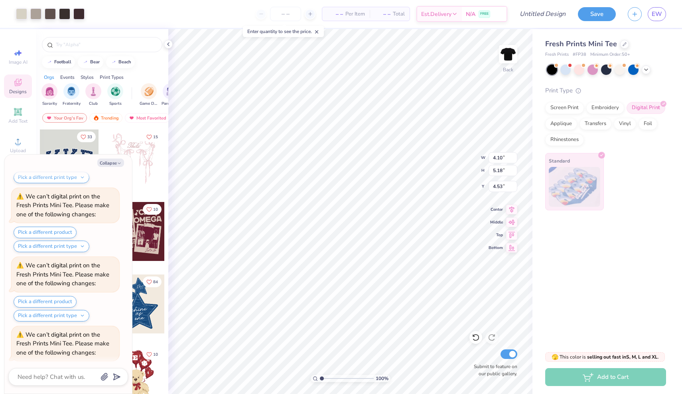
type textarea "x"
type input "5.06"
type input "2.00"
type input "6.48"
type textarea "x"
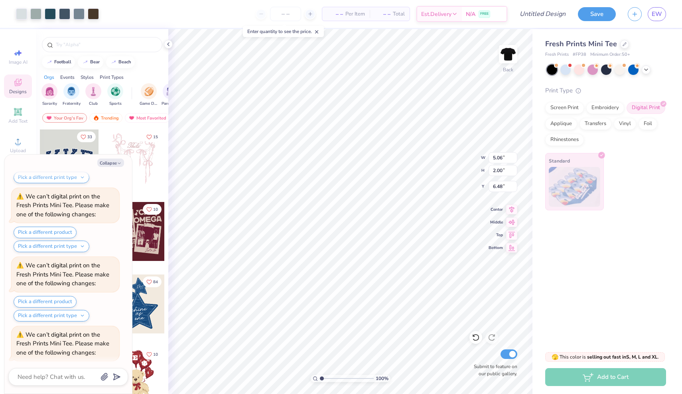
type input "9.47"
type textarea "x"
type input "4.10"
type input "5.18"
type input "4.53"
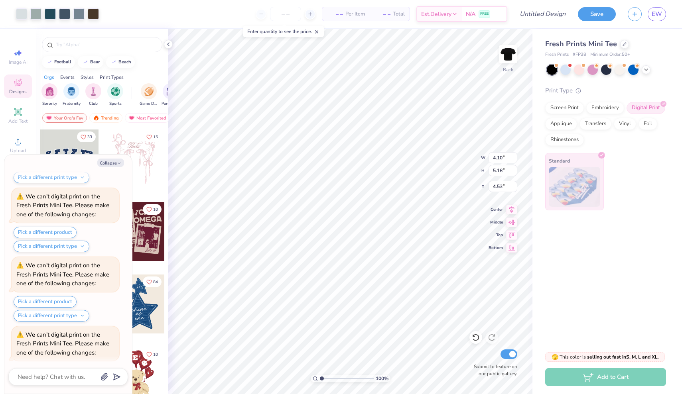
scroll to position [3543, 0]
type textarea "x"
type input "4.29"
type textarea "x"
type input "5.06"
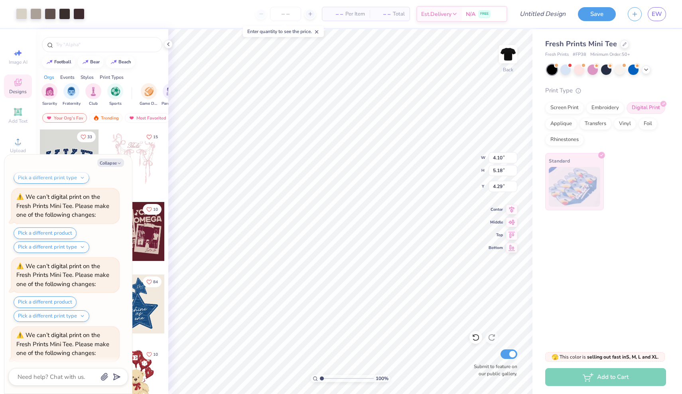
type input "2.00"
type input "9.47"
type textarea "x"
type input "6.19"
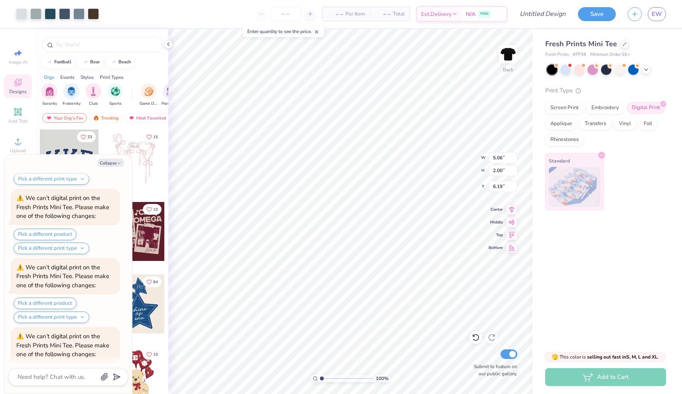
scroll to position [3749, 0]
type textarea "x"
type input "4.10"
type input "5.18"
type input "4.29"
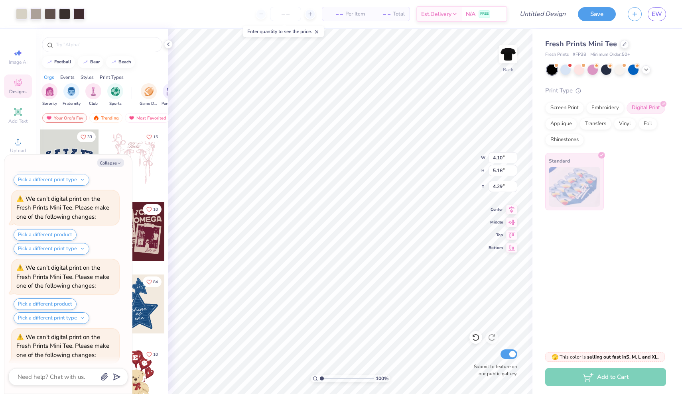
type textarea "x"
type input "5.01"
type input "5.53"
type input "4.11"
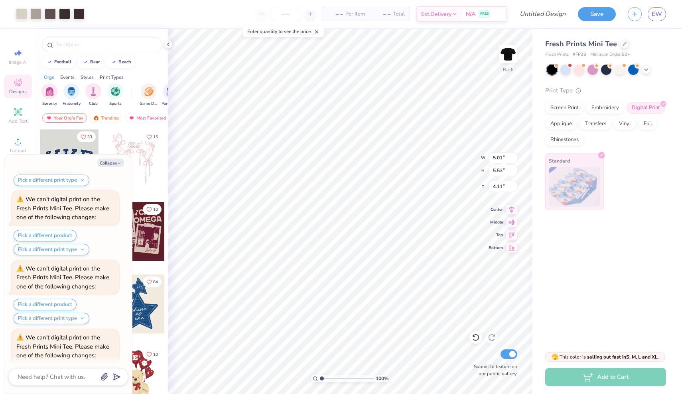
type textarea "x"
type input "4.86"
type textarea "x"
type input "5.06"
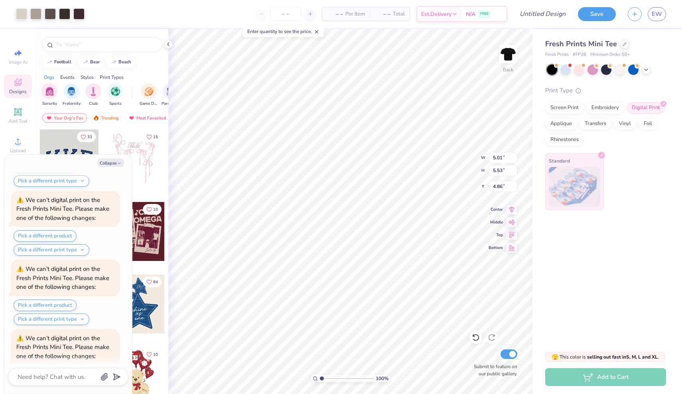
type input "2.00"
type input "6.19"
type textarea "x"
type input "7.00"
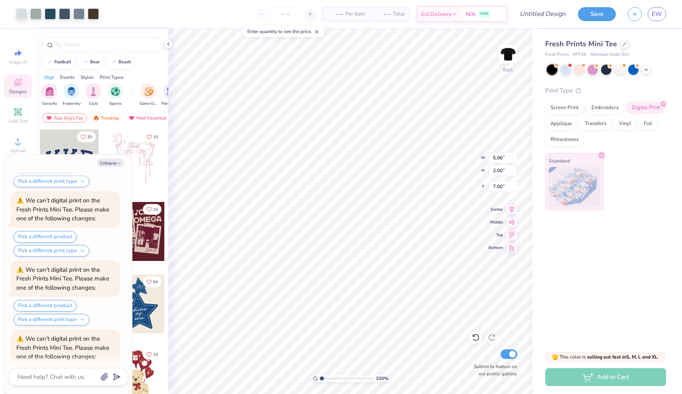
type textarea "x"
type input "2.64"
type input "2.06"
type input "1.67"
type textarea "x"
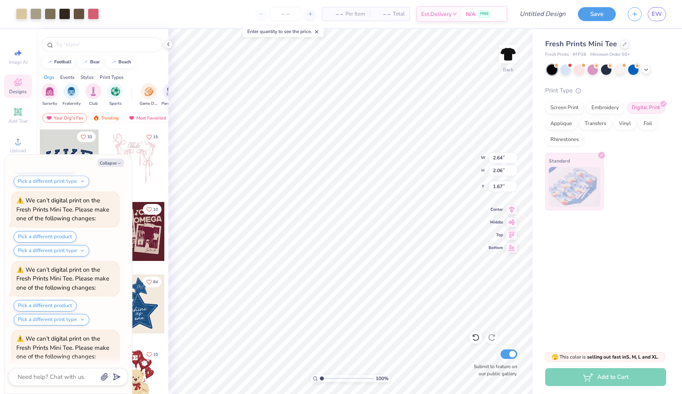
type input "2.44"
type textarea "x"
type input "2.69"
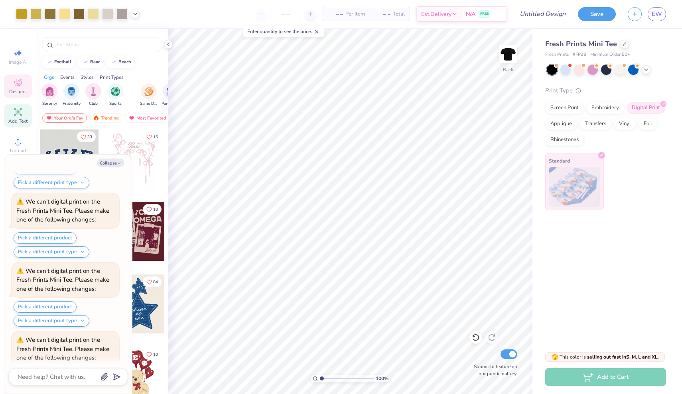
click at [20, 113] on icon at bounding box center [18, 112] width 6 height 6
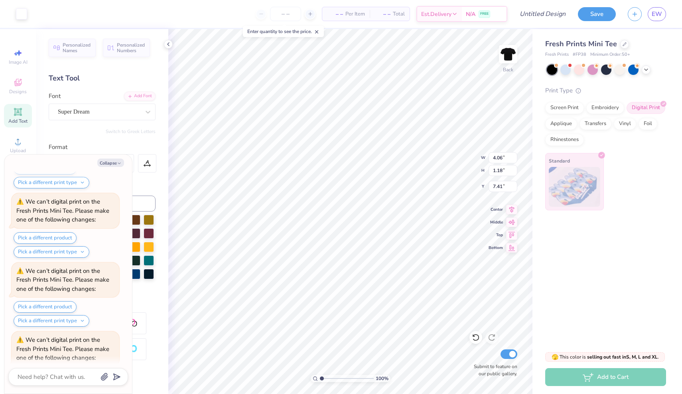
scroll to position [4161, 0]
type textarea "x"
type textarea "ga"
type textarea "x"
type textarea "gam"
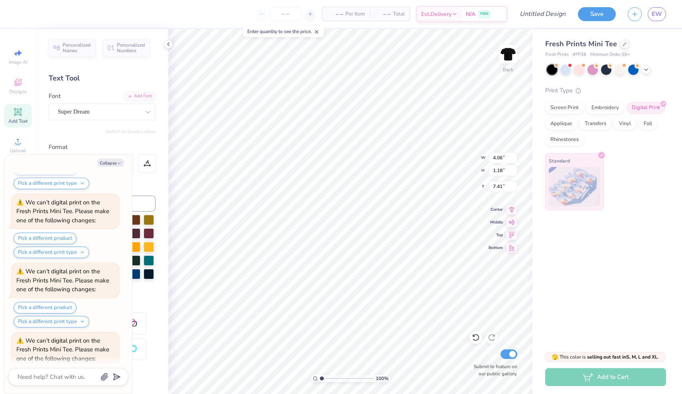
type textarea "x"
type textarea "[PERSON_NAME]"
type textarea "x"
type textarea "gamma"
type textarea "x"
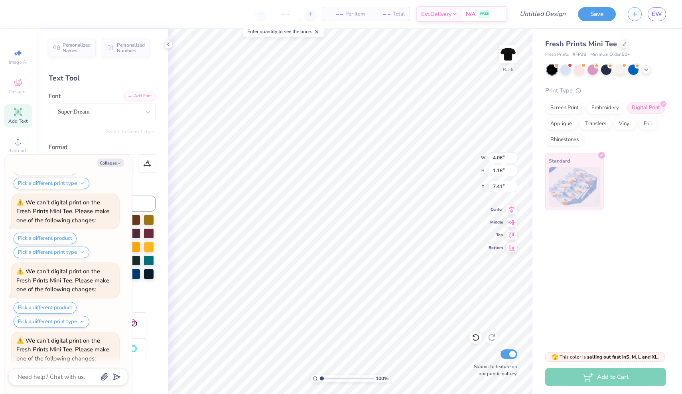
type textarea "gamma"
type textarea "x"
type textarea "g"
type textarea "x"
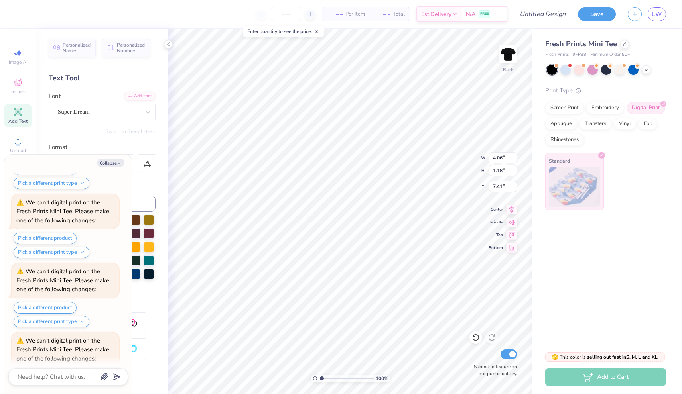
type textarea "G"
type textarea "x"
type textarea "GA"
type textarea "x"
type textarea "GAM"
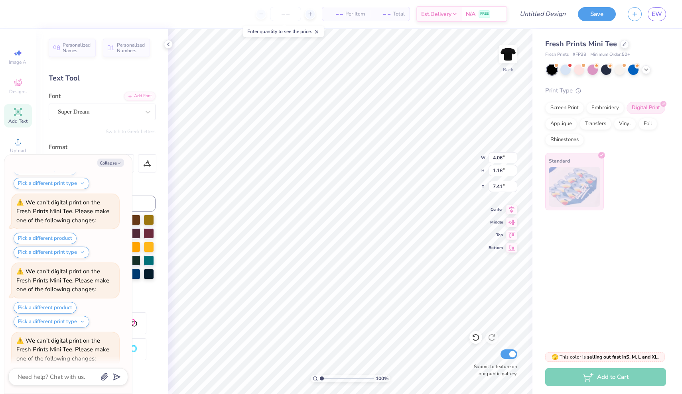
type textarea "x"
type textarea "[PERSON_NAME]"
type textarea "x"
type textarea "GAMMA"
type textarea "x"
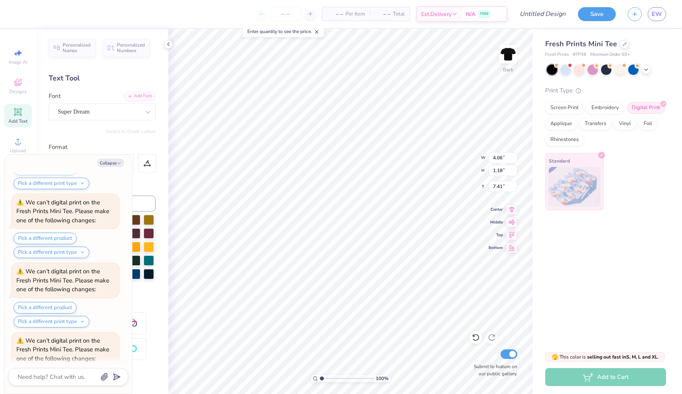
type textarea "GAMMA"
type textarea "x"
type textarea "GAMMA X"
type textarea "x"
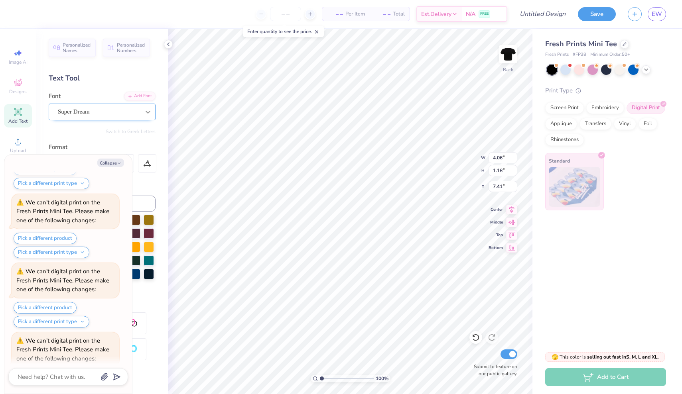
type textarea "GAMMA XI"
click at [150, 108] on icon at bounding box center [148, 112] width 8 height 8
click at [110, 162] on button "Collapse" at bounding box center [110, 163] width 27 height 8
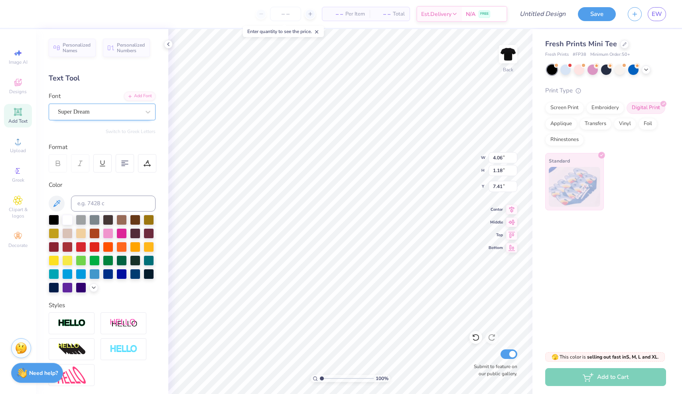
click at [120, 113] on div "Super Dream" at bounding box center [99, 112] width 84 height 12
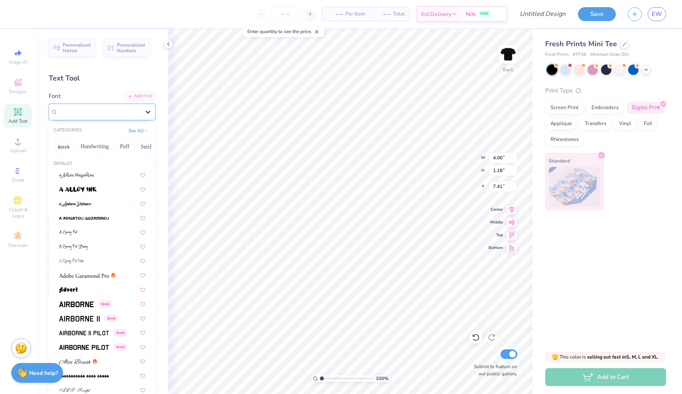
click at [153, 110] on div at bounding box center [148, 112] width 14 height 14
type textarea "x"
type input "7.66"
type input "1.17"
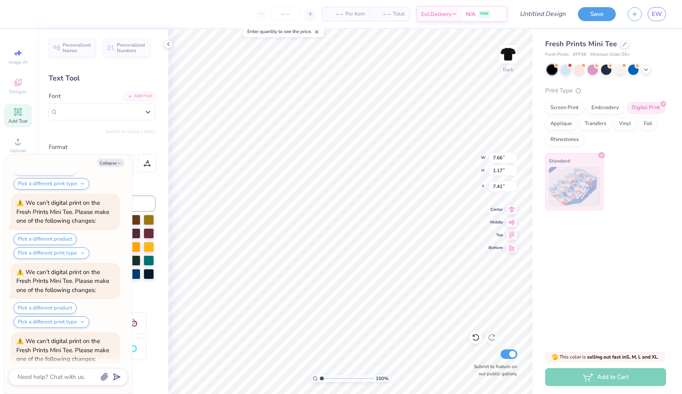
click at [106, 148] on div "Format" at bounding box center [103, 147] width 108 height 9
click at [145, 110] on icon at bounding box center [148, 112] width 8 height 8
click at [106, 144] on button "Handwriting" at bounding box center [94, 146] width 37 height 13
click at [93, 148] on button "Handwriting" at bounding box center [94, 146] width 37 height 13
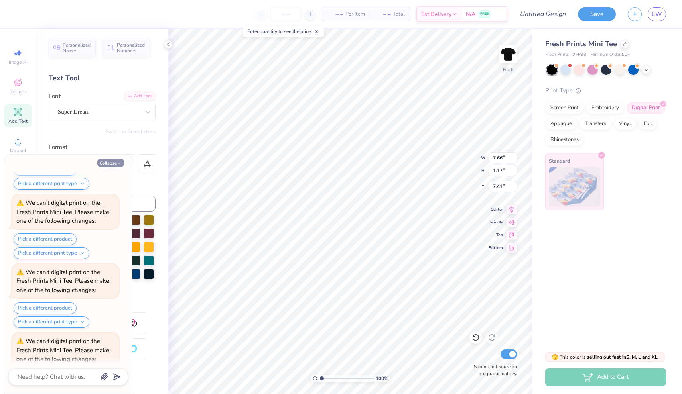
click at [114, 162] on button "Collapse" at bounding box center [110, 163] width 27 height 8
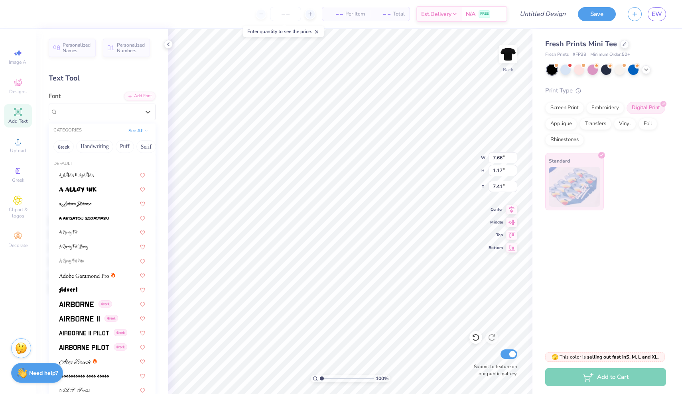
drag, startPoint x: 111, startPoint y: 113, endPoint x: 103, endPoint y: 156, distance: 43.7
click at [111, 113] on div "Super Dream" at bounding box center [99, 112] width 84 height 12
click at [100, 144] on button "Handwriting" at bounding box center [94, 146] width 37 height 13
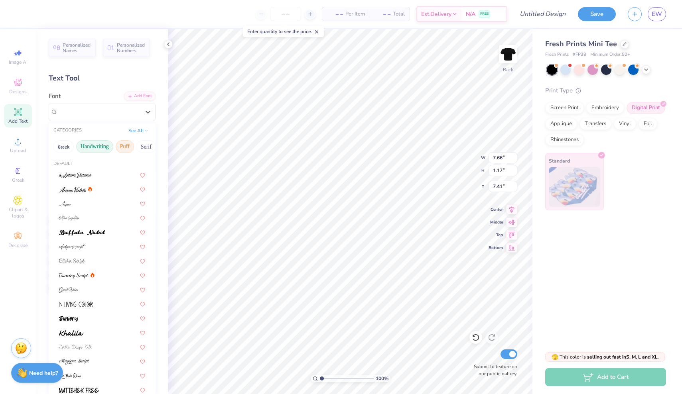
click at [126, 146] on button "Puff" at bounding box center [125, 146] width 18 height 13
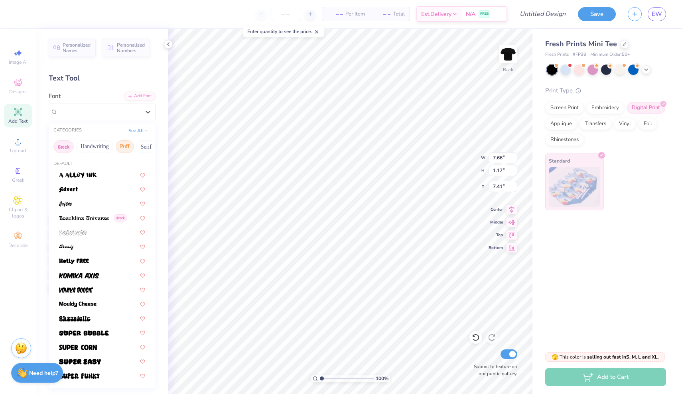
click at [64, 148] on button "Greek" at bounding box center [63, 146] width 20 height 13
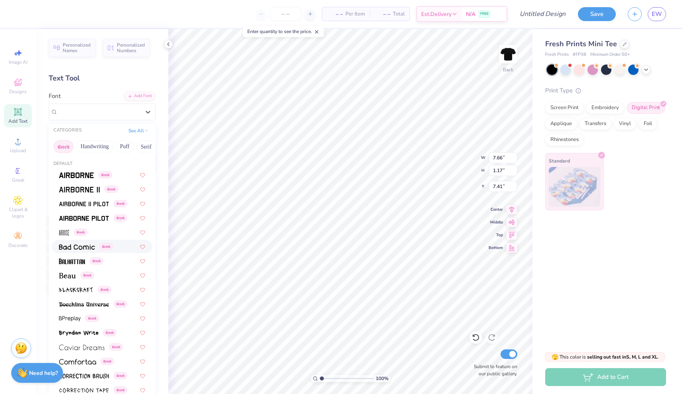
click at [79, 250] on img at bounding box center [77, 248] width 36 height 6
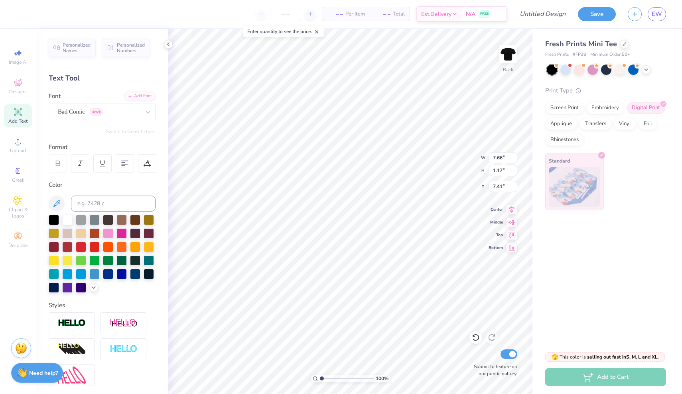
type textarea "x"
type input "8.09"
type input "1.23"
type input "7.38"
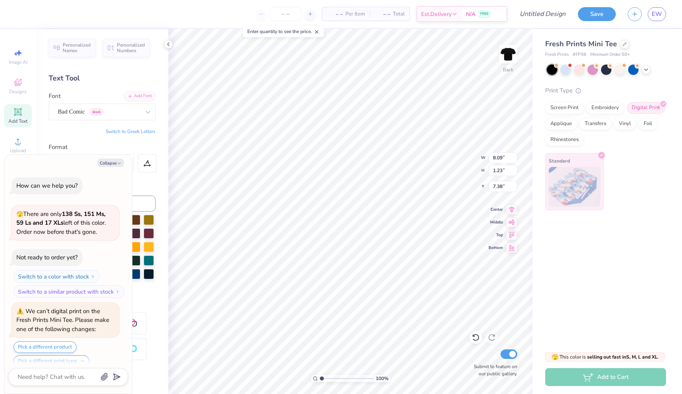
scroll to position [4298, 0]
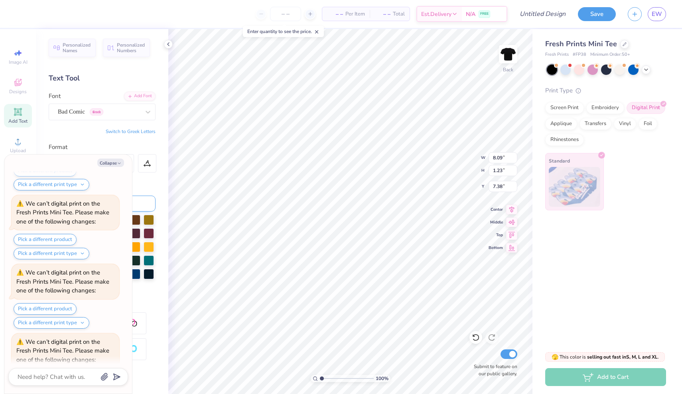
type textarea "x"
type input "2.94"
type input "0.45"
type input "8.17"
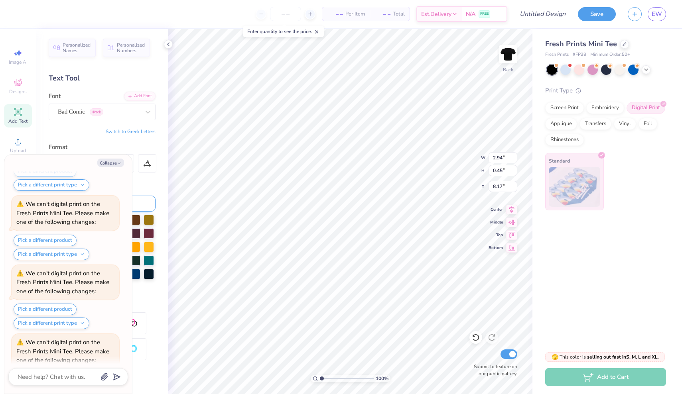
type textarea "x"
type input "5.47"
type textarea "x"
type input "4.42"
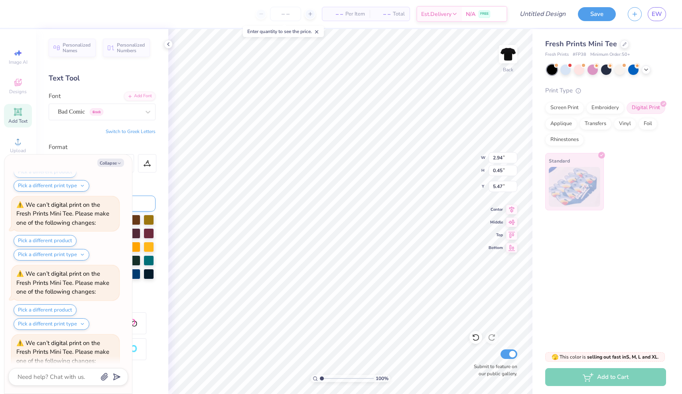
type input "0.67"
type input "5.24"
type textarea "x"
type input "5.34"
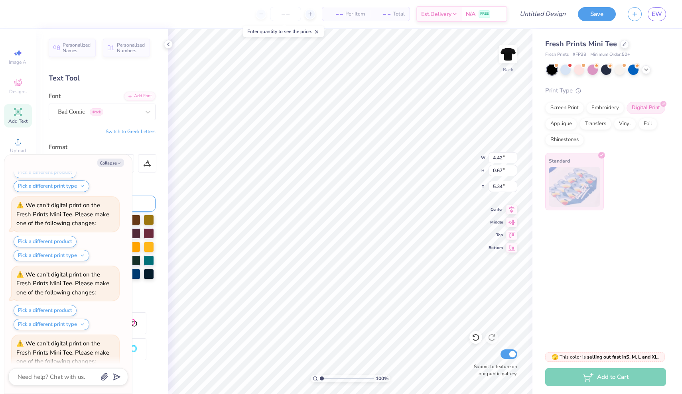
type textarea "x"
type input "5.01"
type input "5.53"
type input "4.86"
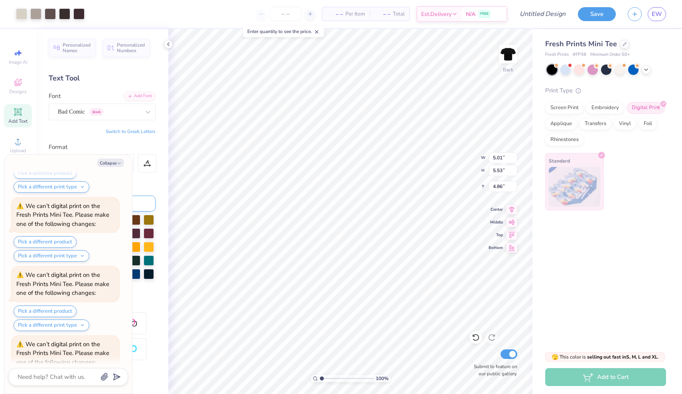
type textarea "x"
type input "5.67"
type textarea "x"
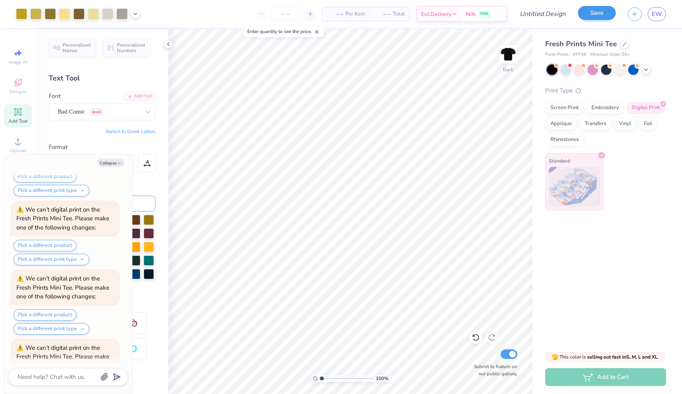
click at [601, 15] on button "Save" at bounding box center [597, 13] width 38 height 14
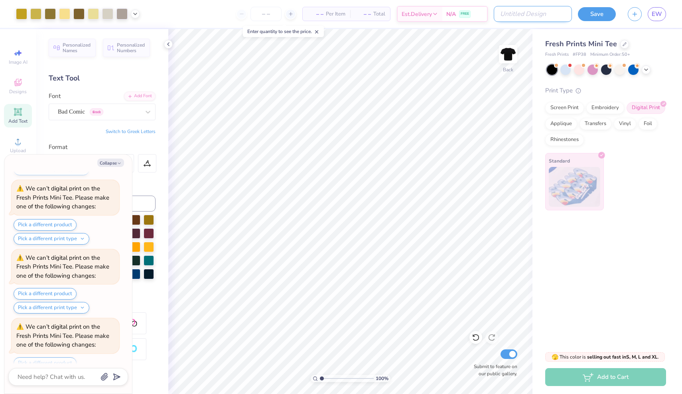
click at [535, 11] on input "Design Title" at bounding box center [533, 14] width 78 height 16
click at [608, 8] on button "Save" at bounding box center [597, 13] width 38 height 14
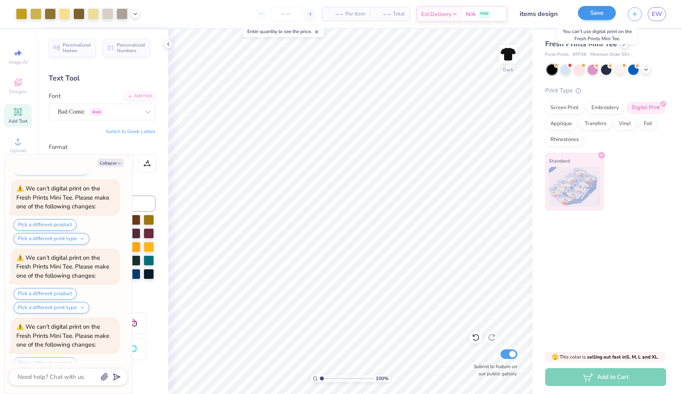
scroll to position [5113, 0]
